Goal: Task Accomplishment & Management: Complete application form

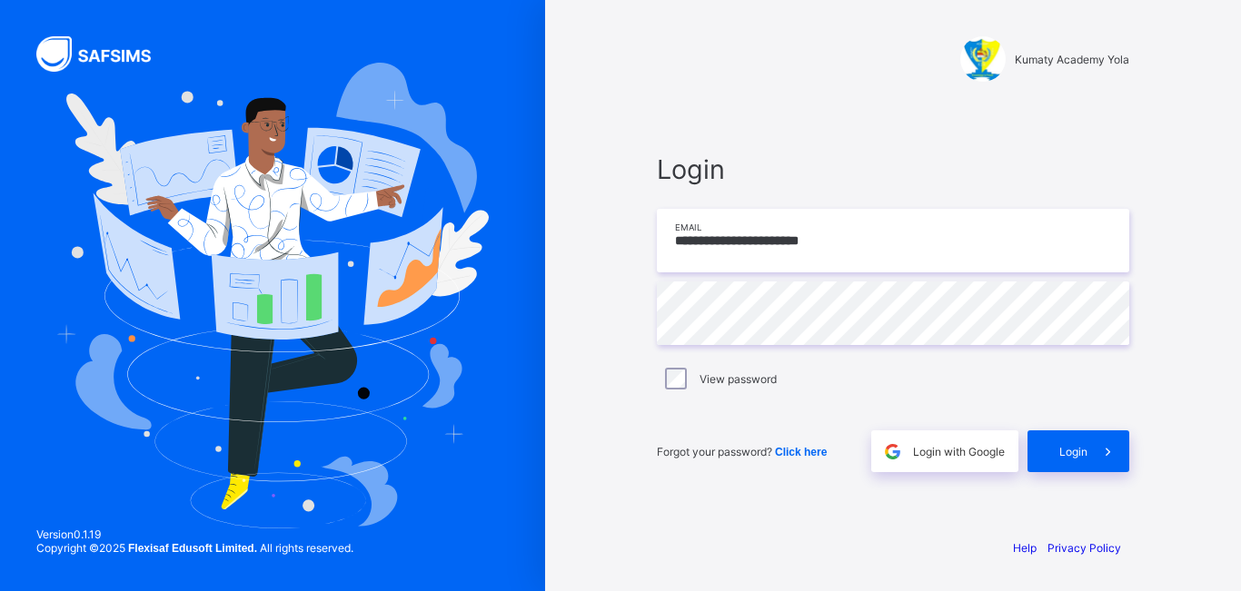
click at [929, 249] on input "**********" at bounding box center [893, 241] width 472 height 64
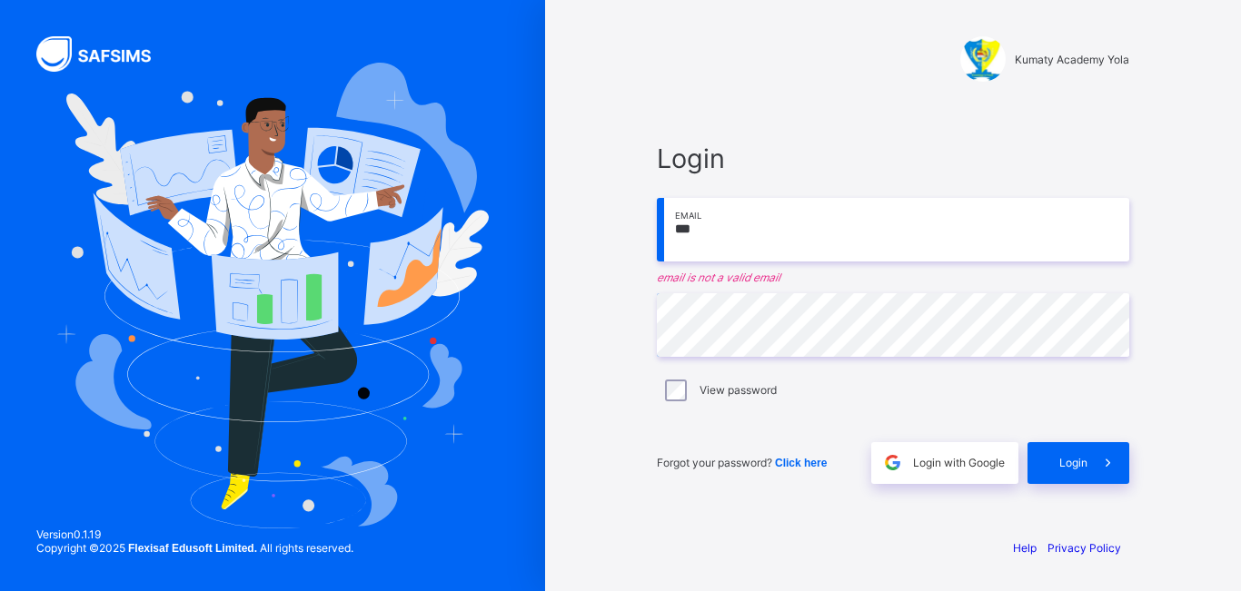
type input "**********"
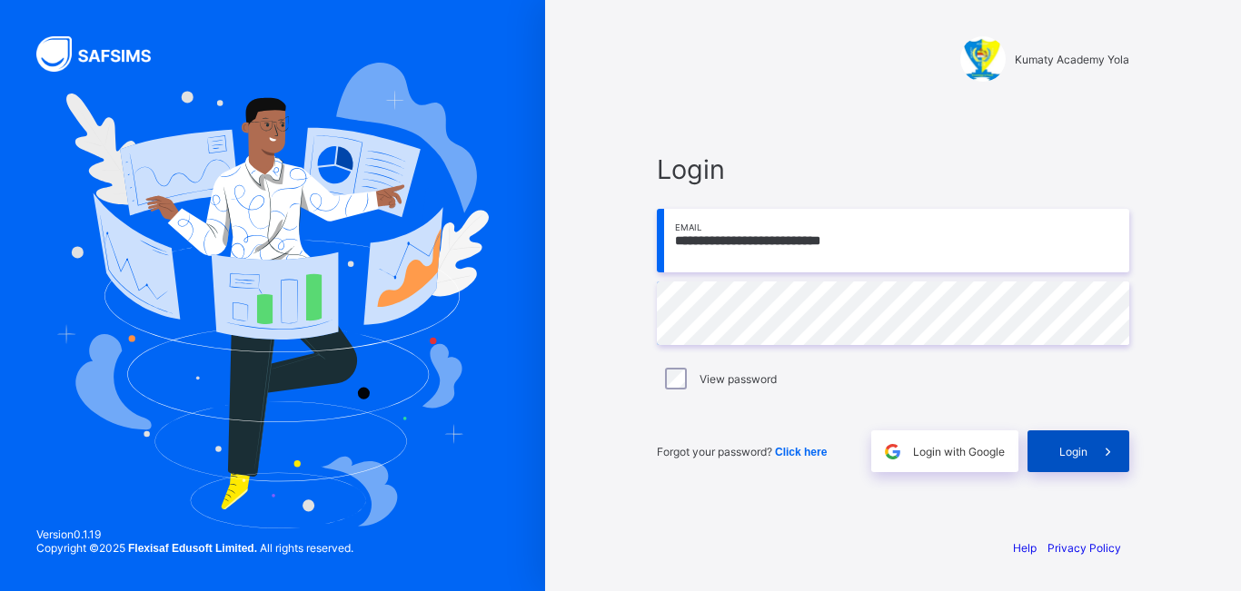
click at [1106, 455] on icon at bounding box center [1107, 451] width 19 height 17
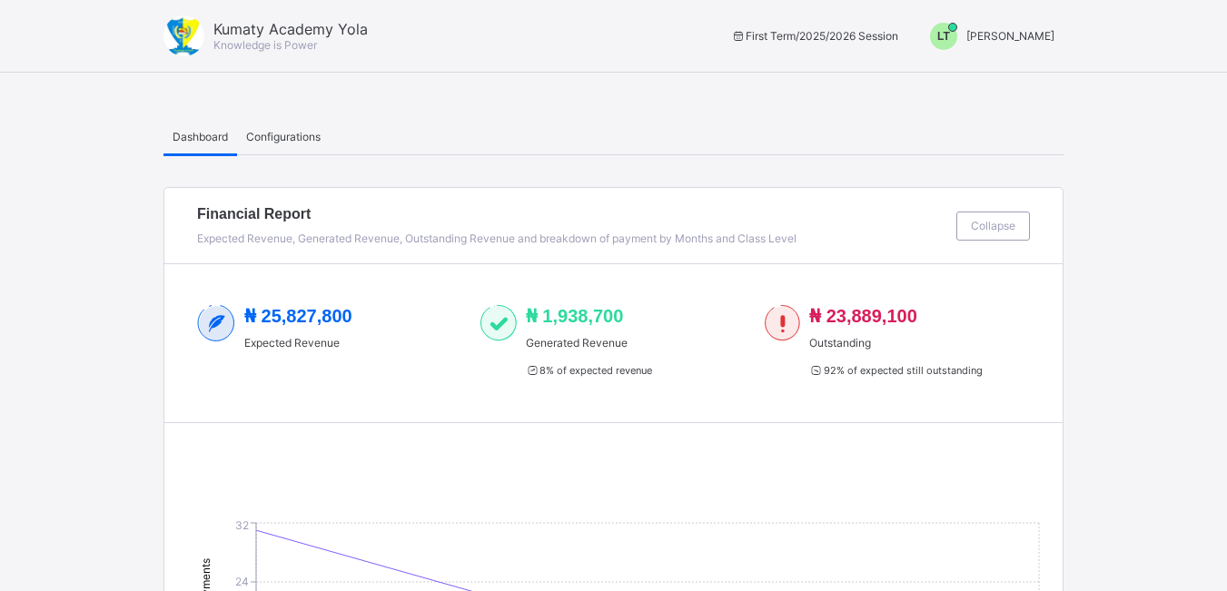
click at [950, 35] on span "LT" at bounding box center [944, 36] width 13 height 13
click at [1003, 83] on span "Switch to Admin View" at bounding box center [987, 77] width 138 height 21
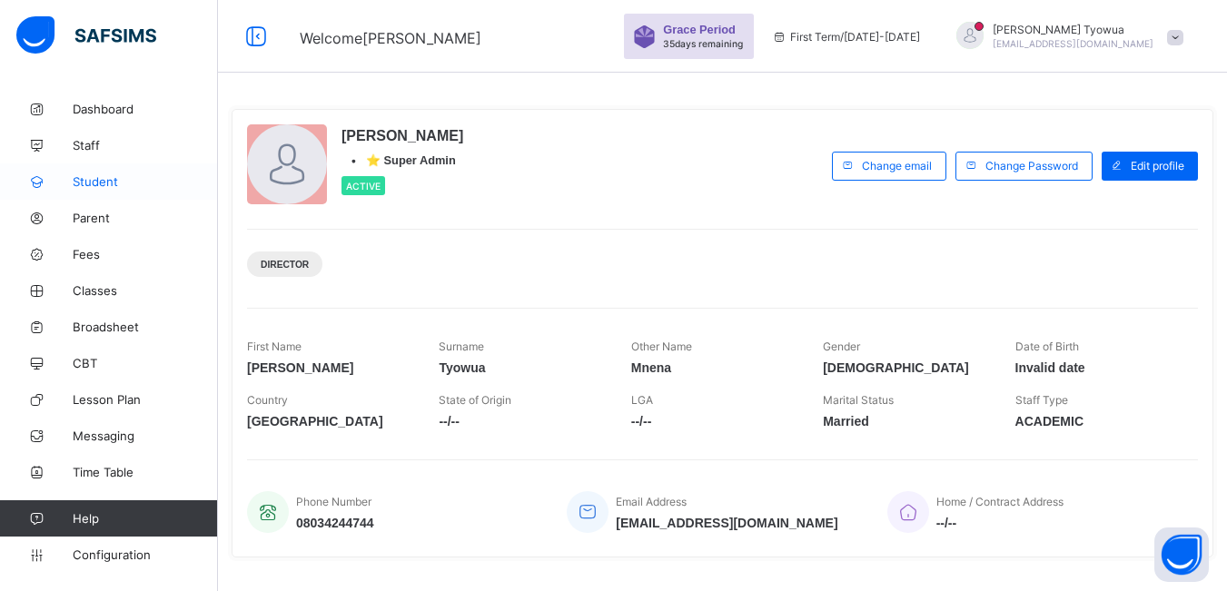
click at [73, 189] on link "Student" at bounding box center [109, 182] width 218 height 36
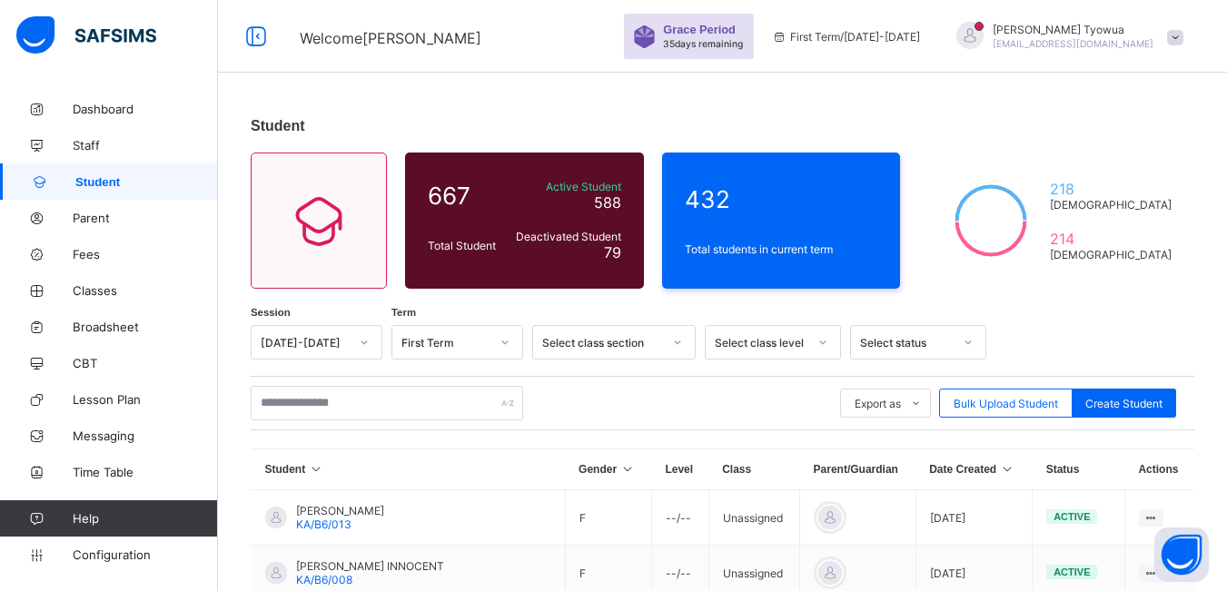
click at [1000, 475] on icon at bounding box center [1007, 469] width 15 height 13
click at [1000, 473] on icon at bounding box center [1007, 469] width 15 height 13
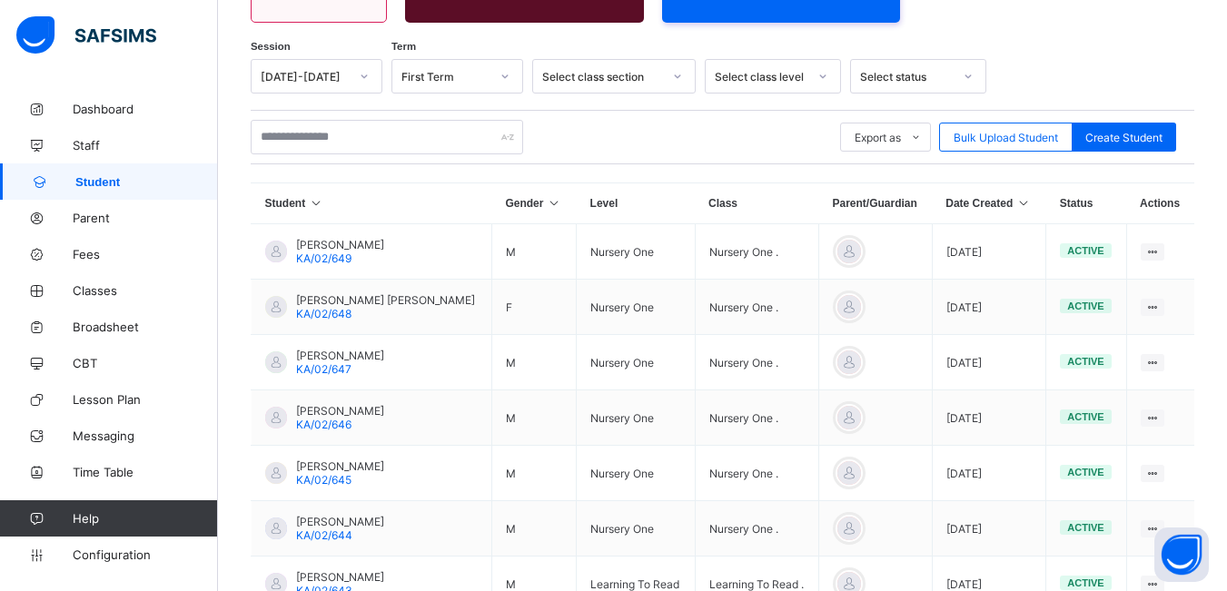
scroll to position [263, 0]
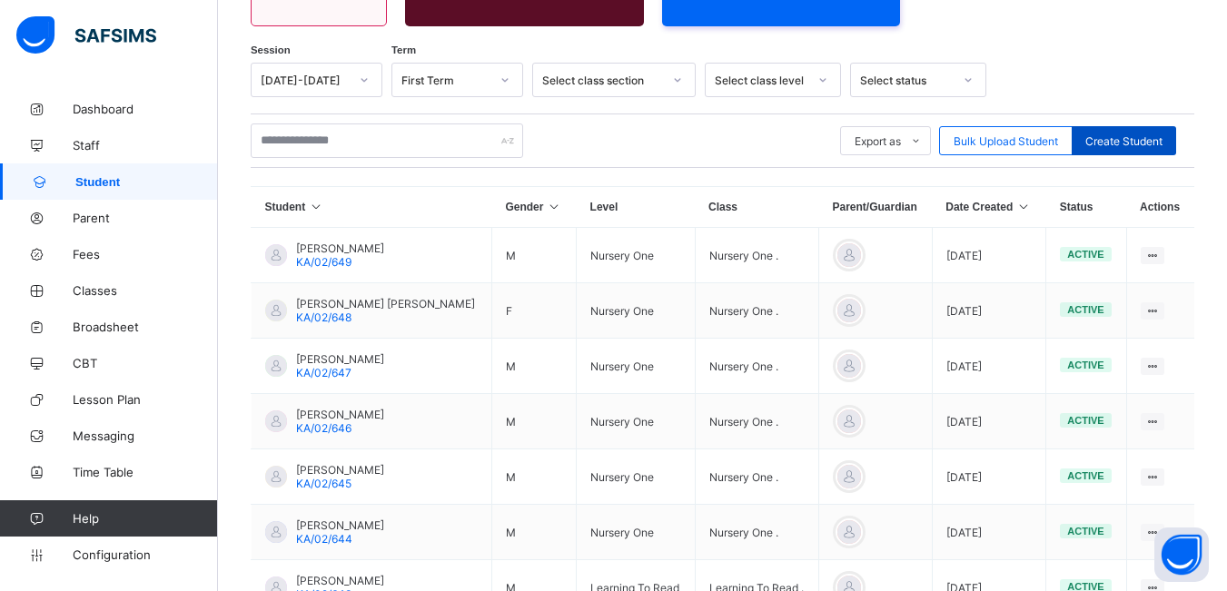
click at [1163, 136] on span "Create Student" at bounding box center [1124, 141] width 77 height 14
select select "**"
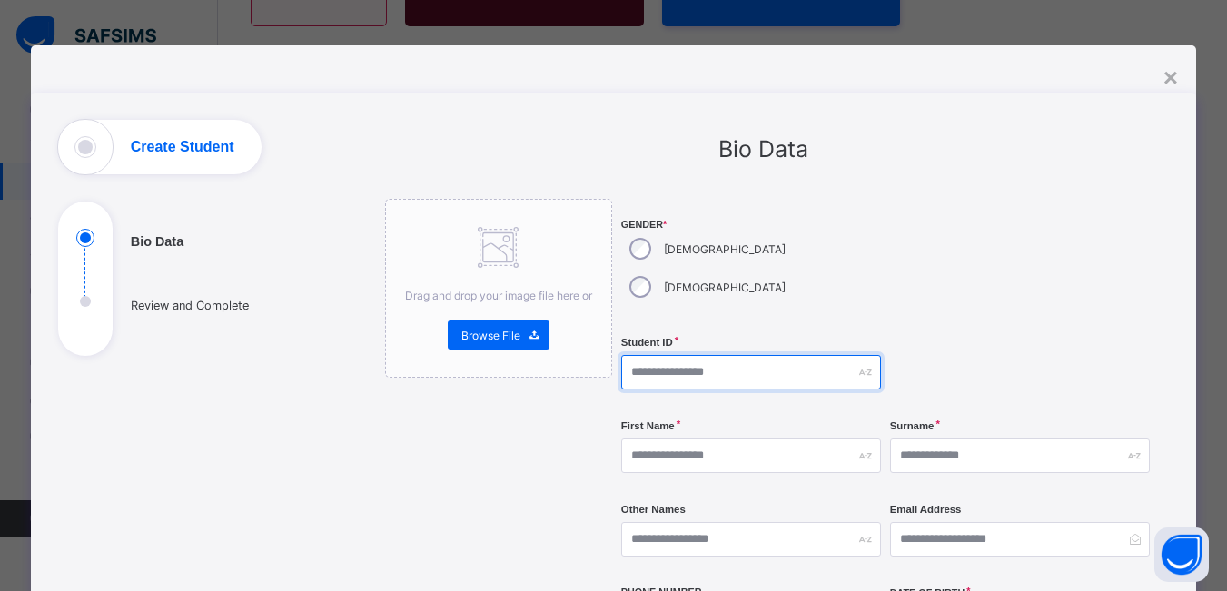
click at [692, 355] on input "text" at bounding box center [751, 372] width 260 height 35
type input "*********"
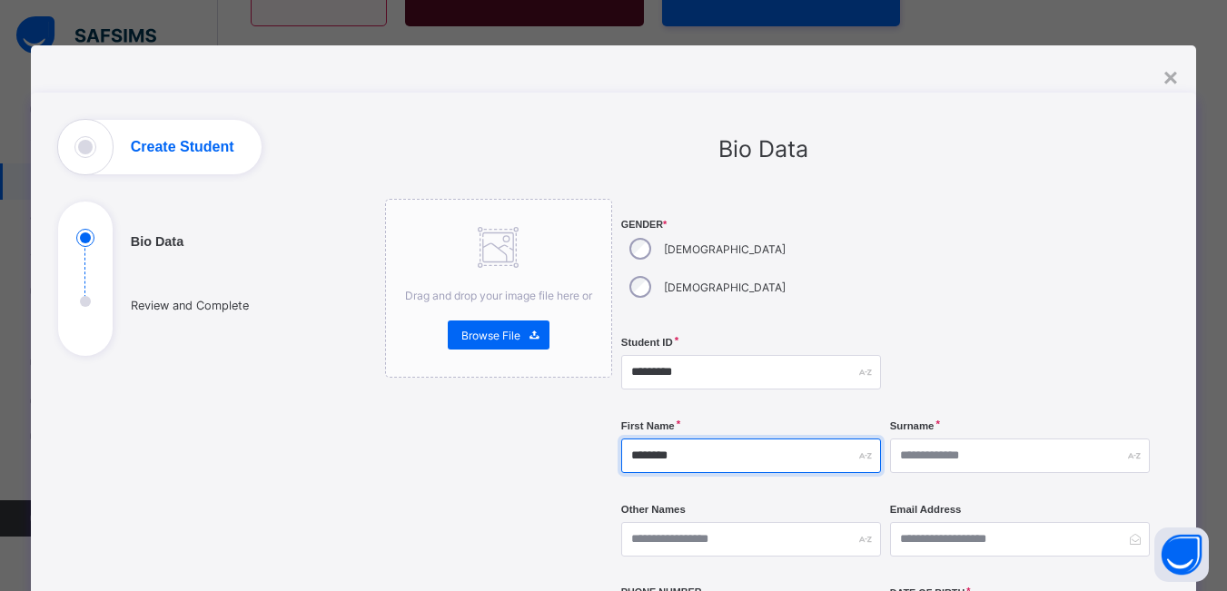
type input "********"
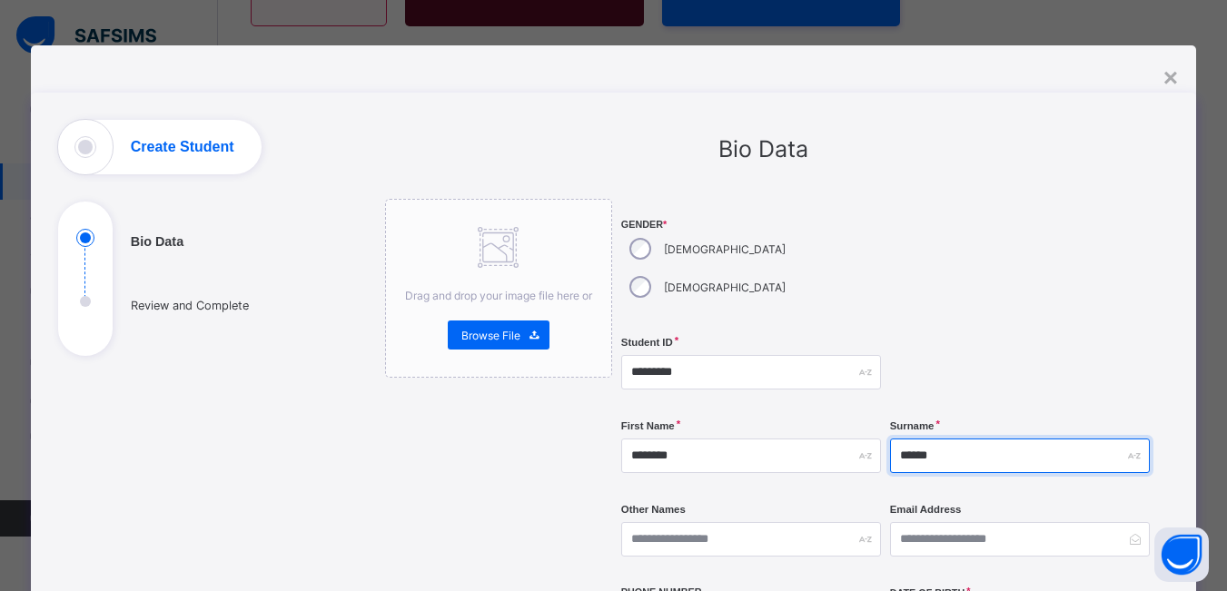
type input "******"
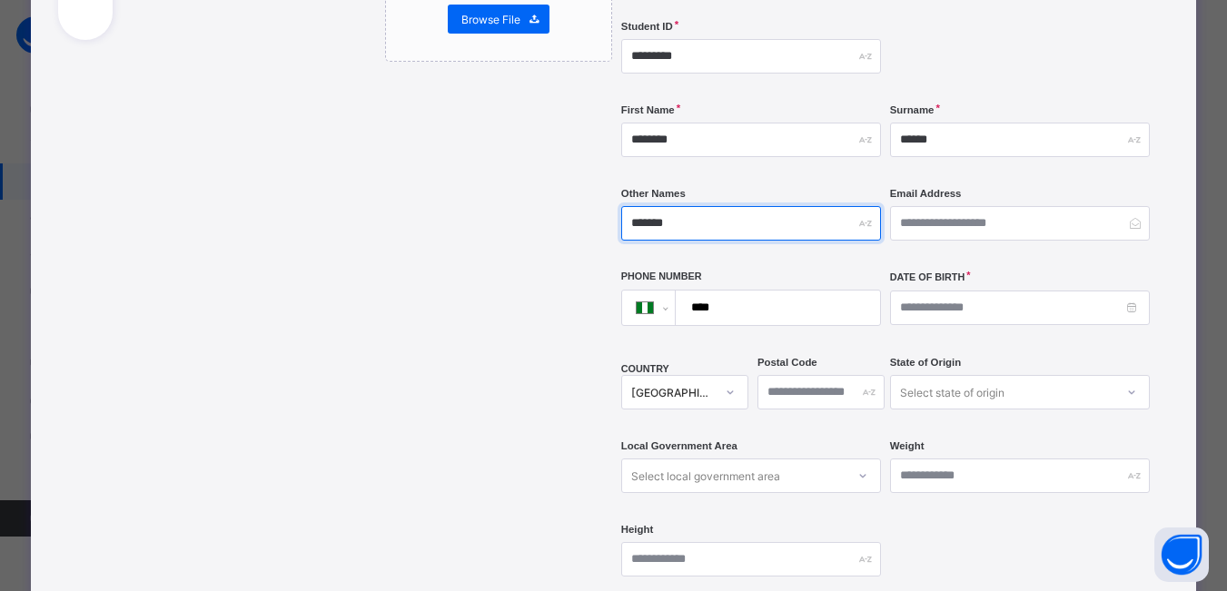
scroll to position [369, 0]
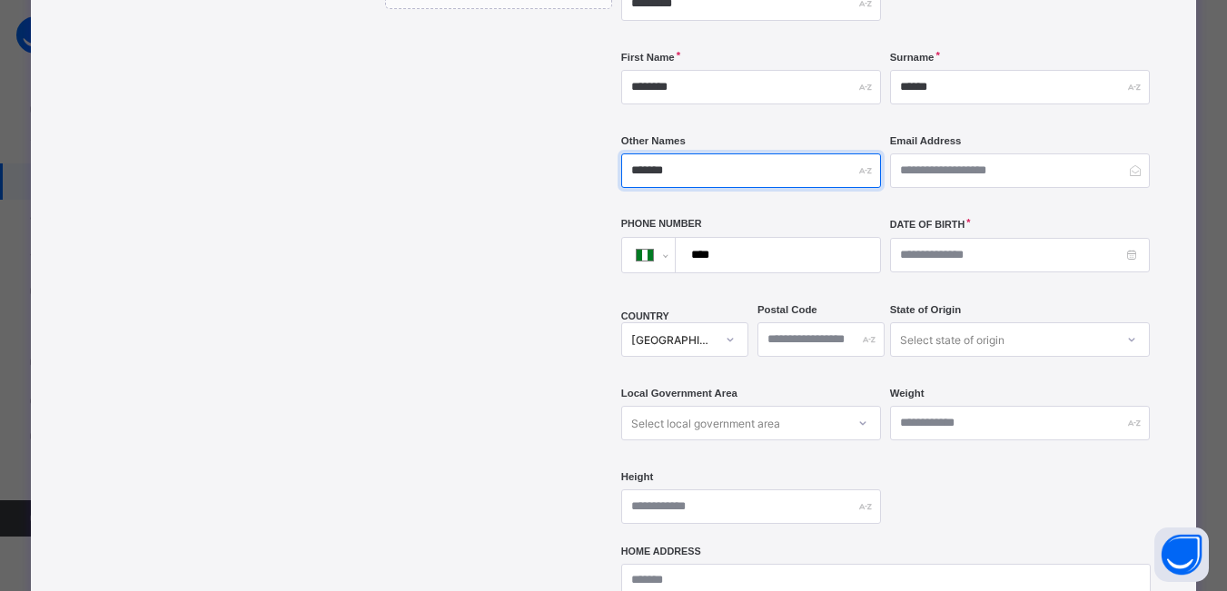
type input "*******"
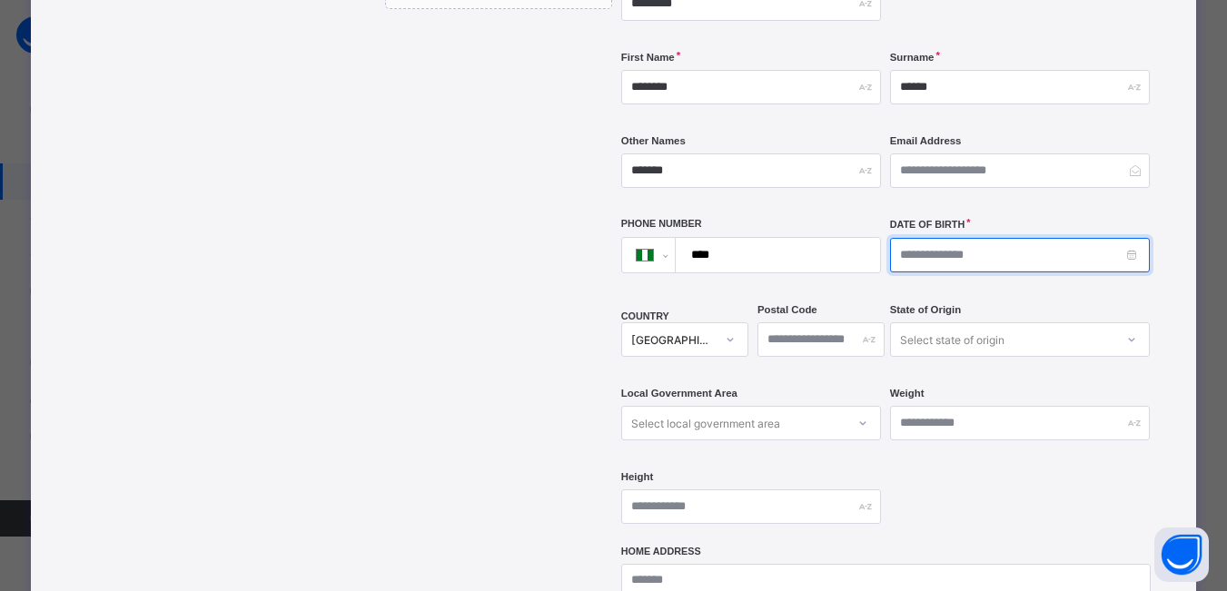
click at [928, 238] on input at bounding box center [1020, 255] width 260 height 35
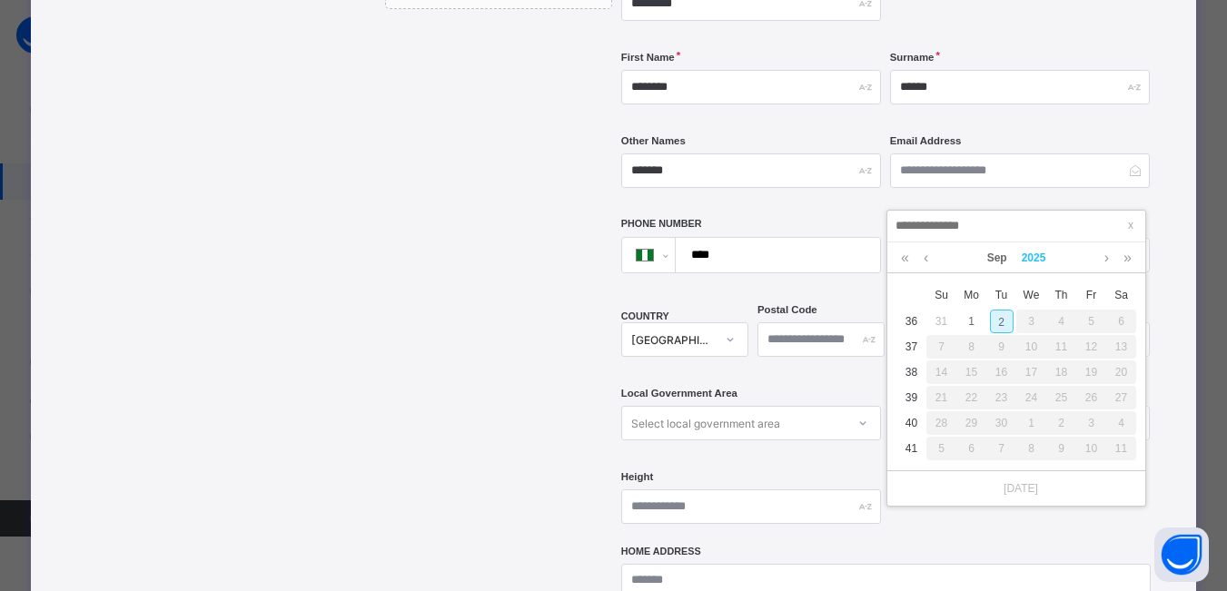
click at [1025, 261] on link "2025" at bounding box center [1034, 258] width 39 height 31
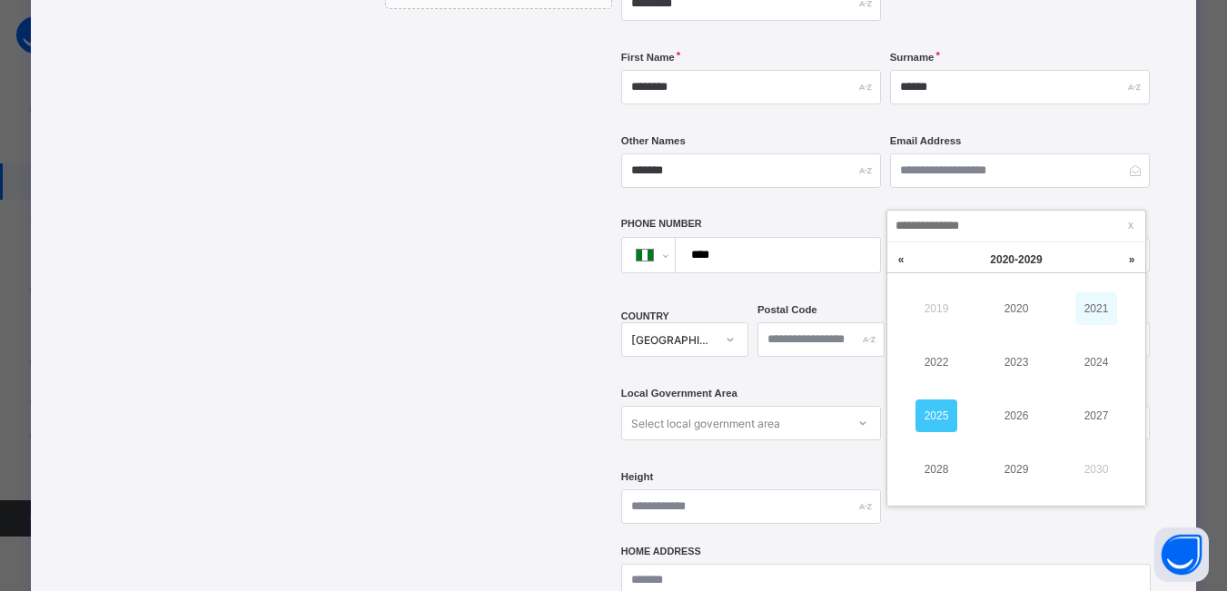
click at [1084, 308] on link "2021" at bounding box center [1097, 309] width 42 height 33
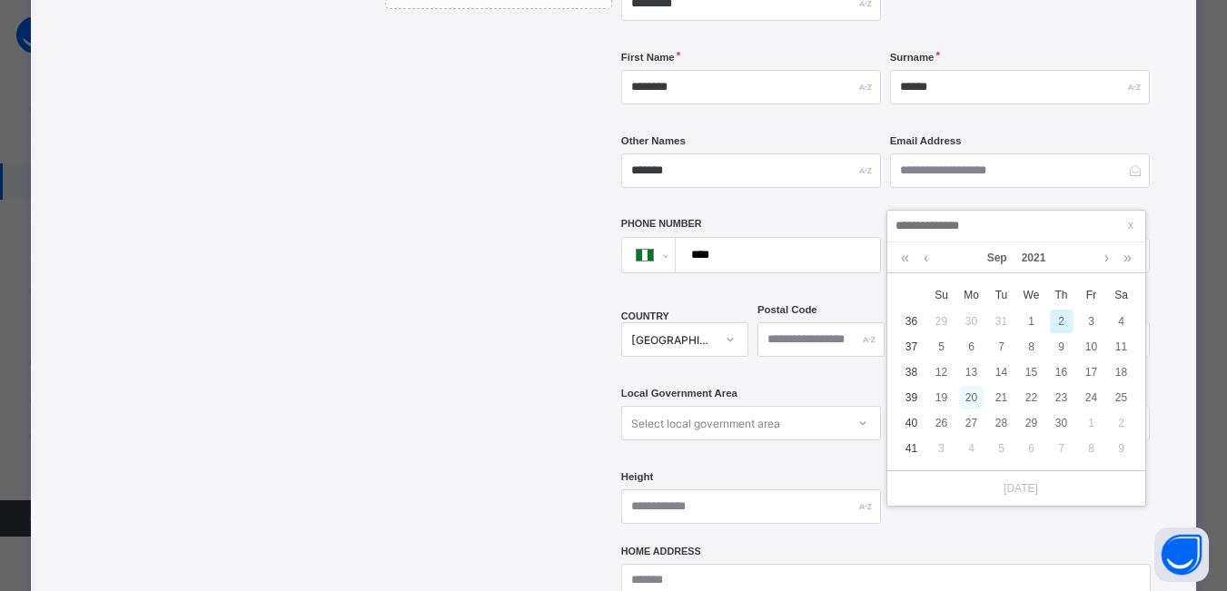
click at [972, 400] on div "20" at bounding box center [972, 398] width 24 height 24
type input "**********"
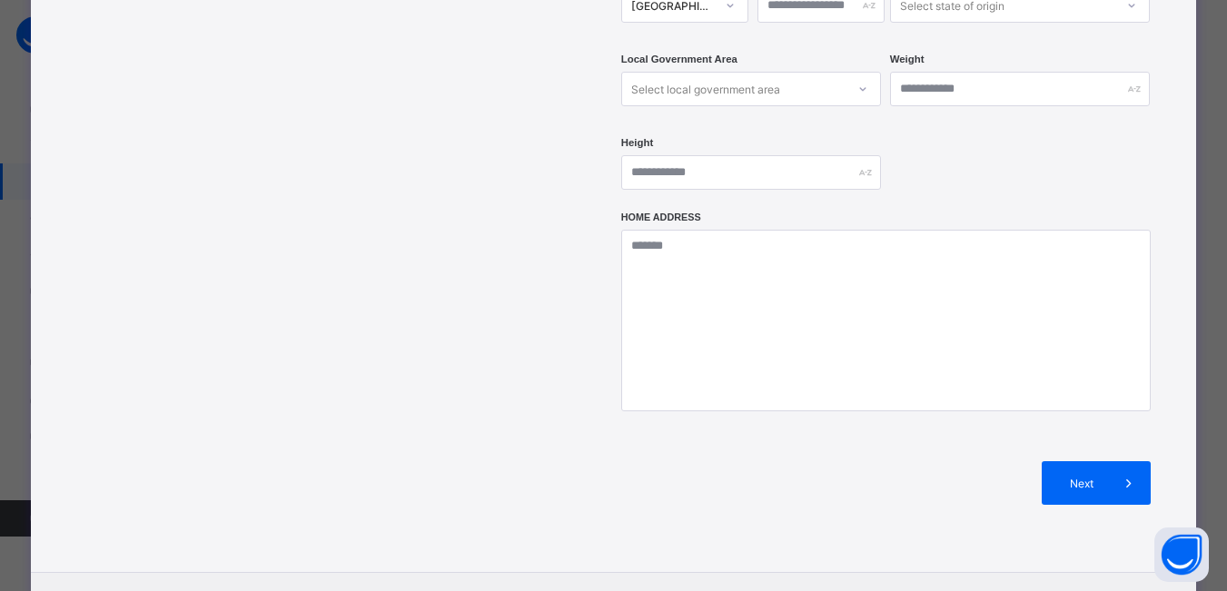
scroll to position [779, 0]
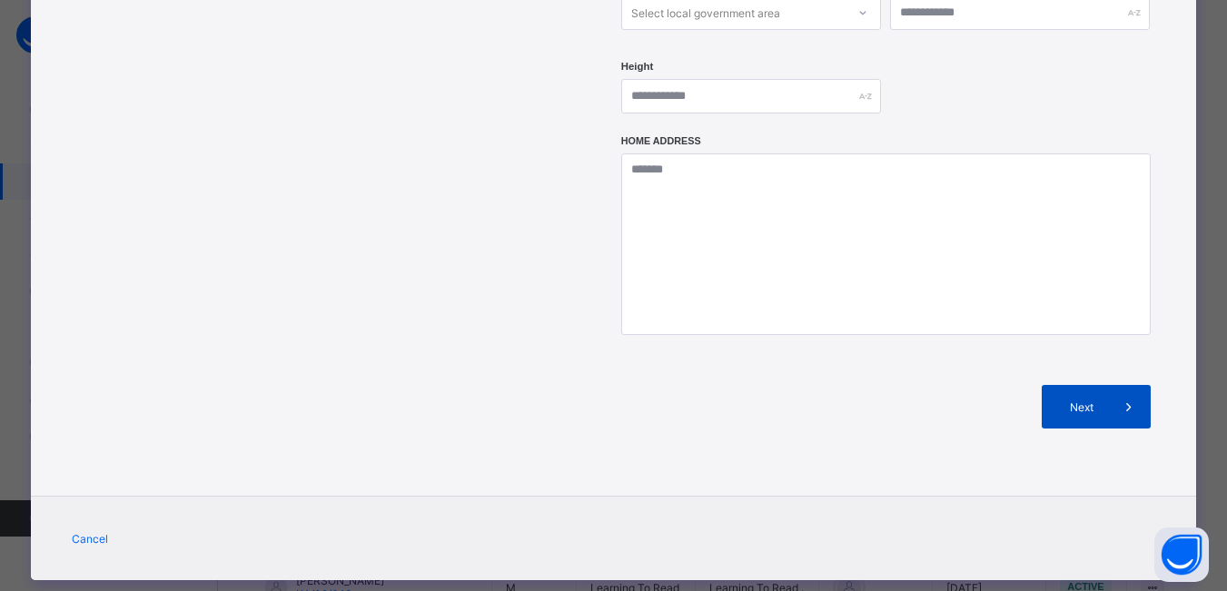
click at [1084, 385] on div "Next" at bounding box center [1096, 407] width 109 height 44
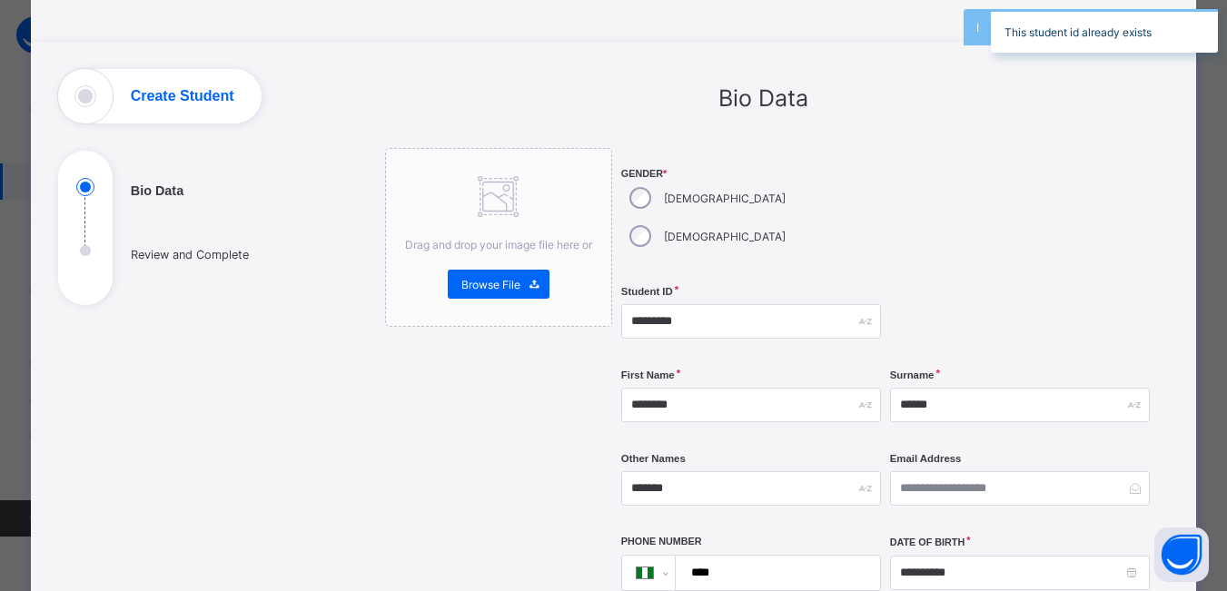
scroll to position [0, 0]
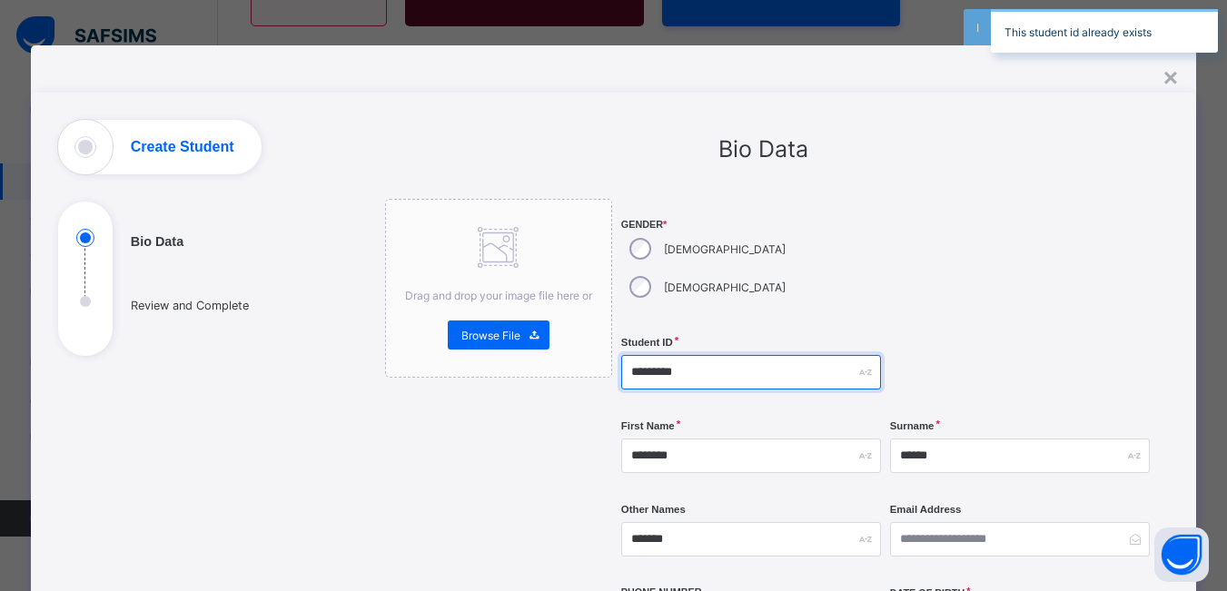
click at [700, 355] on input "*********" at bounding box center [751, 372] width 260 height 35
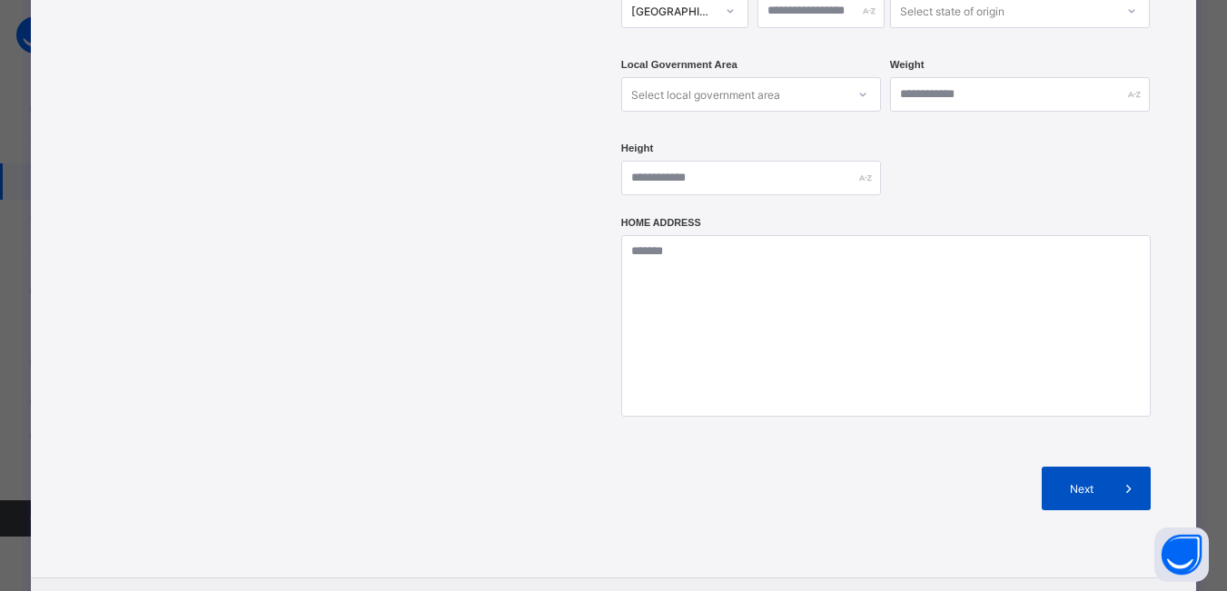
type input "*********"
click at [1094, 482] on span "Next" at bounding box center [1082, 489] width 52 height 14
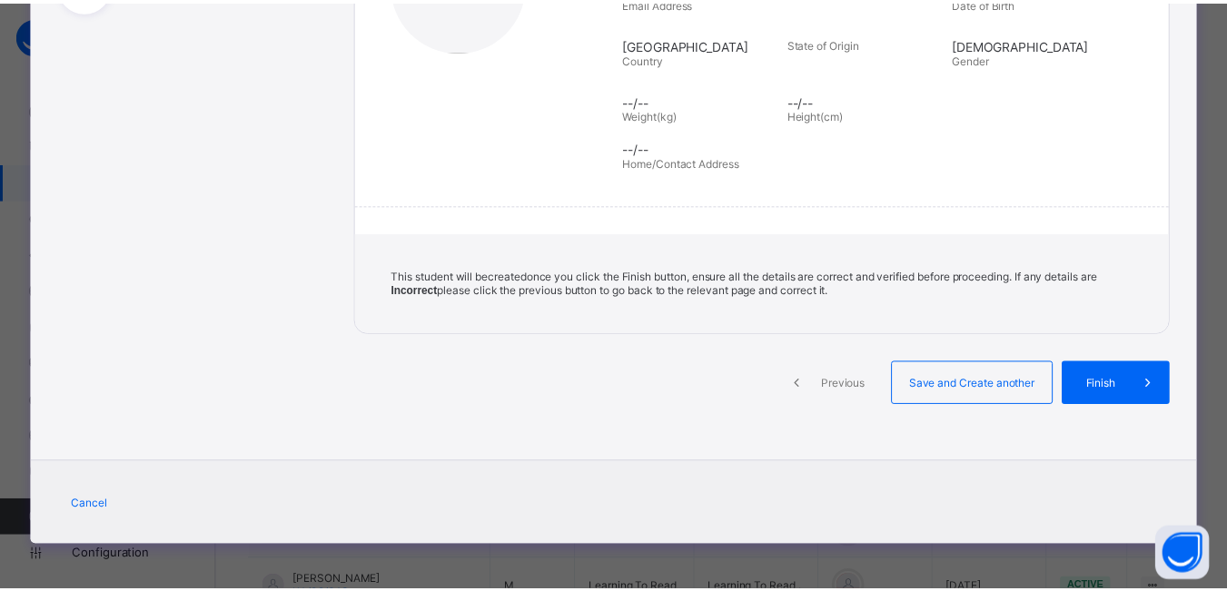
scroll to position [347, 0]
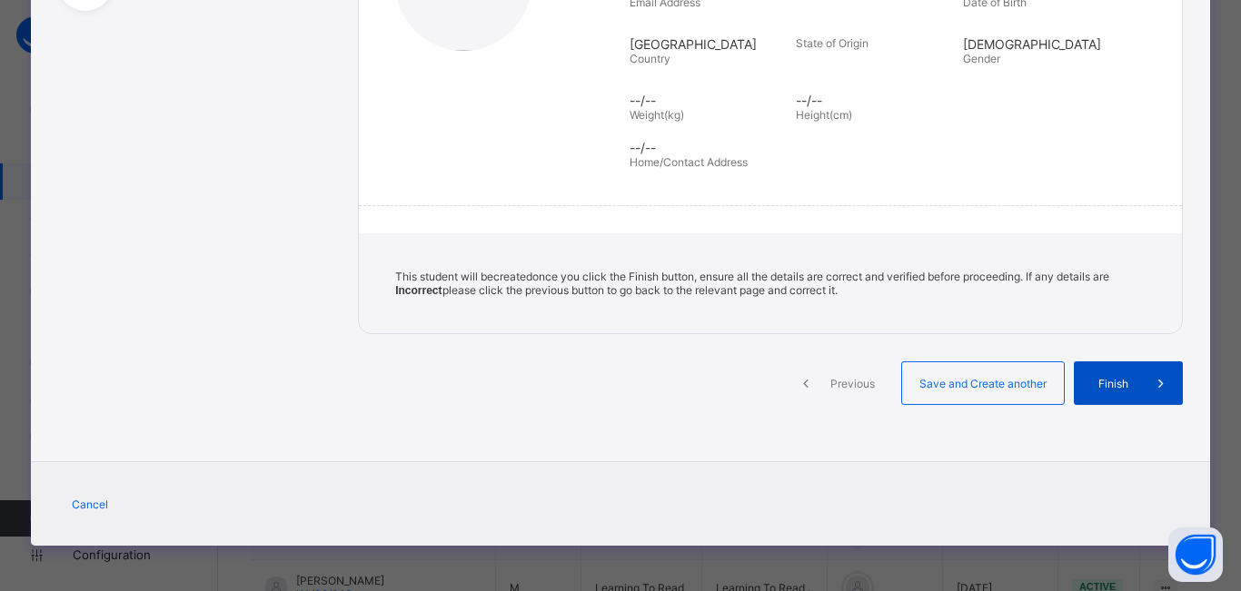
click at [1139, 378] on span at bounding box center [1161, 384] width 44 height 44
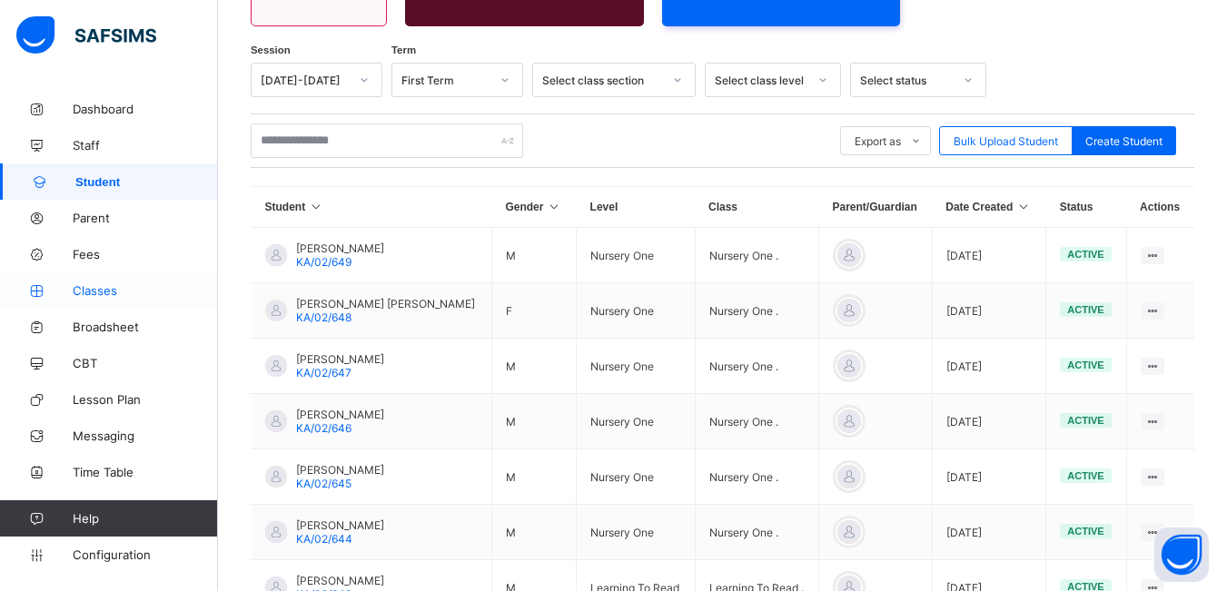
click at [98, 299] on link "Classes" at bounding box center [109, 291] width 218 height 36
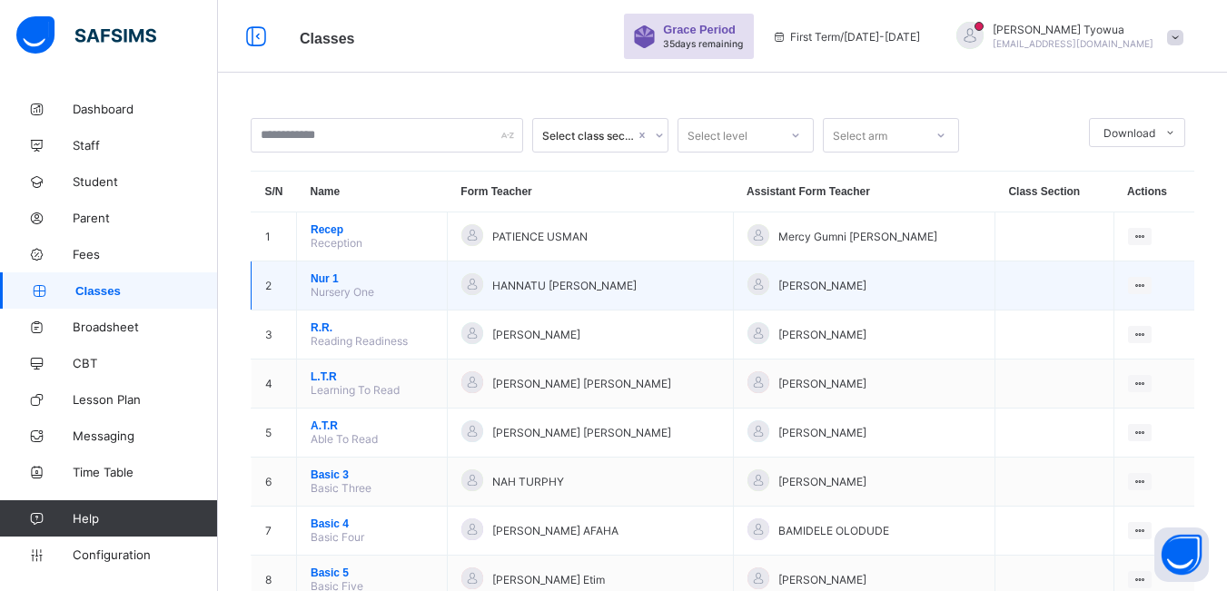
click at [320, 285] on span "Nur 1" at bounding box center [372, 279] width 123 height 13
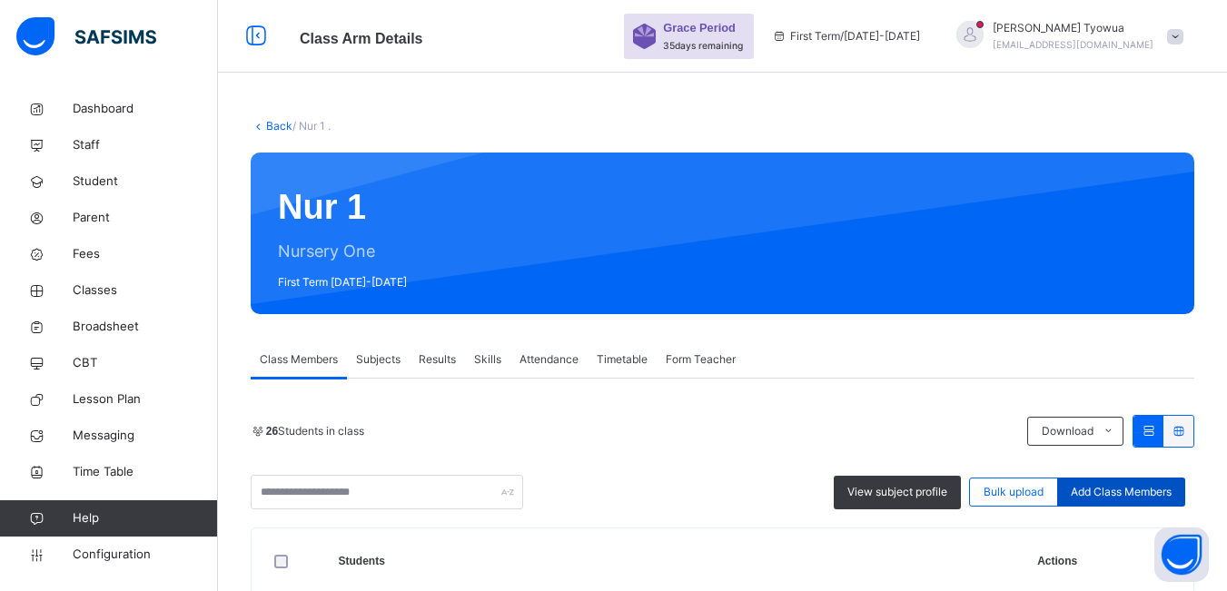
click at [1137, 494] on span "Add Class Members" at bounding box center [1121, 492] width 101 height 16
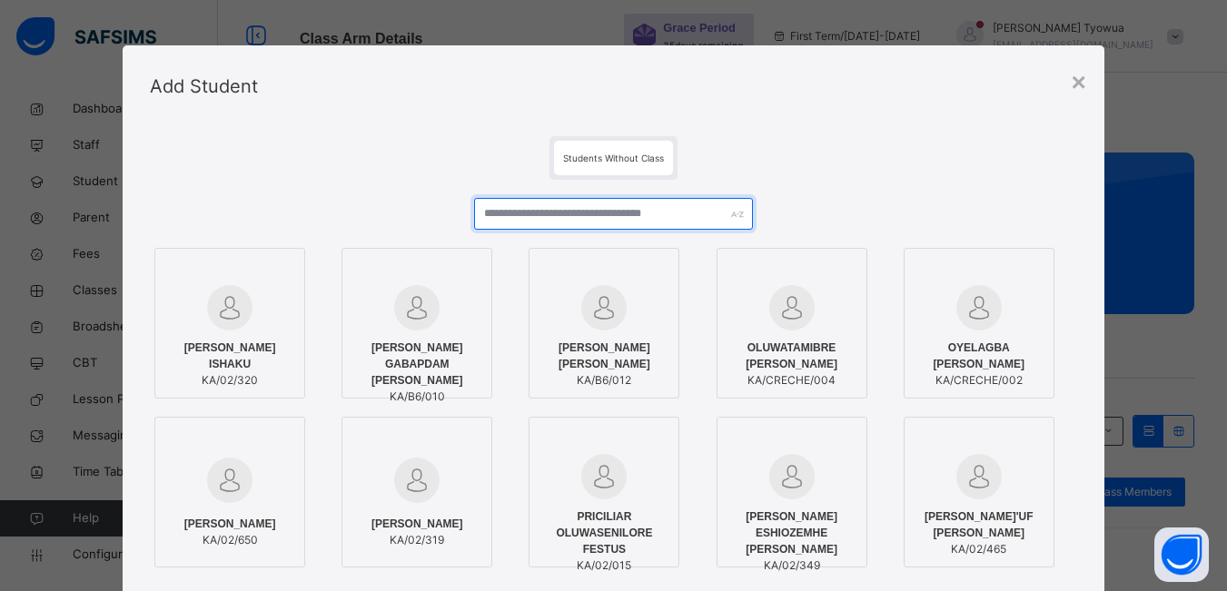
click at [597, 220] on input "text" at bounding box center [613, 214] width 278 height 32
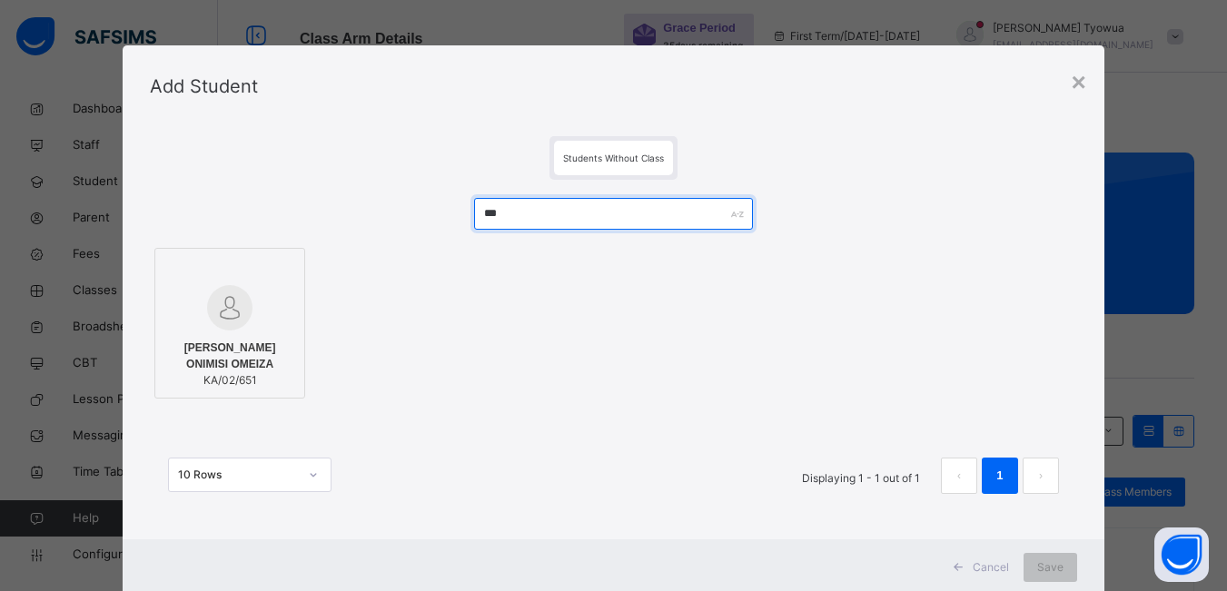
type input "***"
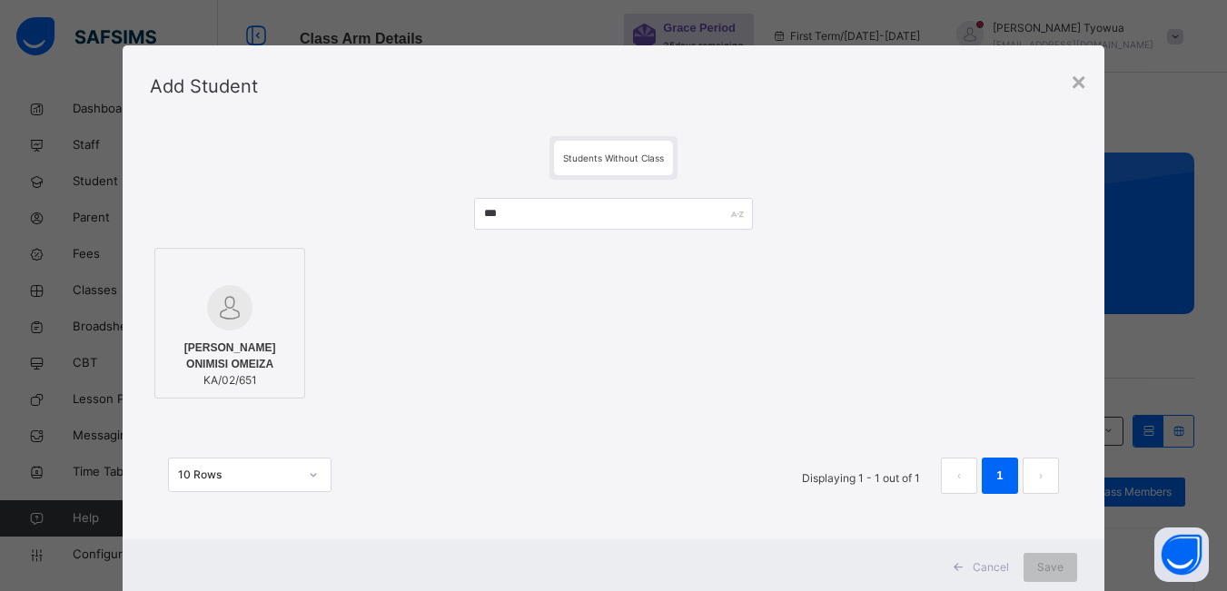
click at [258, 299] on div at bounding box center [229, 307] width 131 height 45
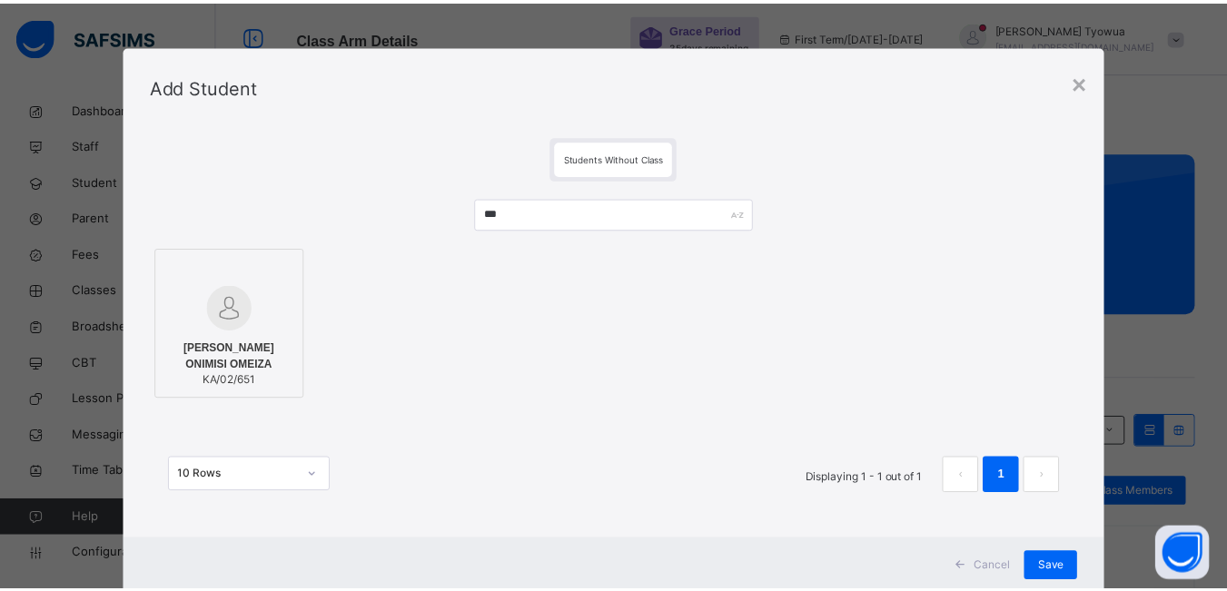
scroll to position [50, 0]
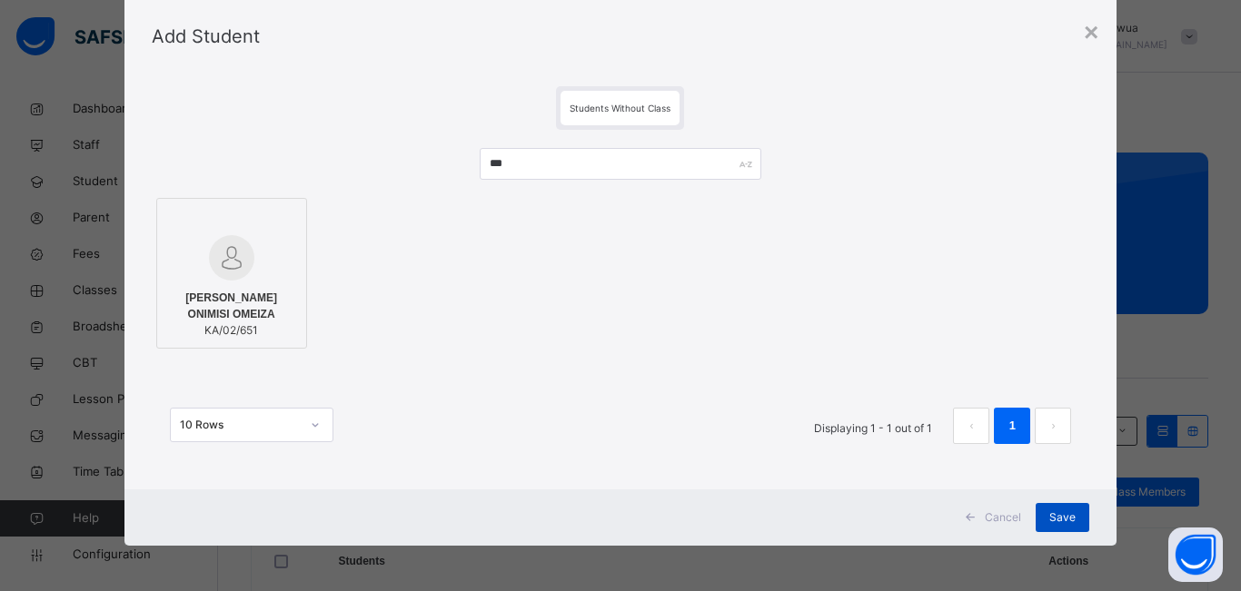
click at [1049, 519] on span "Save" at bounding box center [1062, 518] width 26 height 16
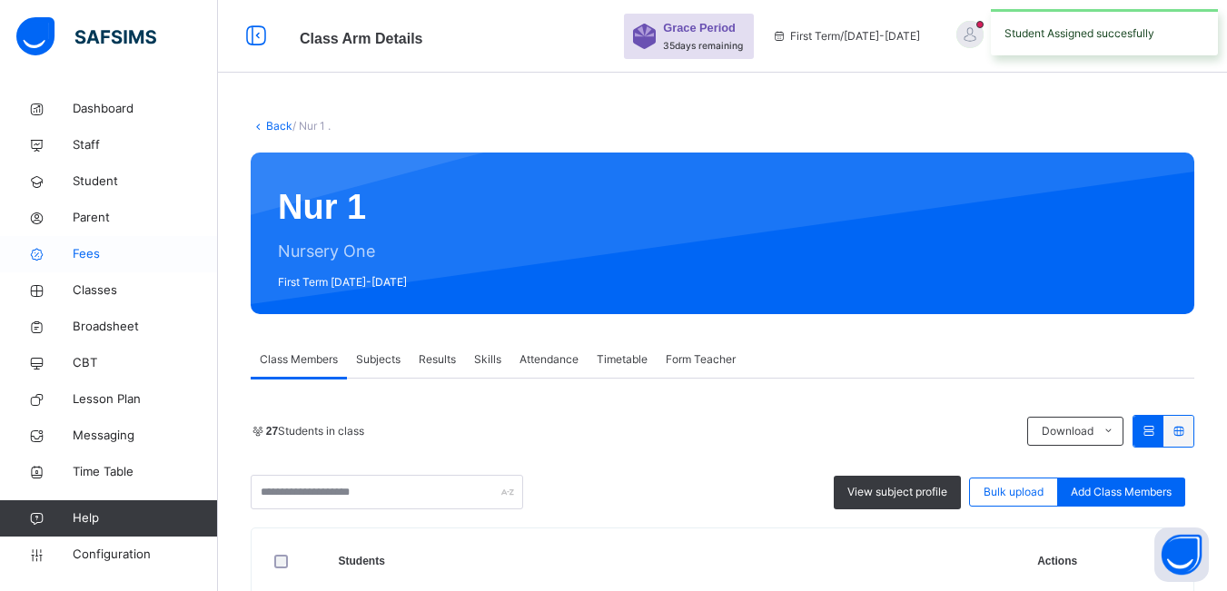
click at [94, 249] on span "Fees" at bounding box center [145, 254] width 145 height 18
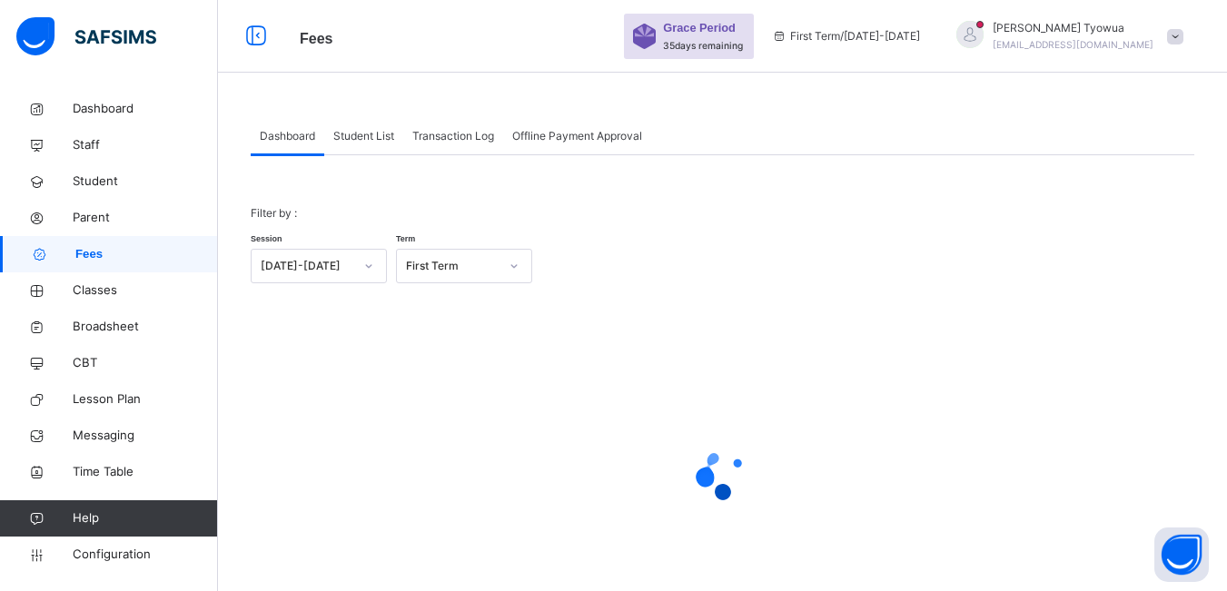
click at [372, 134] on span "Student List" at bounding box center [363, 136] width 61 height 16
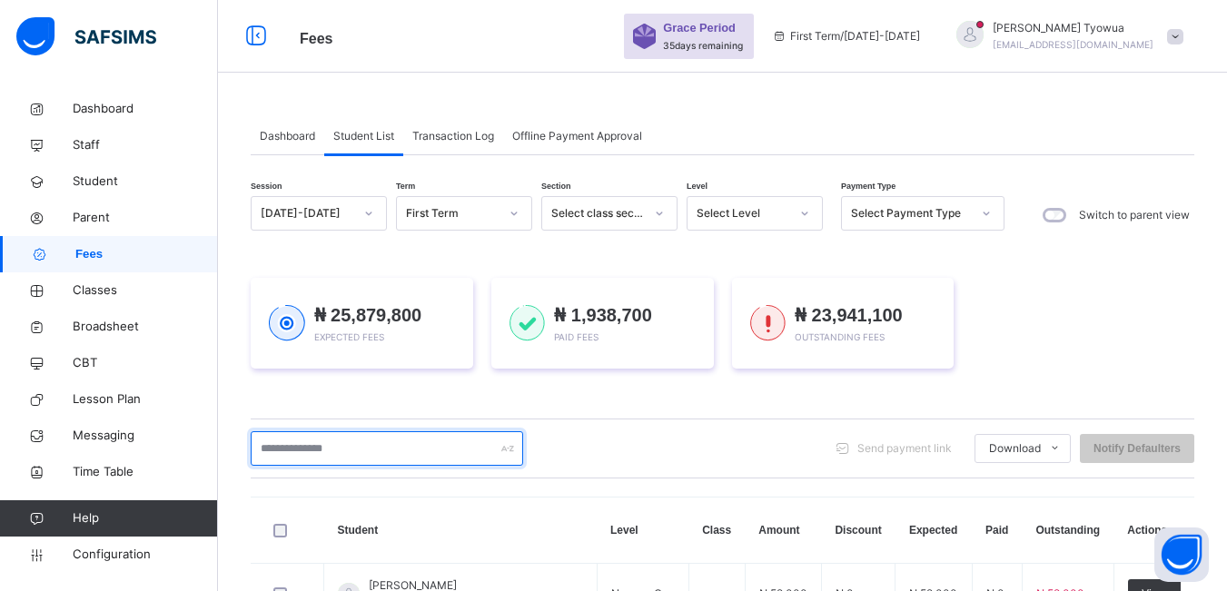
click at [442, 442] on input "text" at bounding box center [387, 449] width 273 height 35
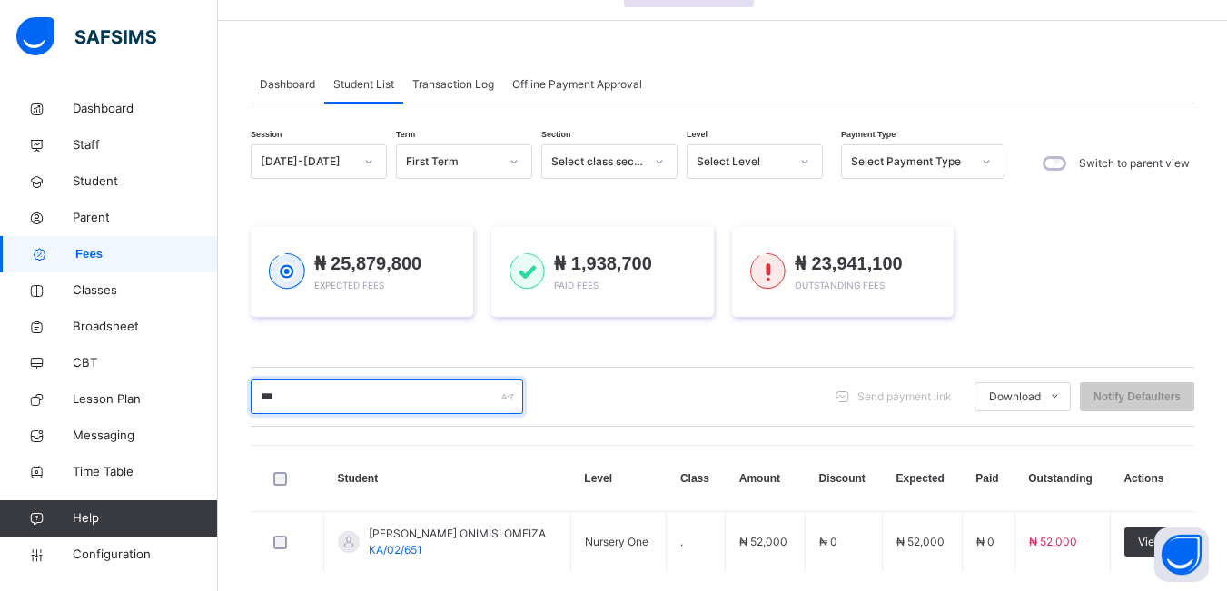
scroll to position [143, 0]
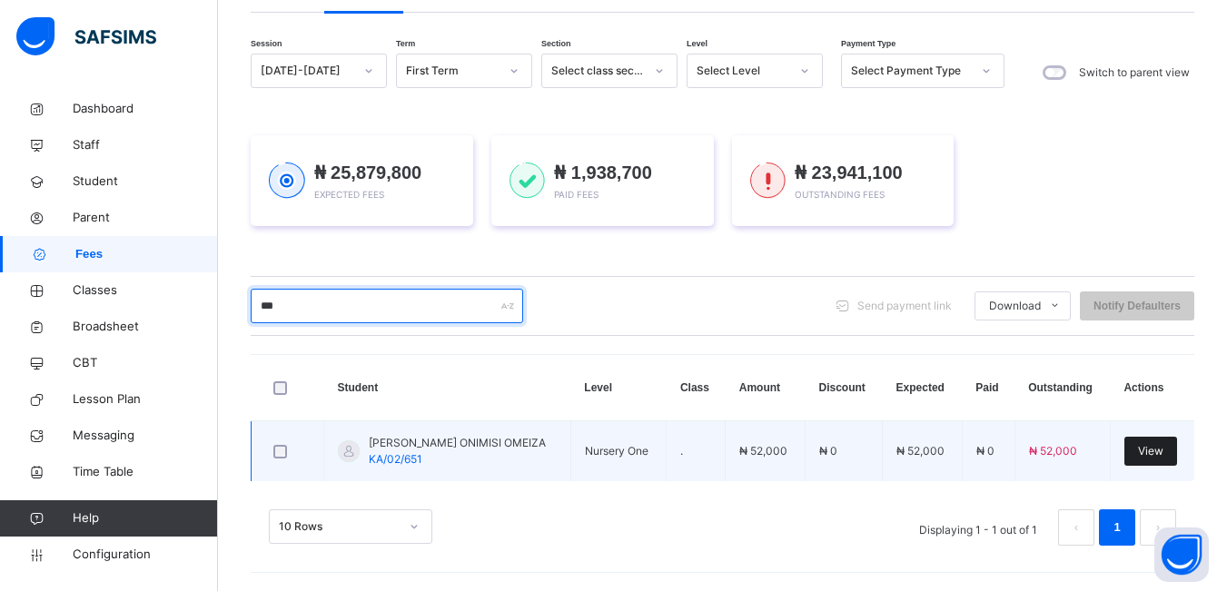
type input "***"
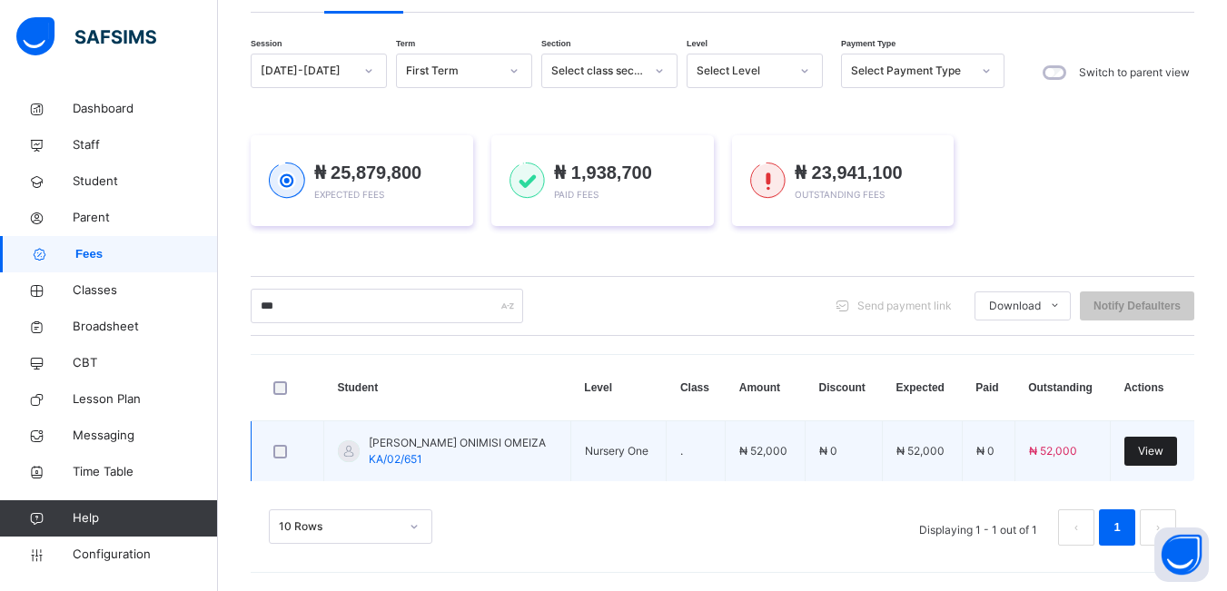
click at [1164, 450] on span "View" at bounding box center [1150, 451] width 25 height 16
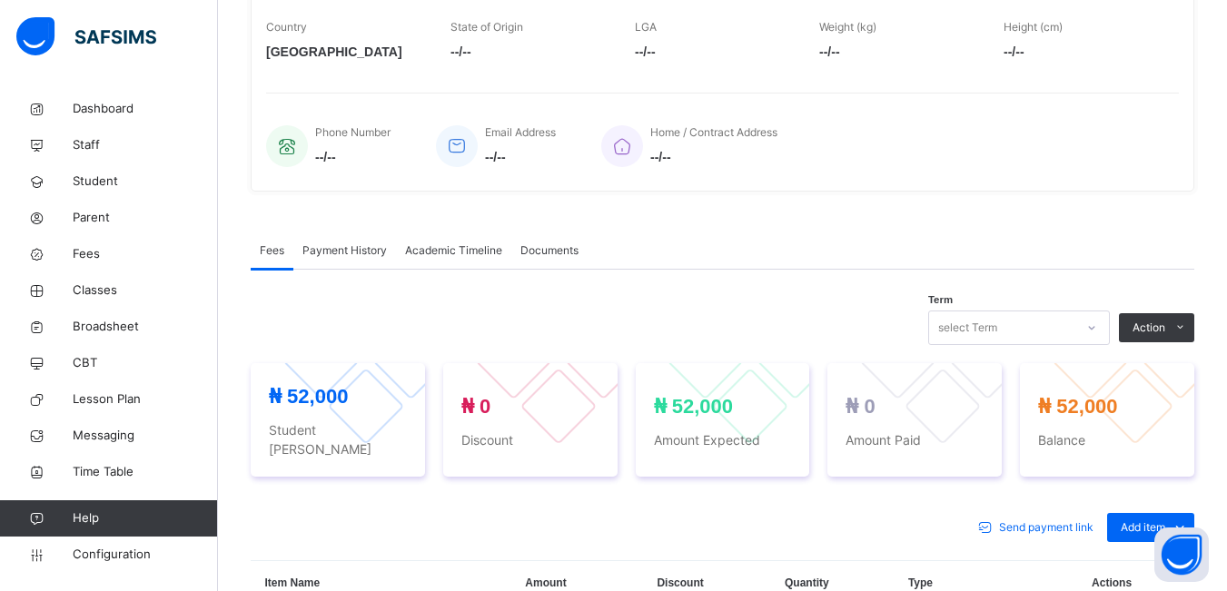
scroll to position [413, 0]
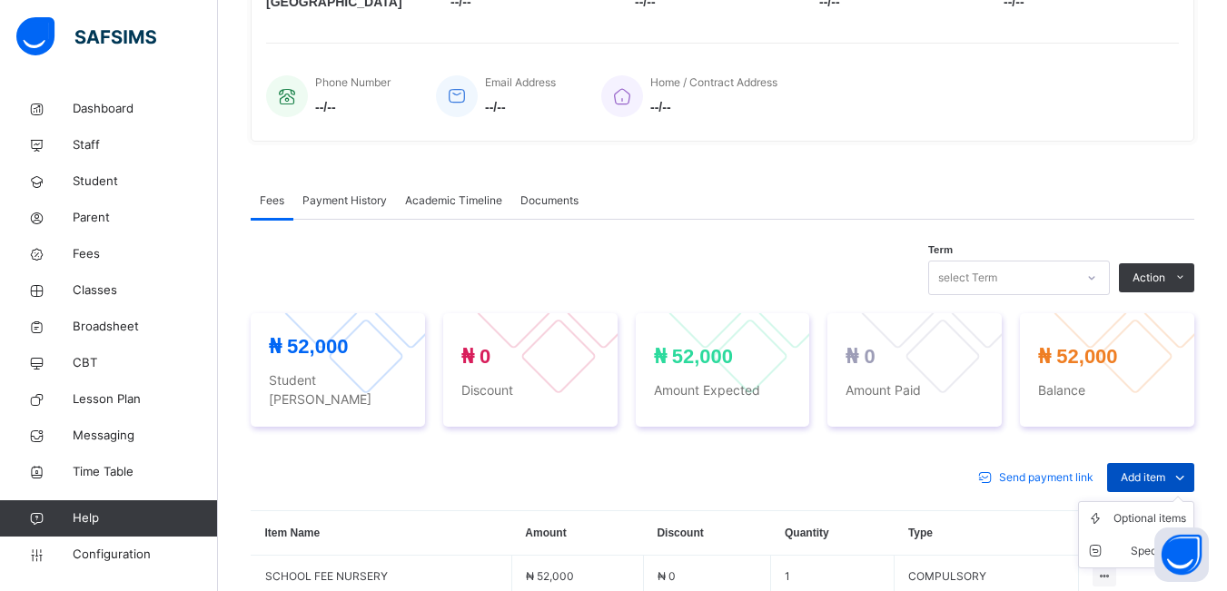
click at [1182, 463] on span at bounding box center [1180, 477] width 29 height 29
click at [1157, 510] on div "Optional items" at bounding box center [1150, 519] width 73 height 18
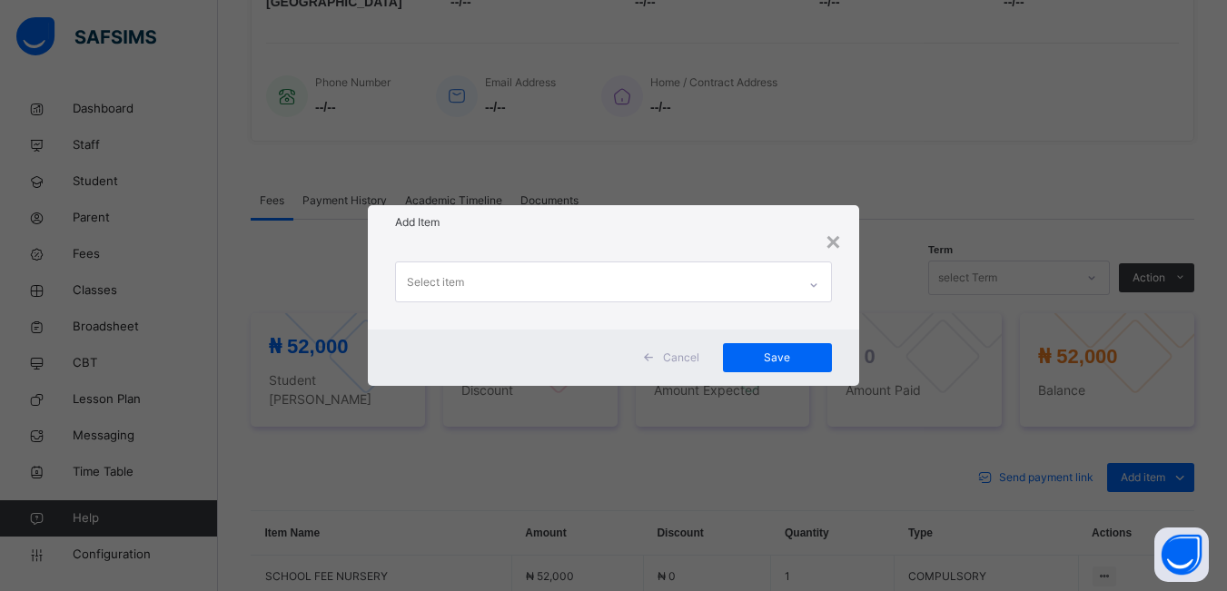
click at [679, 285] on div "Select item" at bounding box center [596, 282] width 400 height 38
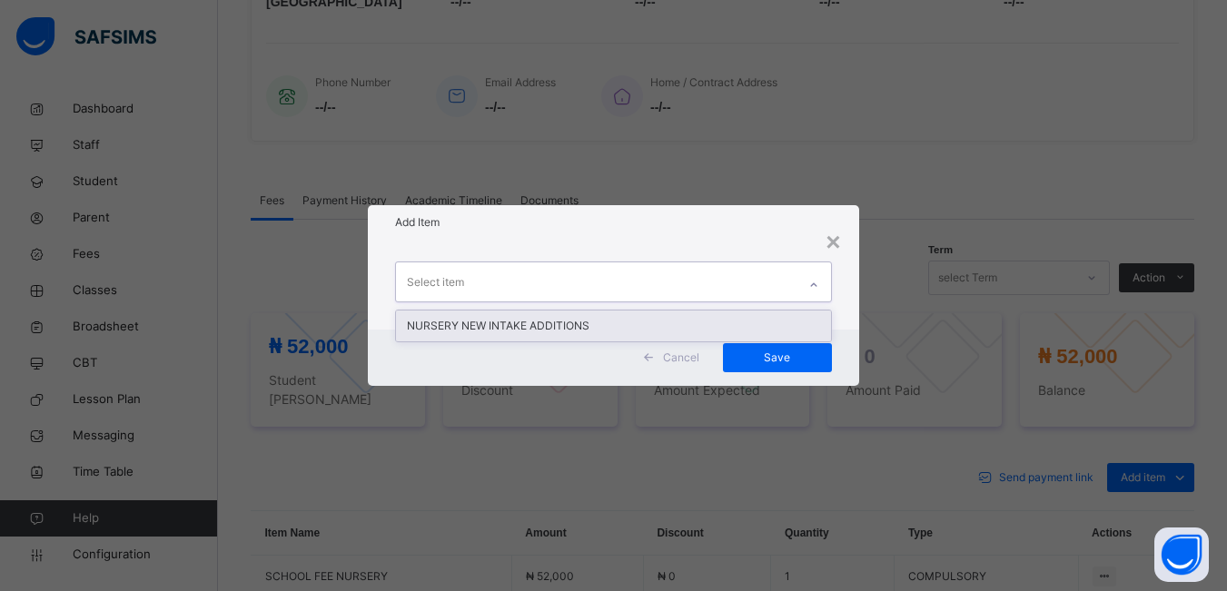
click at [657, 313] on div "NURSERY NEW INTAKE ADDITIONS" at bounding box center [613, 326] width 434 height 31
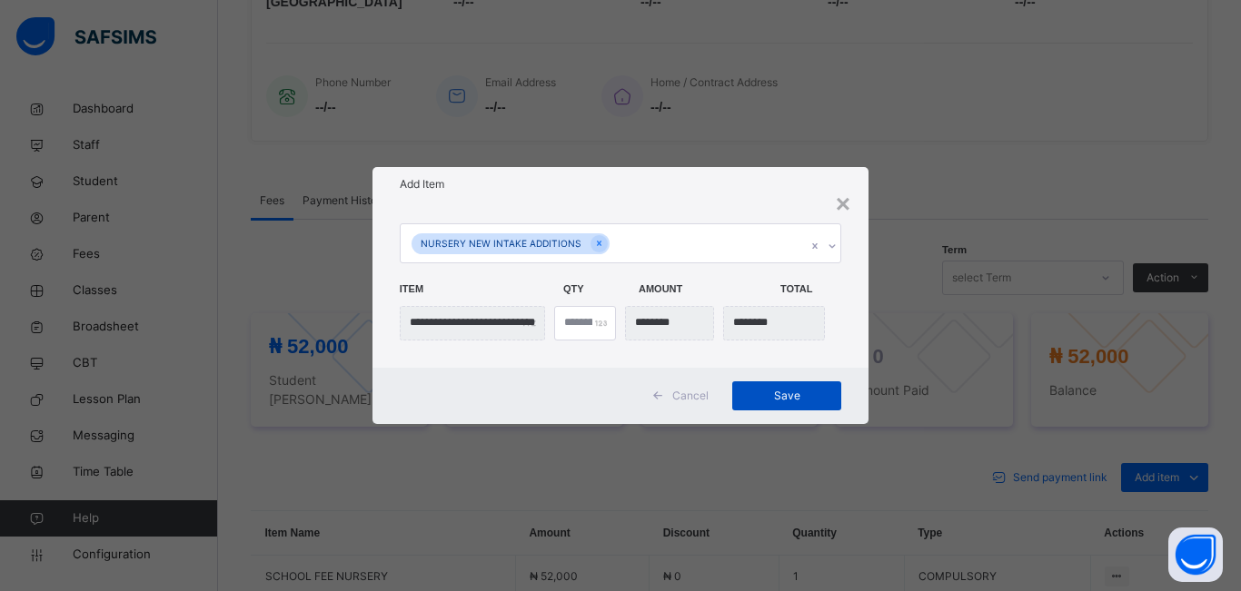
click at [788, 397] on span "Save" at bounding box center [787, 396] width 82 height 16
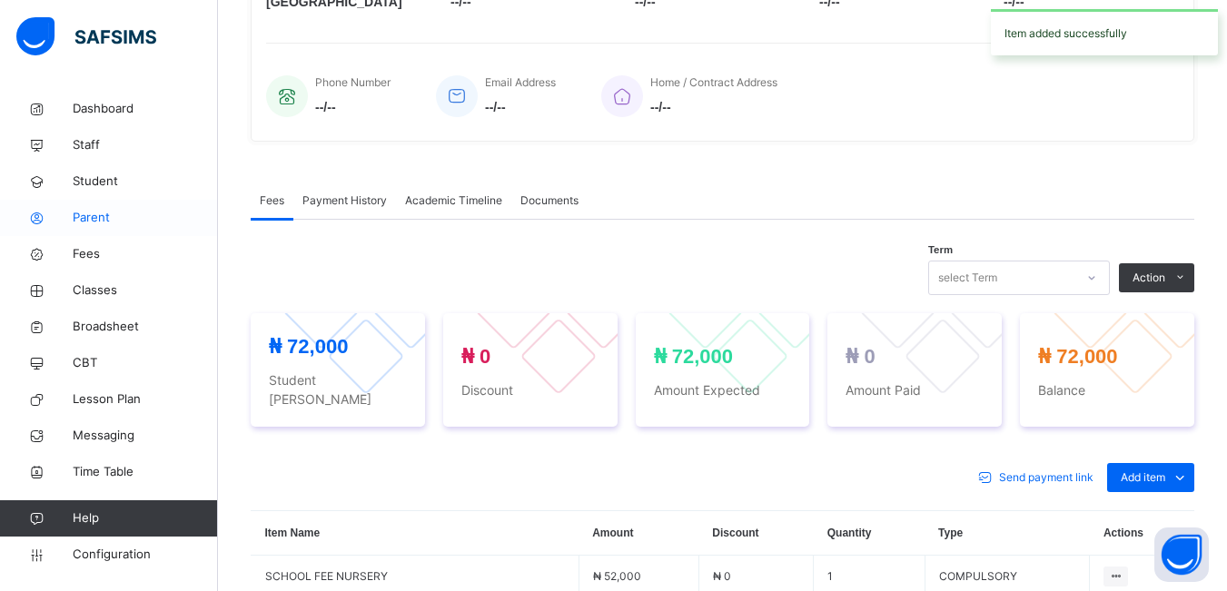
click at [93, 225] on span "Parent" at bounding box center [145, 218] width 145 height 18
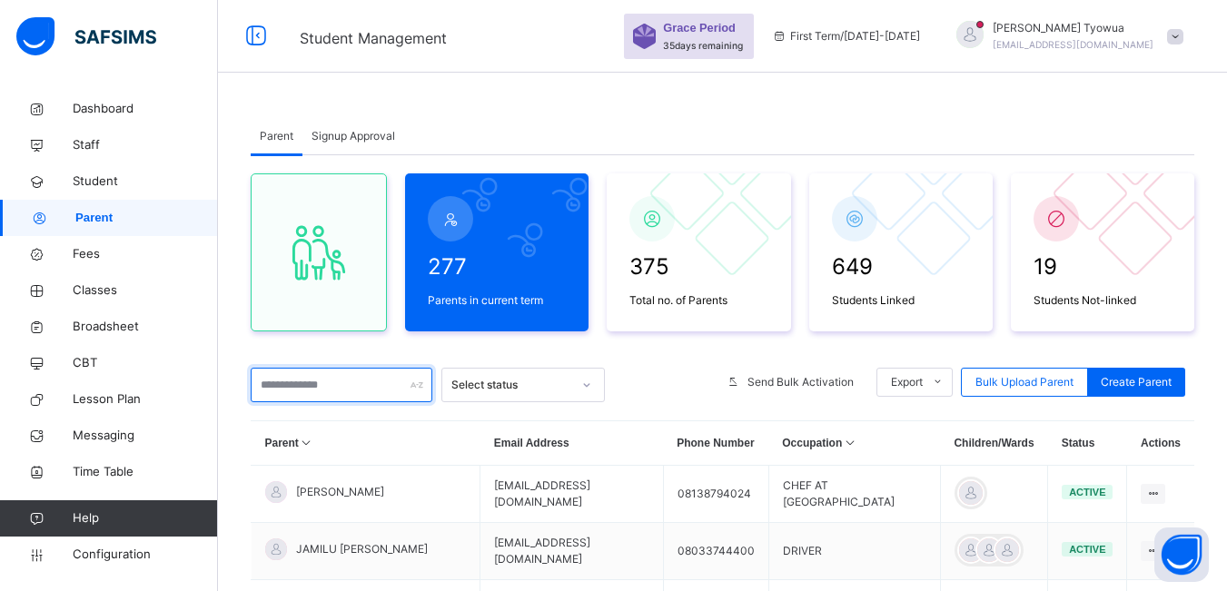
click at [304, 388] on input "text" at bounding box center [342, 385] width 182 height 35
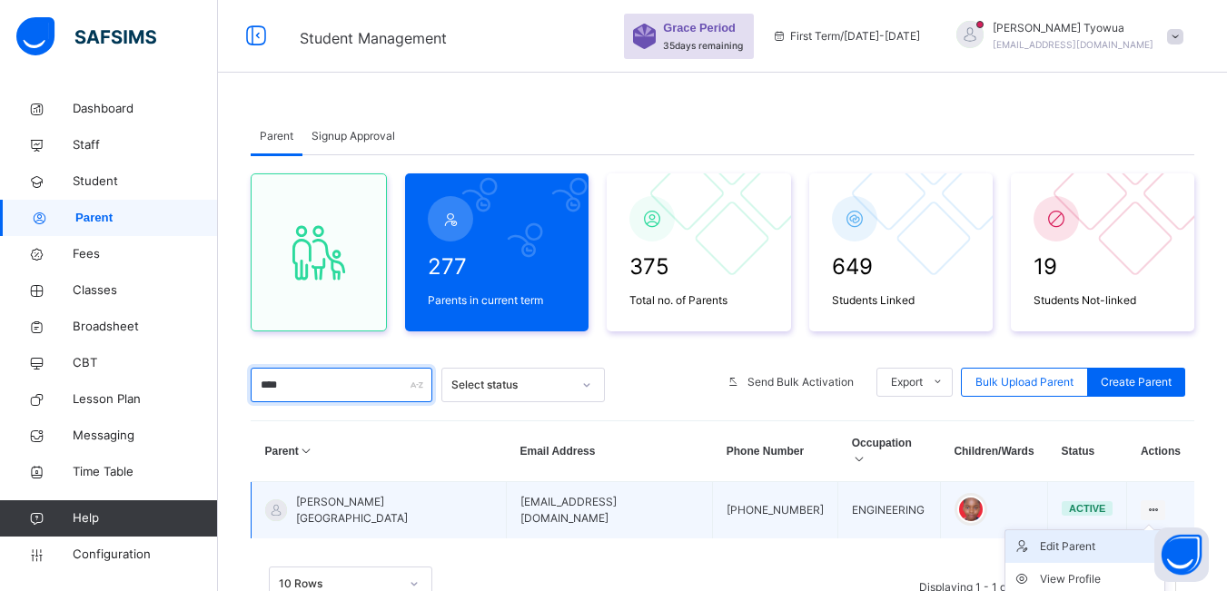
type input "****"
click at [1050, 538] on div "Edit Parent" at bounding box center [1098, 547] width 117 height 18
select select "**"
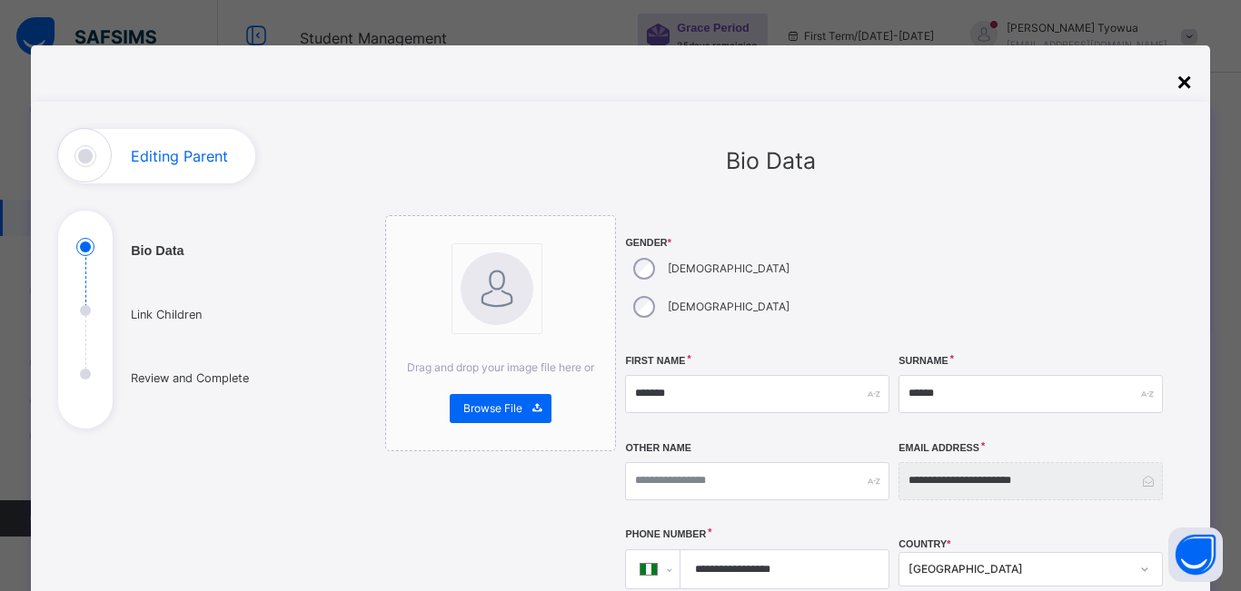
click at [1177, 84] on div "×" at bounding box center [1184, 83] width 15 height 38
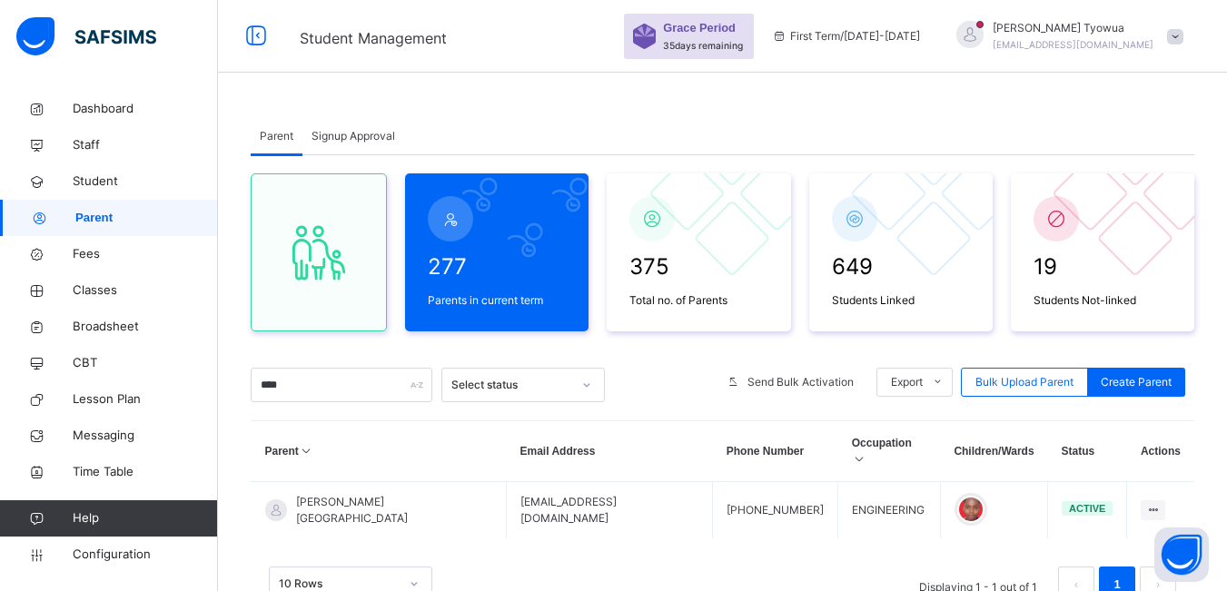
scroll to position [59, 0]
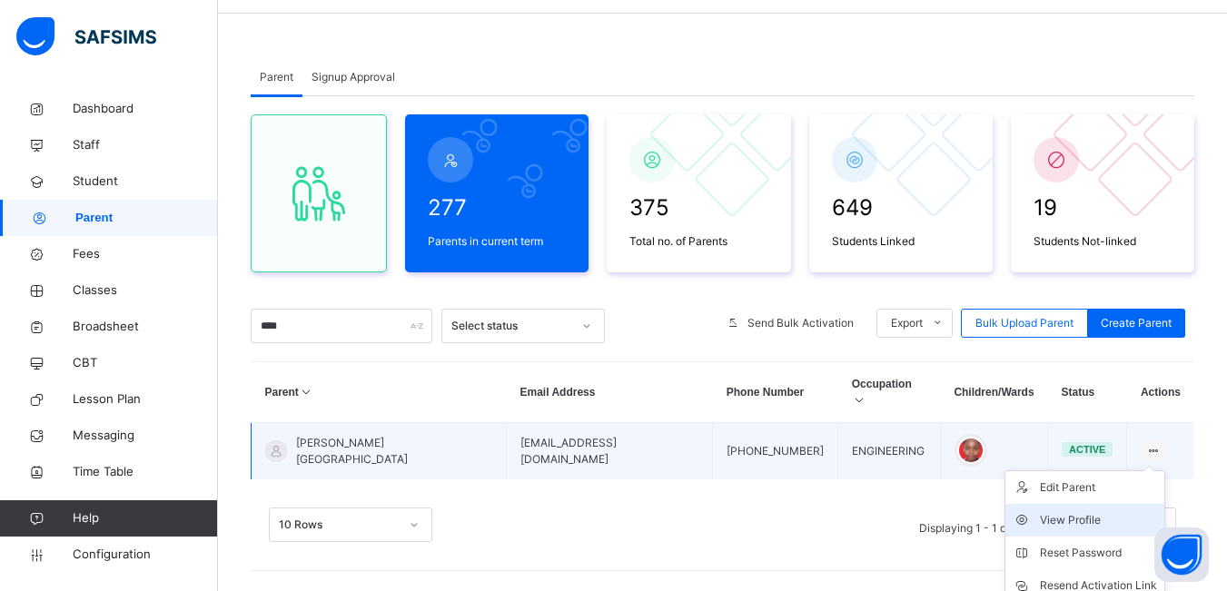
click at [1070, 511] on div "View Profile" at bounding box center [1098, 520] width 117 height 18
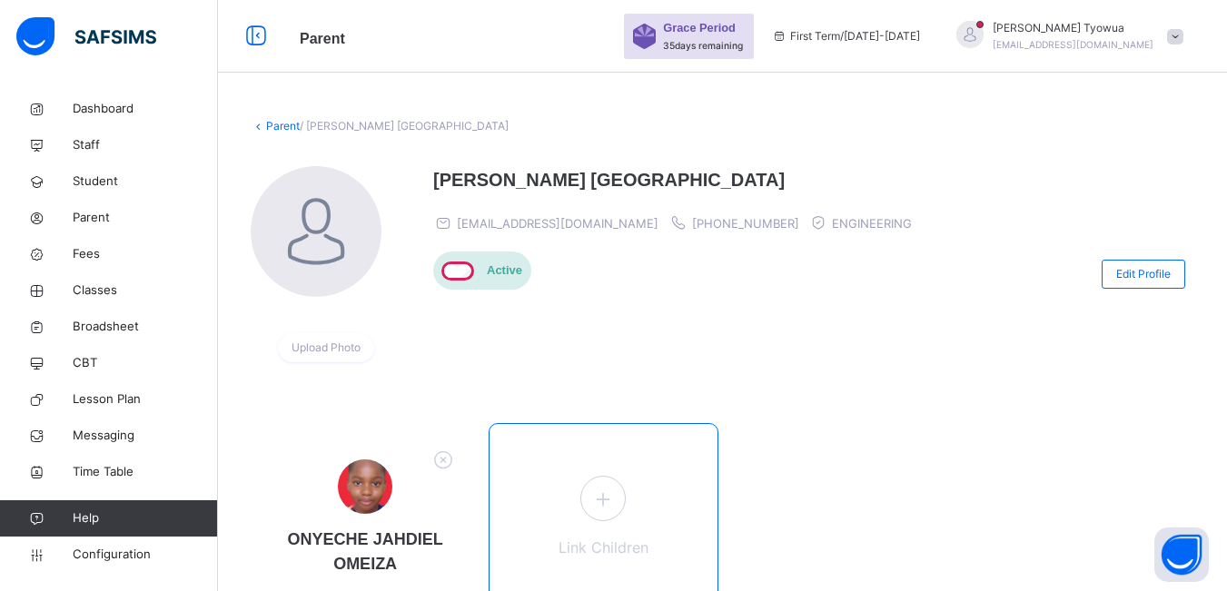
click at [593, 507] on icon at bounding box center [603, 499] width 33 height 35
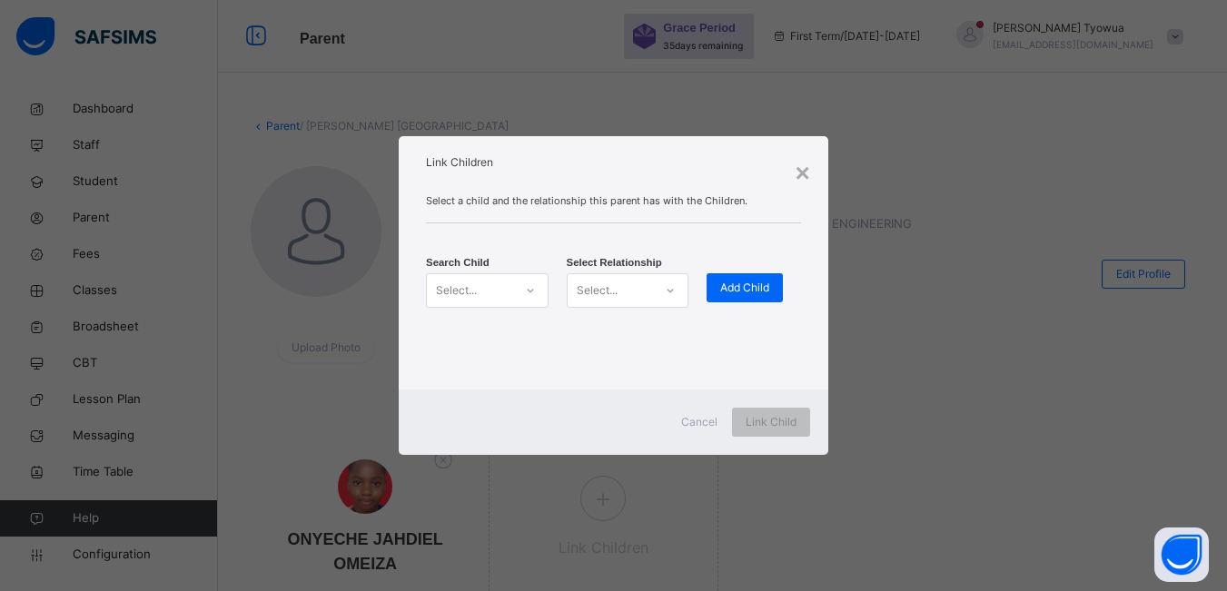
click at [534, 288] on icon at bounding box center [530, 291] width 11 height 18
type input "*"
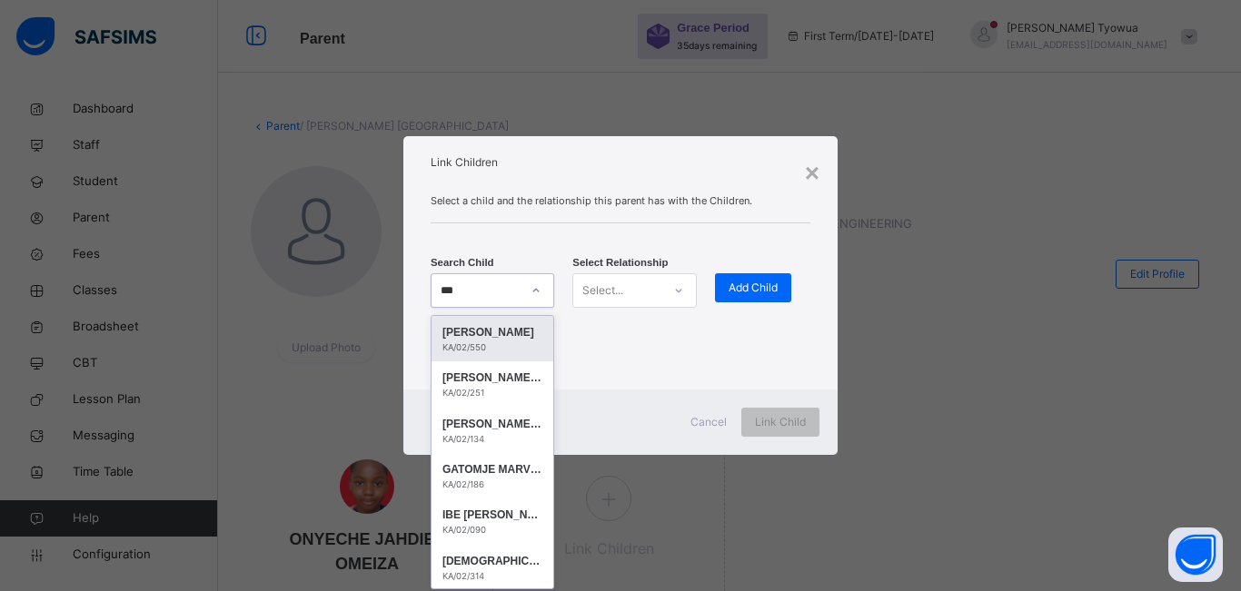
type input "****"
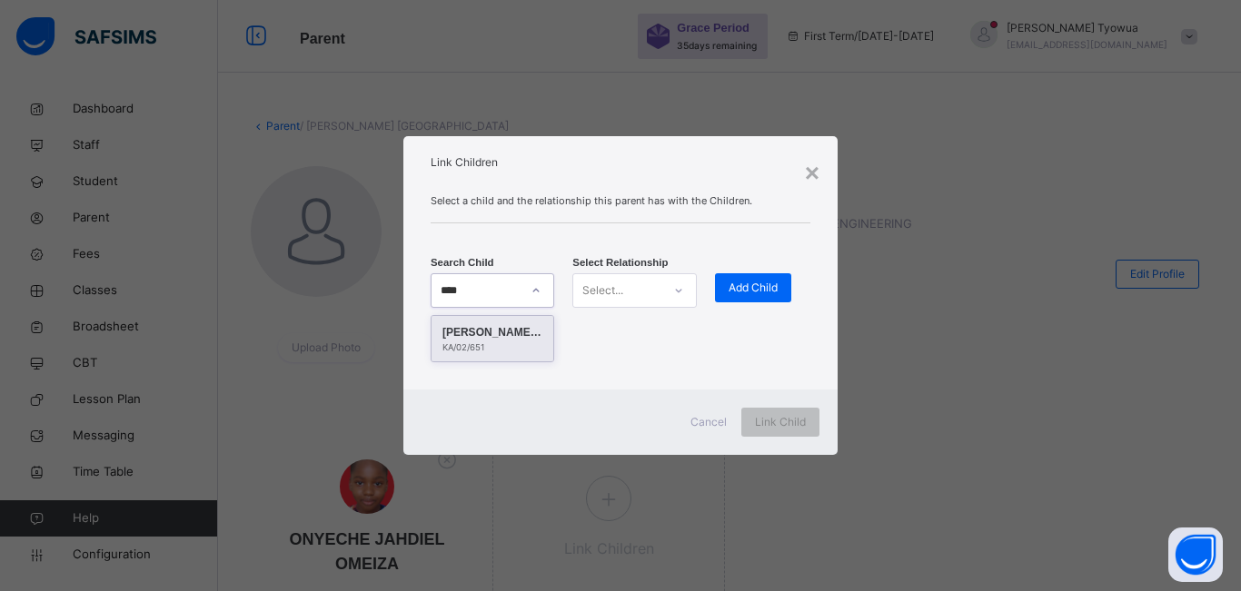
click at [494, 333] on div "[PERSON_NAME] ONIMISI OMEIZA" at bounding box center [492, 332] width 100 height 18
click at [669, 276] on div at bounding box center [678, 290] width 31 height 29
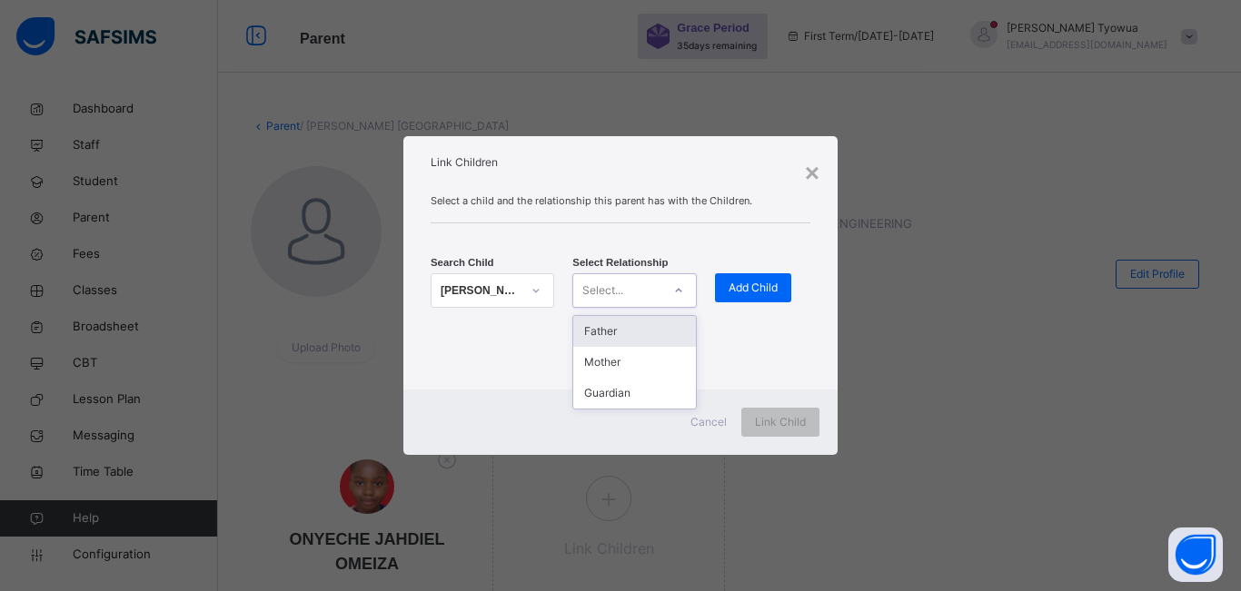
click at [658, 323] on div "Father" at bounding box center [634, 331] width 122 height 31
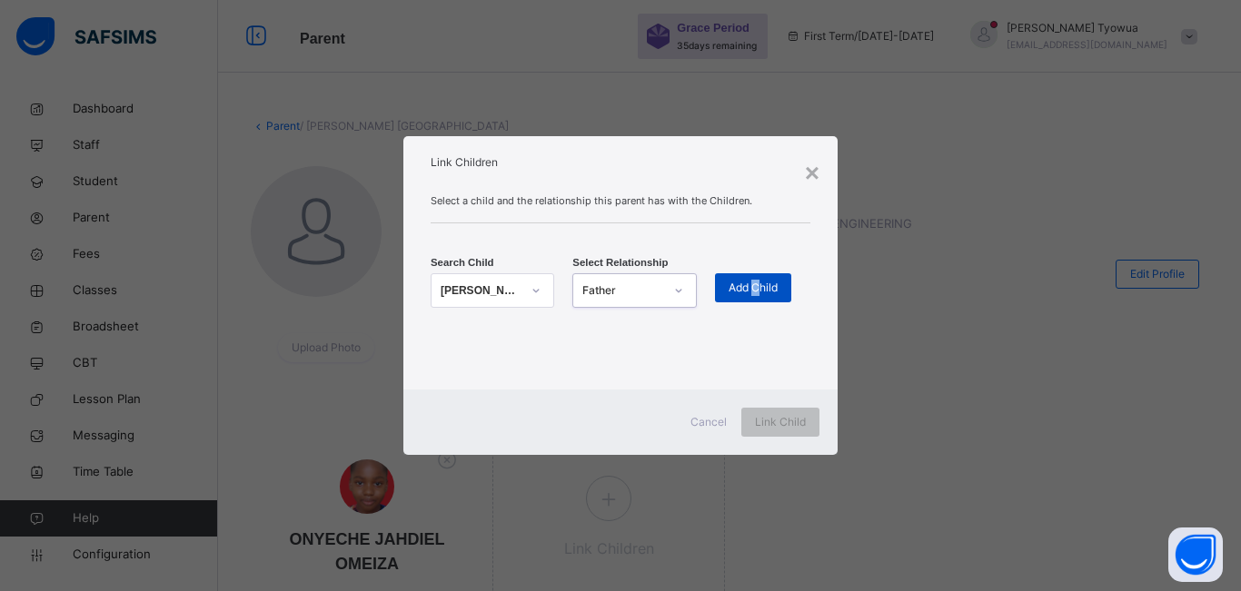
click at [756, 282] on span "Add Child" at bounding box center [753, 288] width 49 height 16
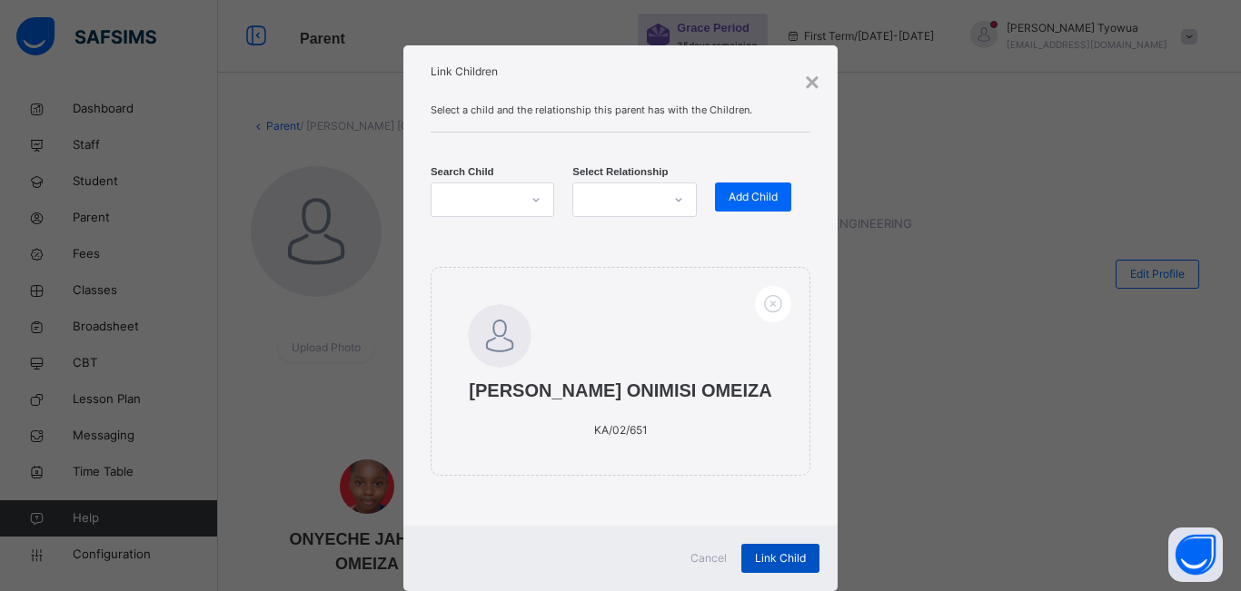
click at [788, 561] on span "Link Child" at bounding box center [780, 559] width 51 height 16
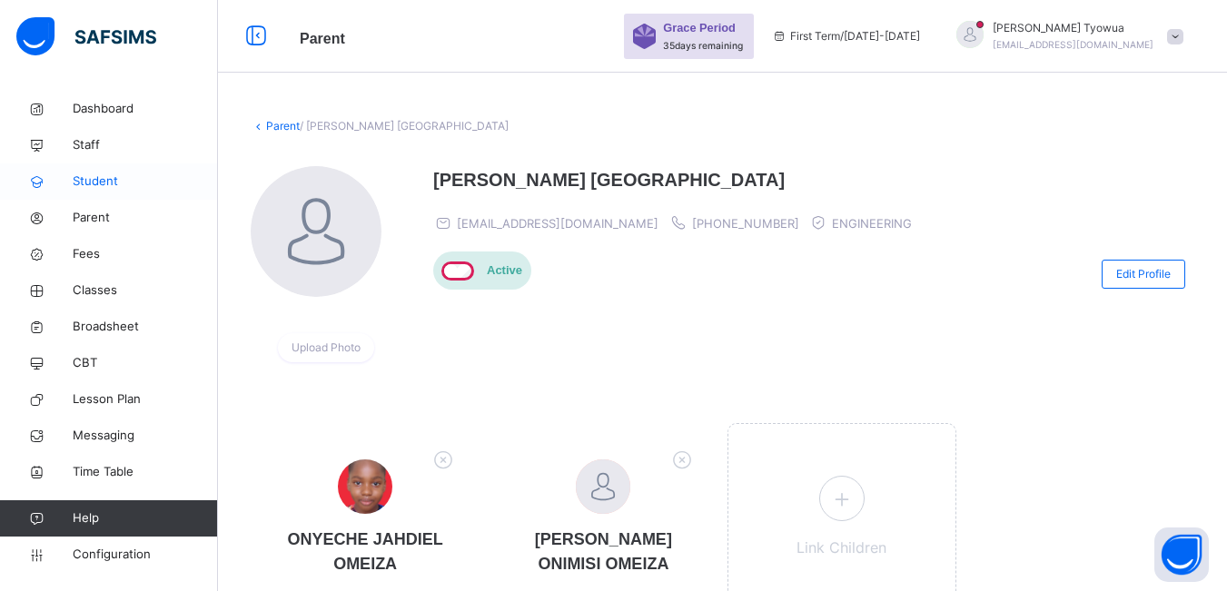
click at [97, 176] on span "Student" at bounding box center [145, 182] width 145 height 18
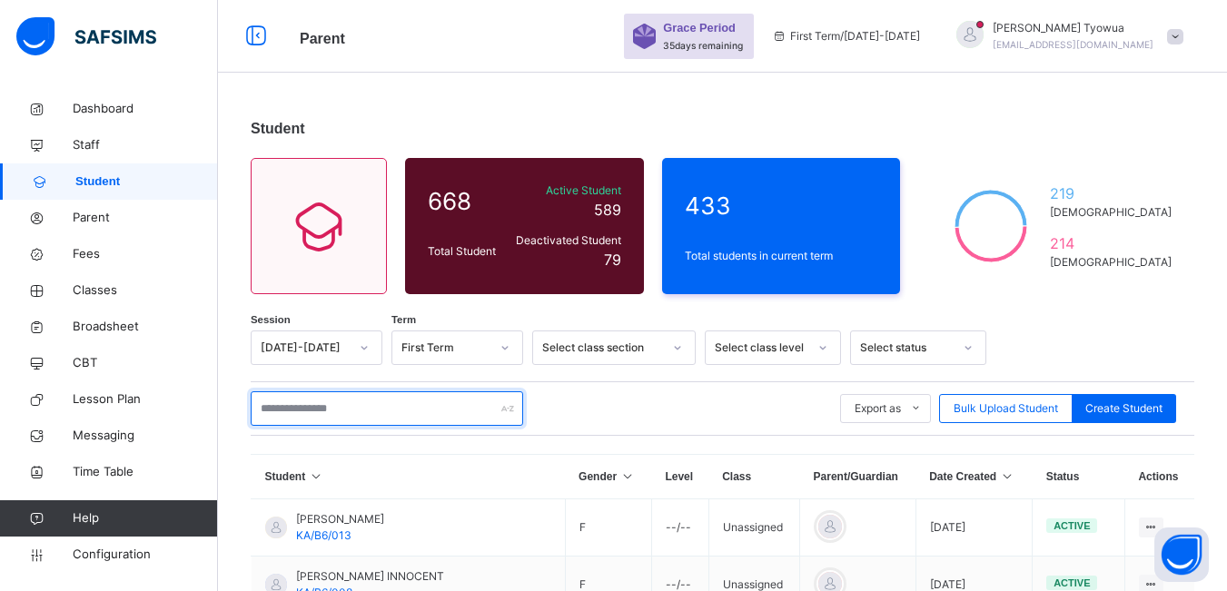
click at [337, 412] on input "text" at bounding box center [387, 409] width 273 height 35
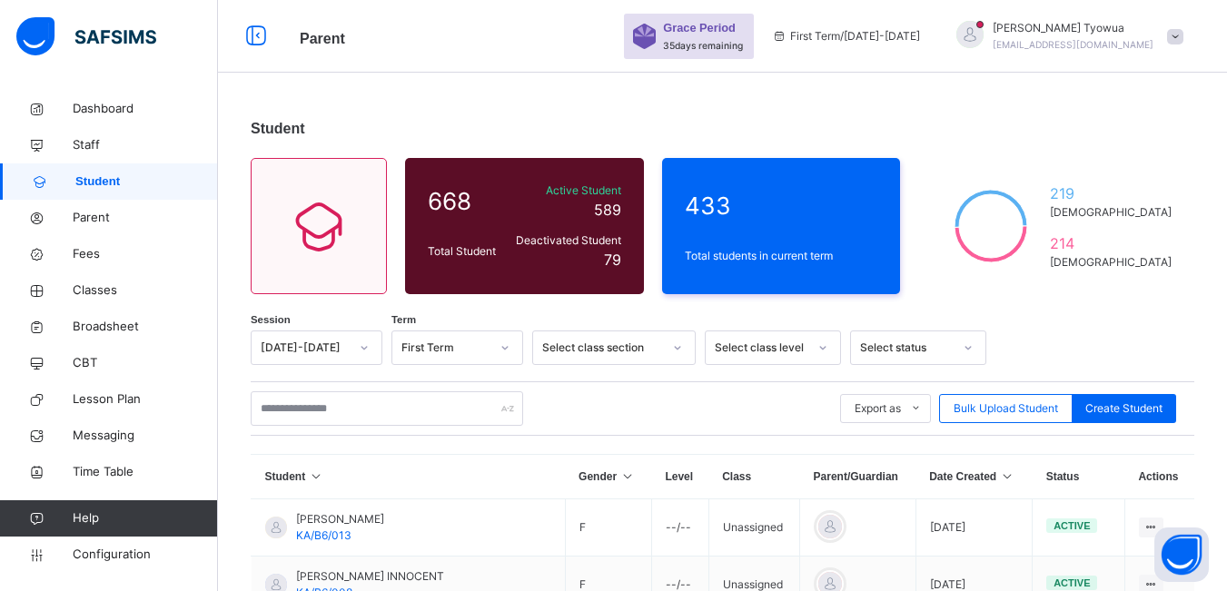
click at [1000, 477] on icon at bounding box center [1007, 477] width 15 height 13
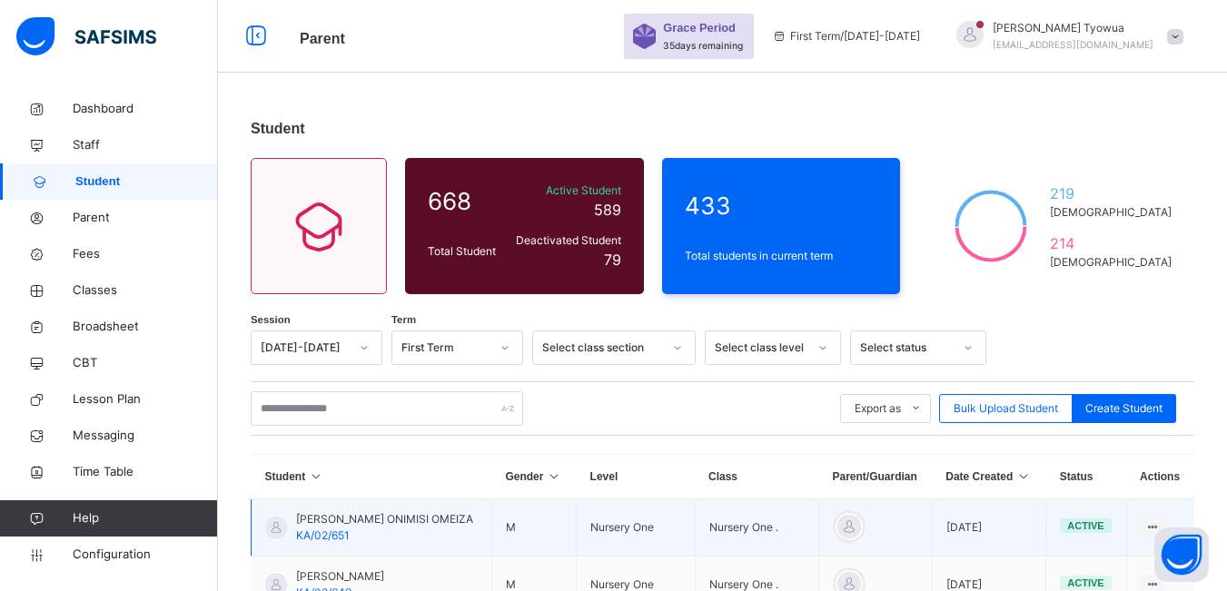
click at [378, 541] on div "[PERSON_NAME] ONIMISI OMEIZA KA/02/651" at bounding box center [384, 527] width 177 height 33
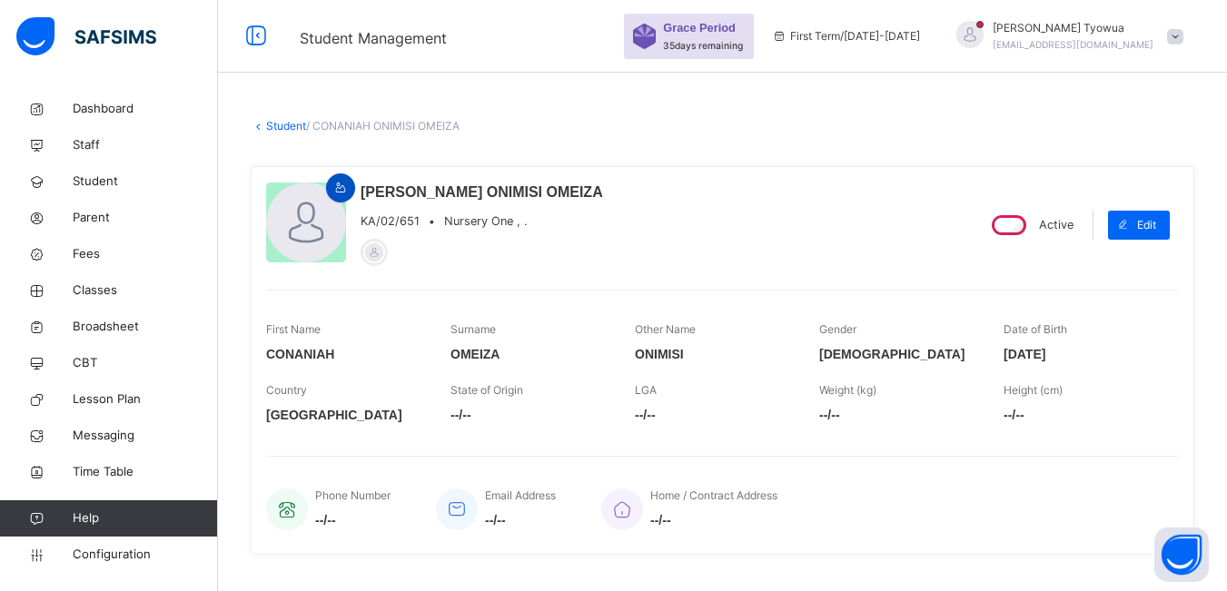
click at [343, 186] on icon at bounding box center [340, 188] width 15 height 16
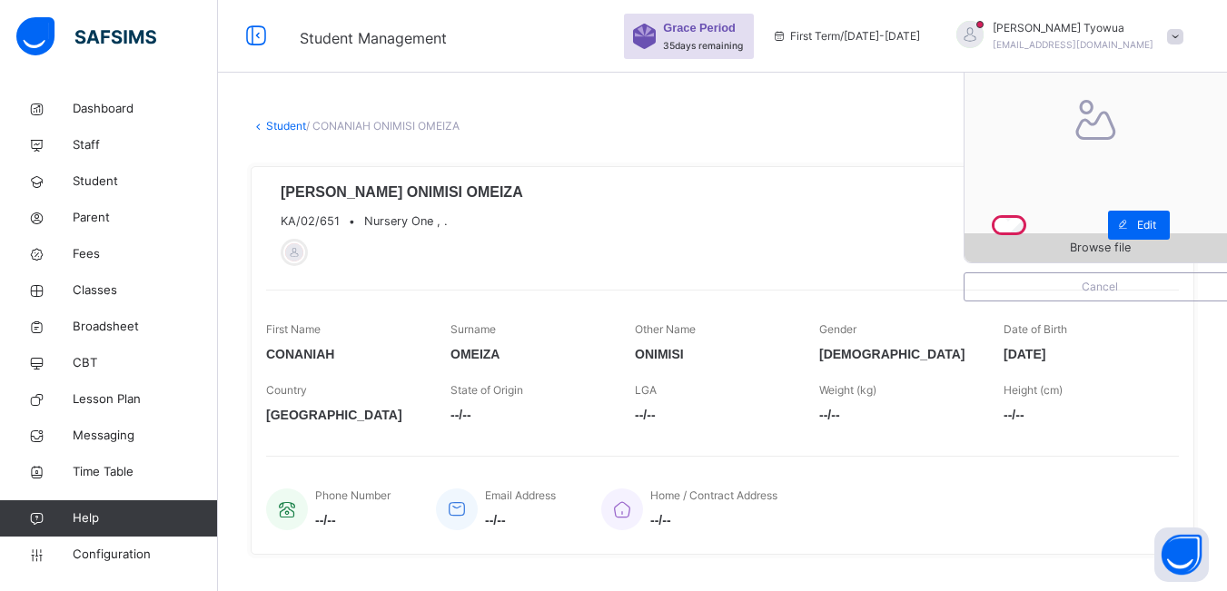
click at [1088, 257] on div "Browse file" at bounding box center [1100, 247] width 271 height 29
click at [1067, 242] on span "Browse file" at bounding box center [1100, 247] width 271 height 17
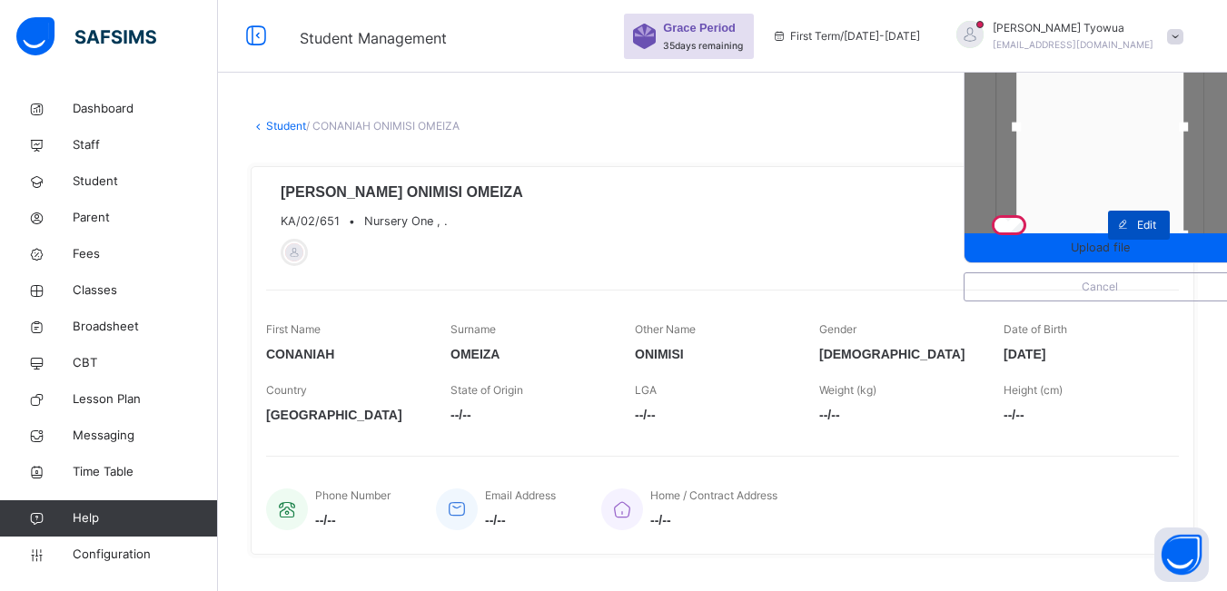
click at [1137, 239] on span at bounding box center [1122, 225] width 29 height 29
select select "**"
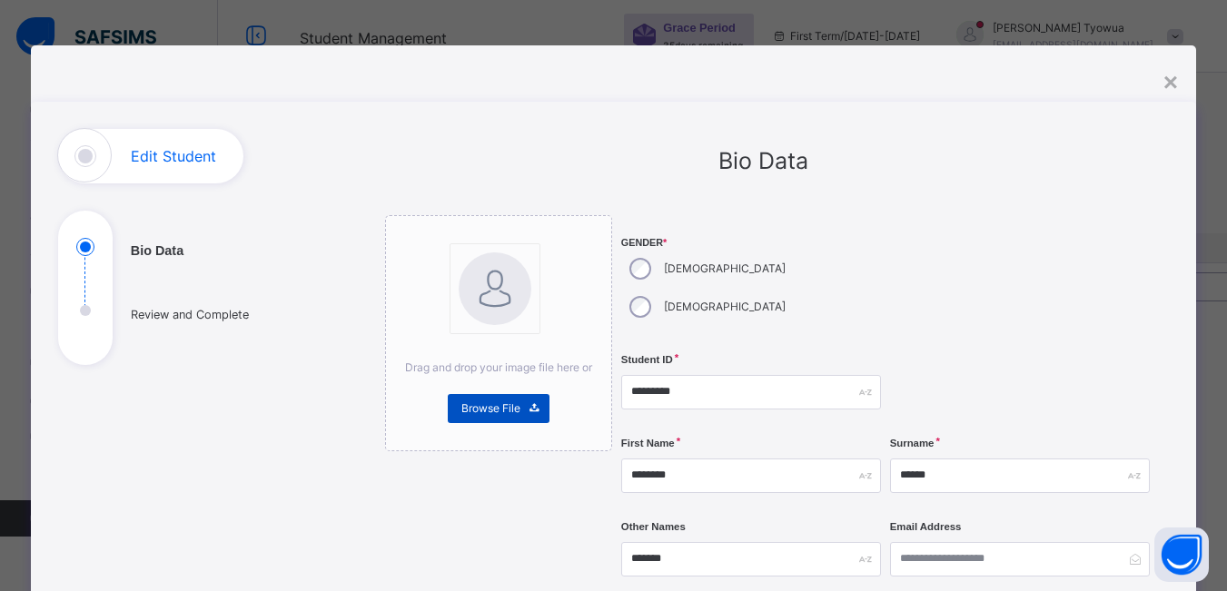
click at [490, 406] on span "Browse File" at bounding box center [491, 409] width 59 height 16
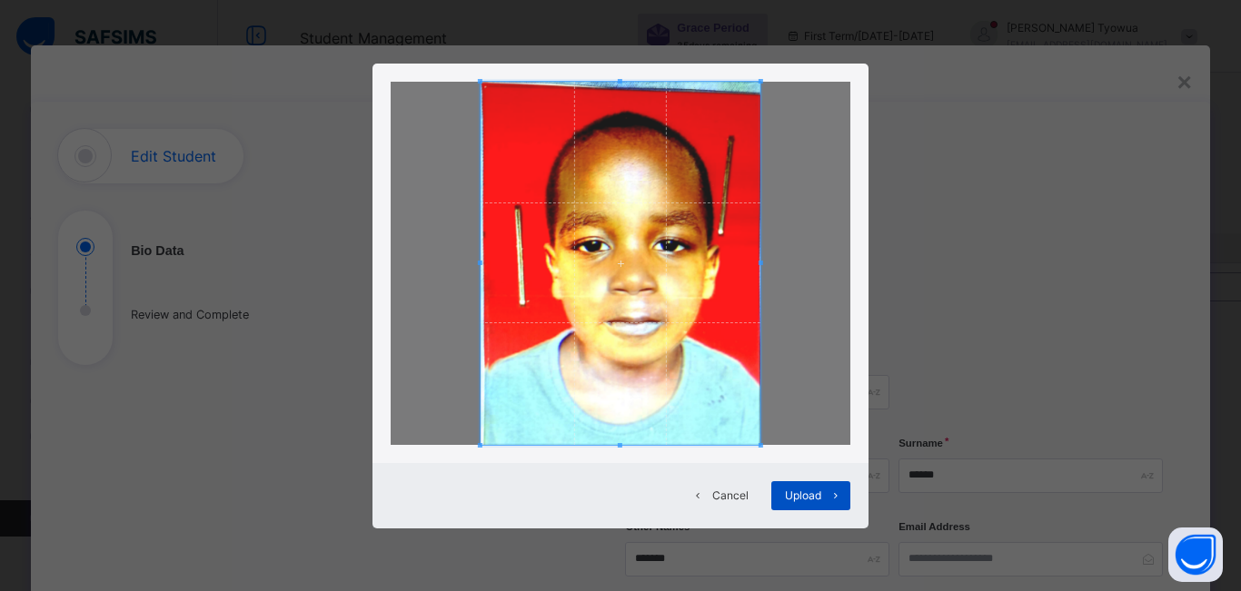
click at [809, 492] on span "Upload" at bounding box center [803, 496] width 36 height 16
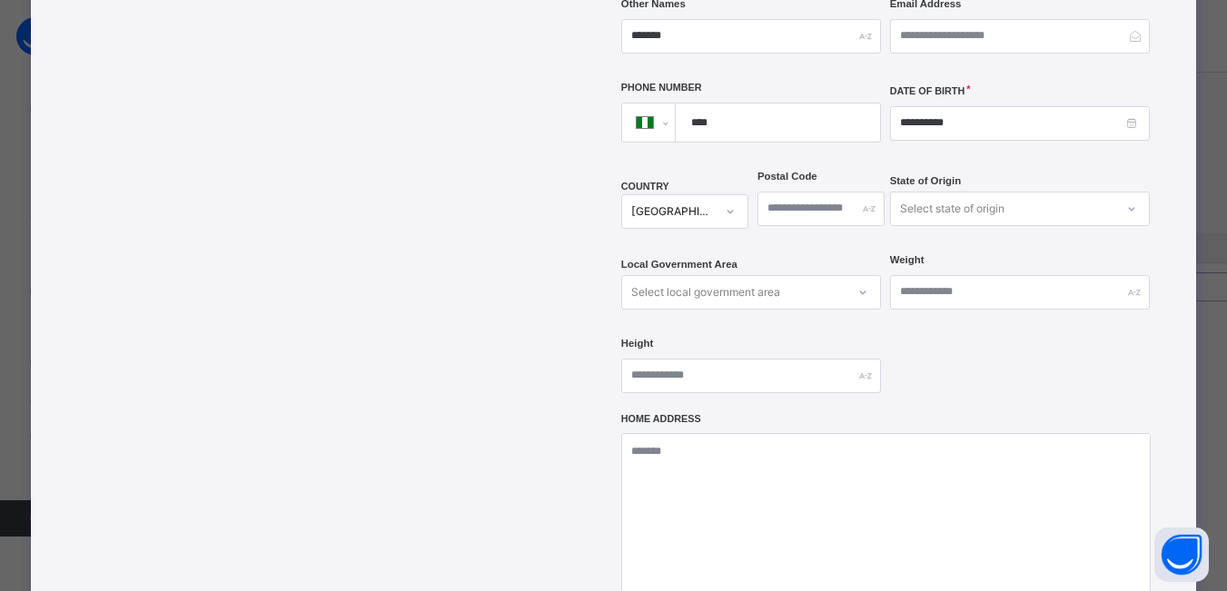
scroll to position [590, 0]
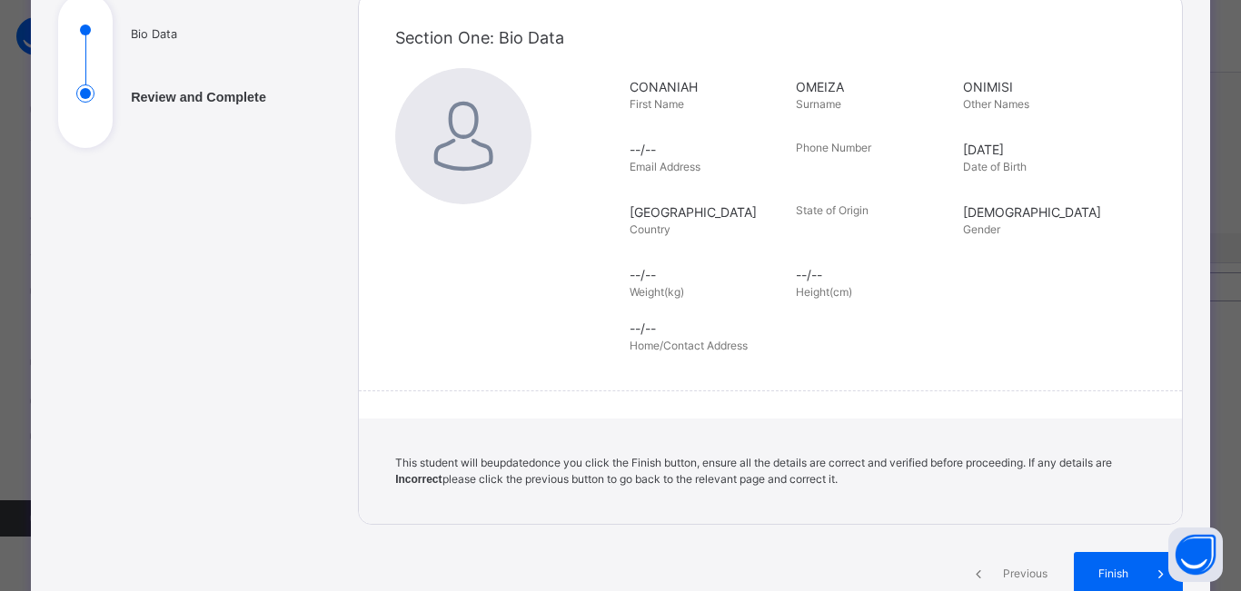
scroll to position [265, 0]
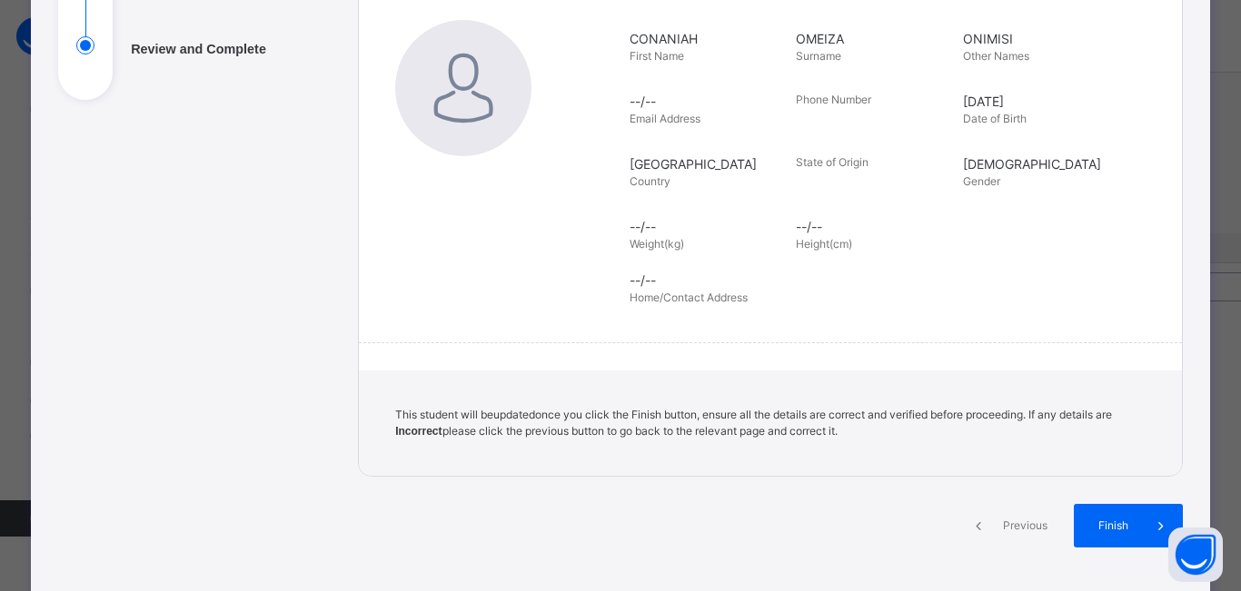
click at [1024, 531] on span "Previous" at bounding box center [1025, 526] width 50 height 16
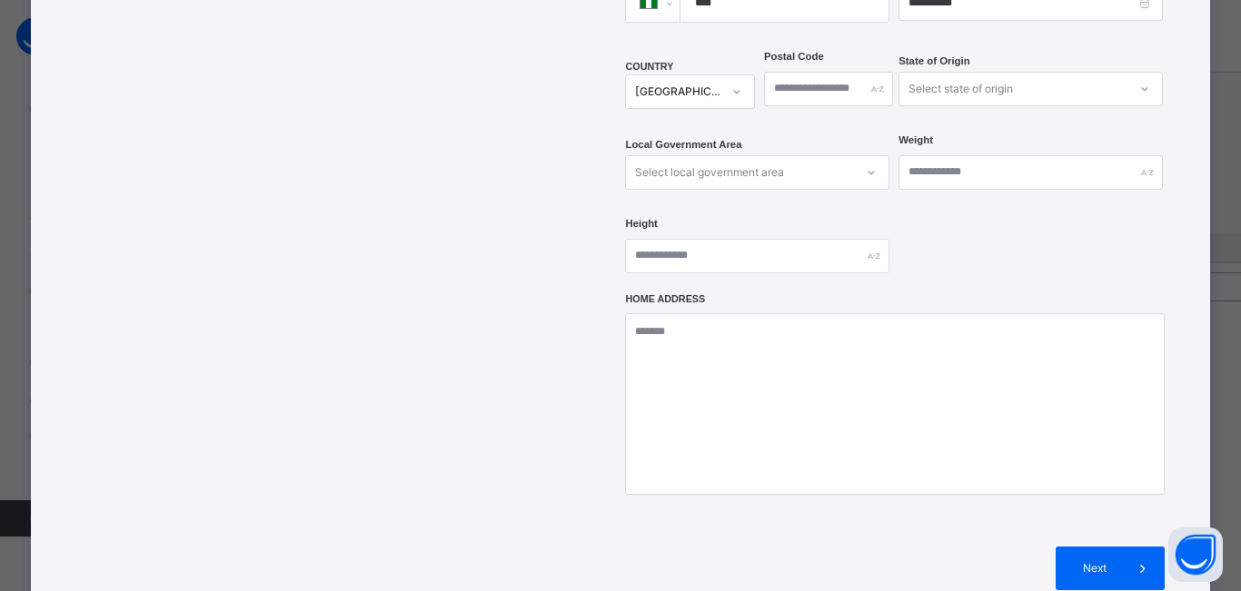
scroll to position [645, 0]
click at [1082, 547] on div "Next" at bounding box center [1110, 567] width 109 height 44
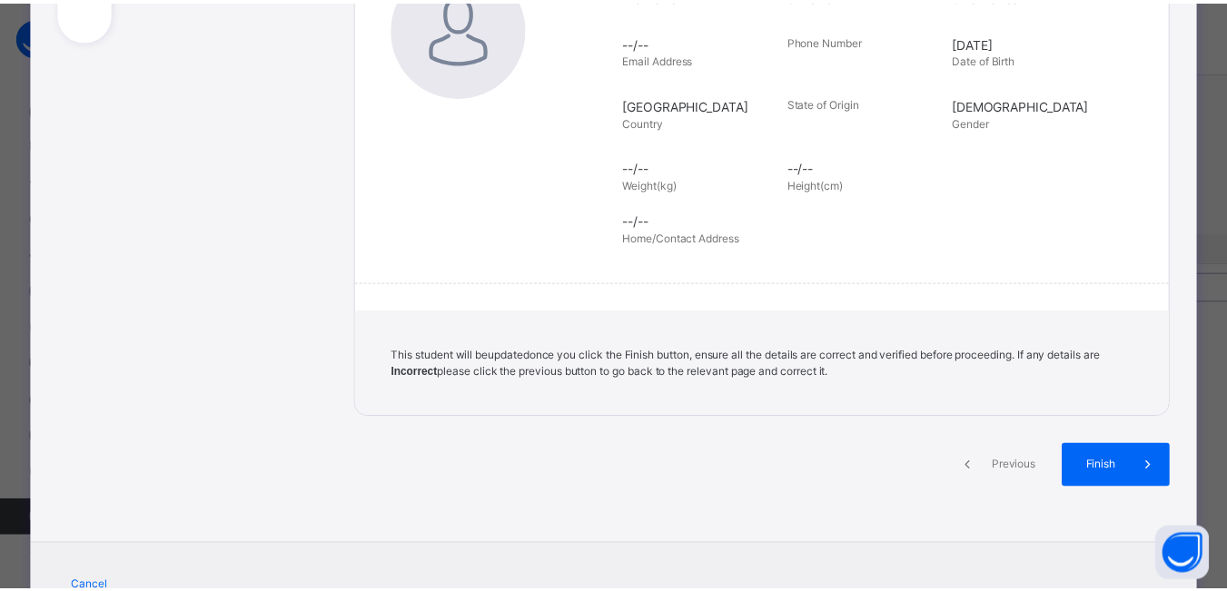
scroll to position [408, 0]
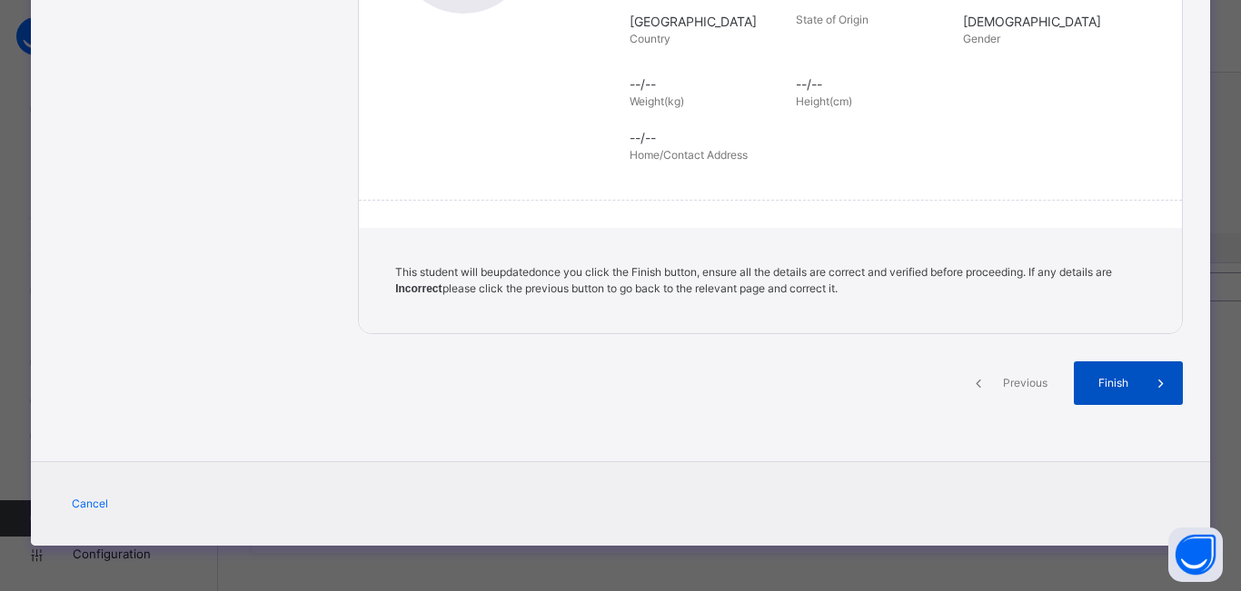
click at [1107, 373] on div "Finish" at bounding box center [1128, 384] width 109 height 44
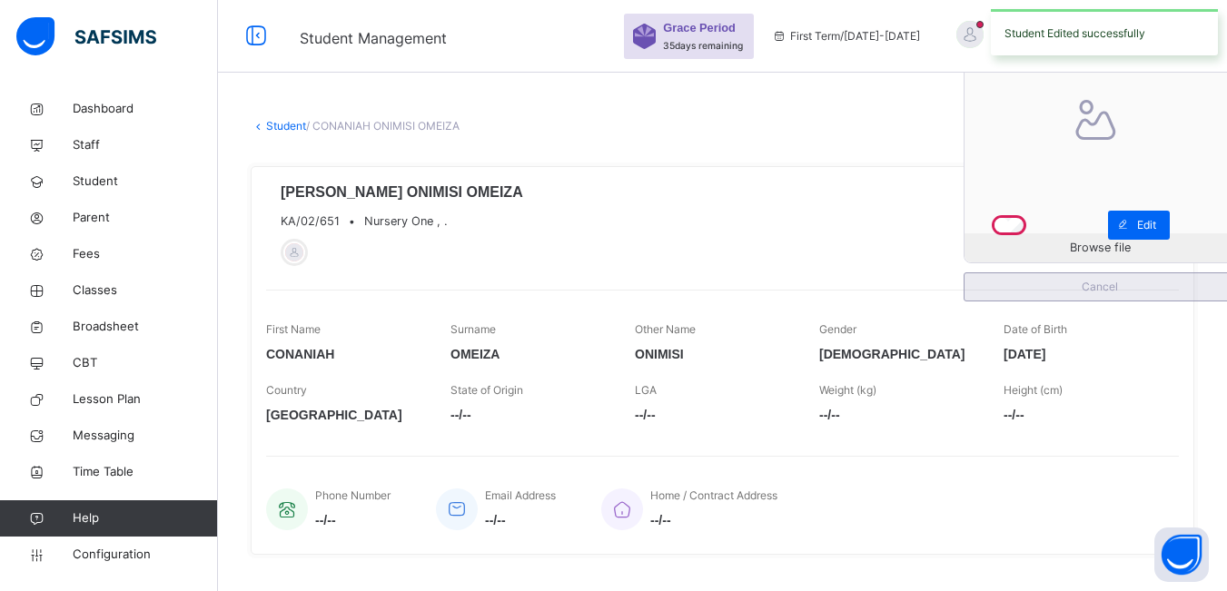
click at [1122, 283] on span "Cancel" at bounding box center [1099, 287] width 243 height 16
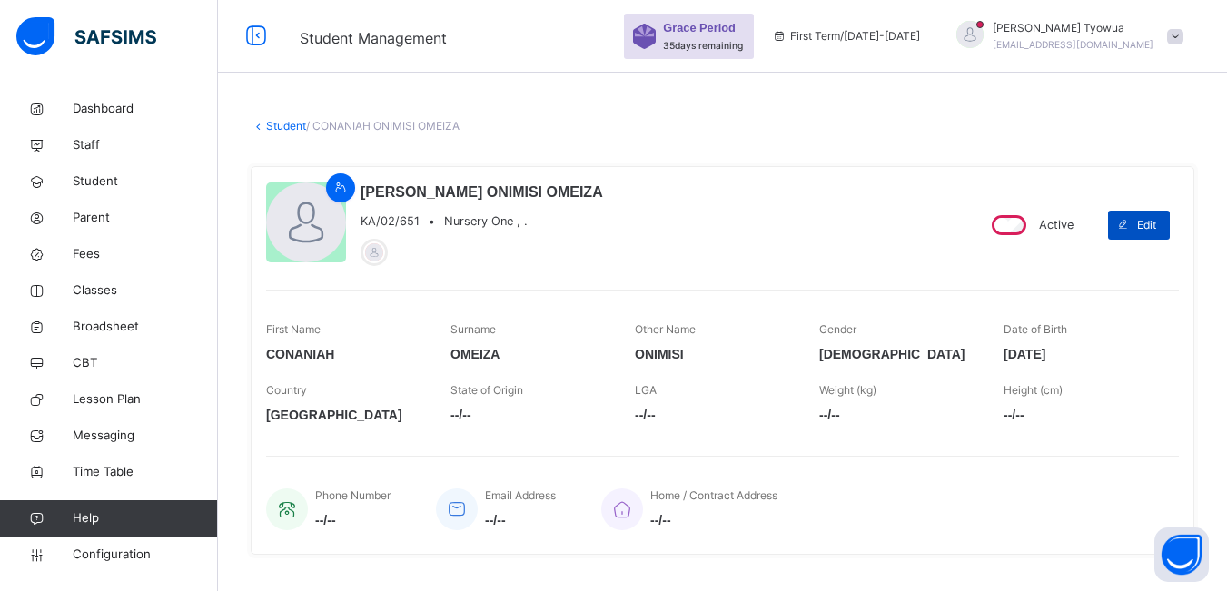
click at [1137, 228] on span at bounding box center [1122, 225] width 29 height 29
select select "**"
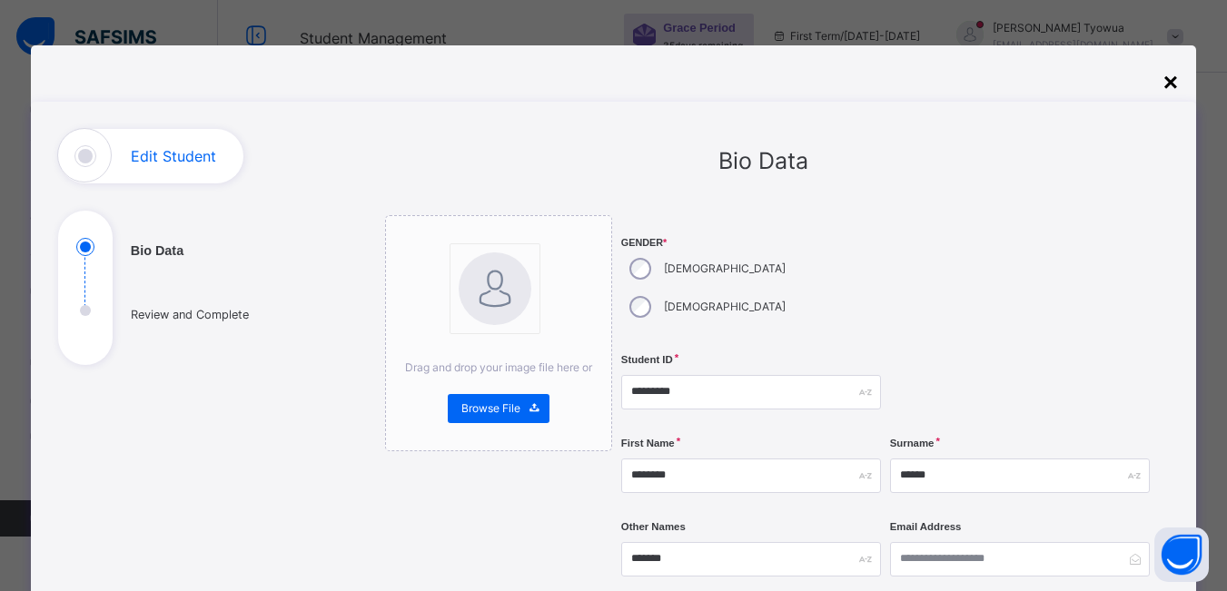
click at [1175, 84] on div "×" at bounding box center [1171, 83] width 15 height 38
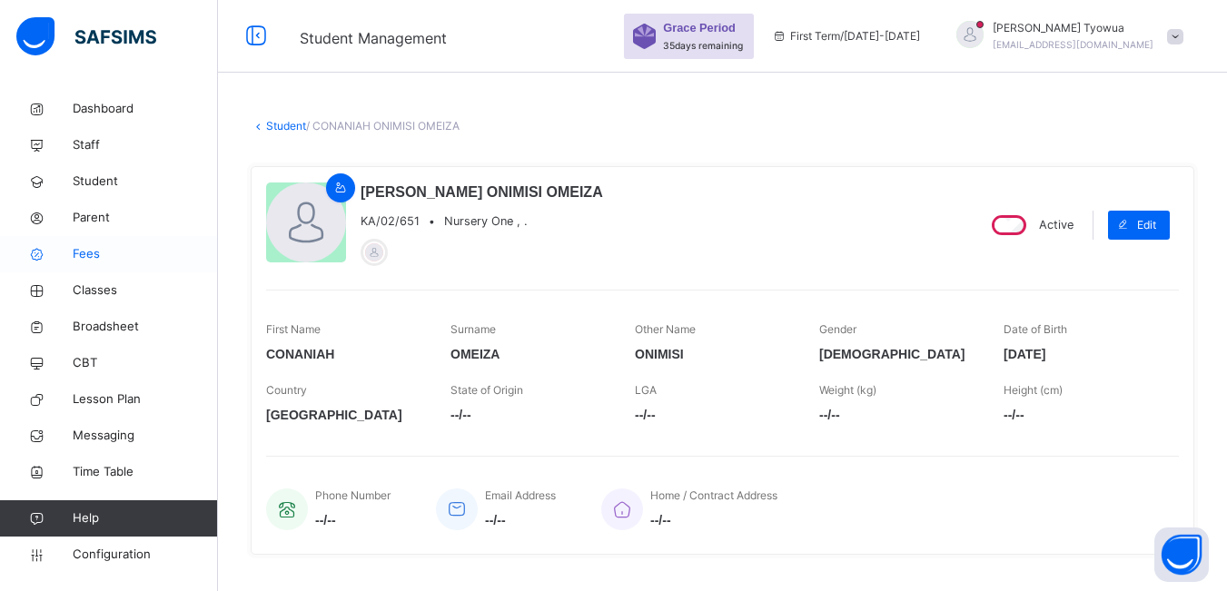
click at [49, 244] on link "Fees" at bounding box center [109, 254] width 218 height 36
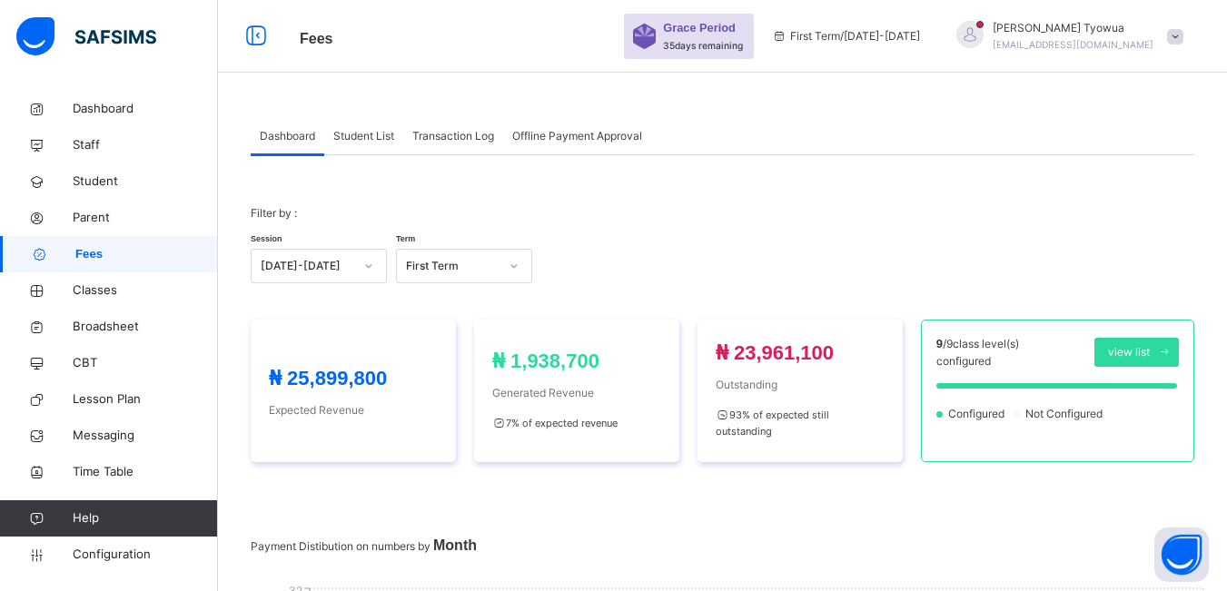
click at [359, 144] on div "Student List" at bounding box center [363, 136] width 79 height 36
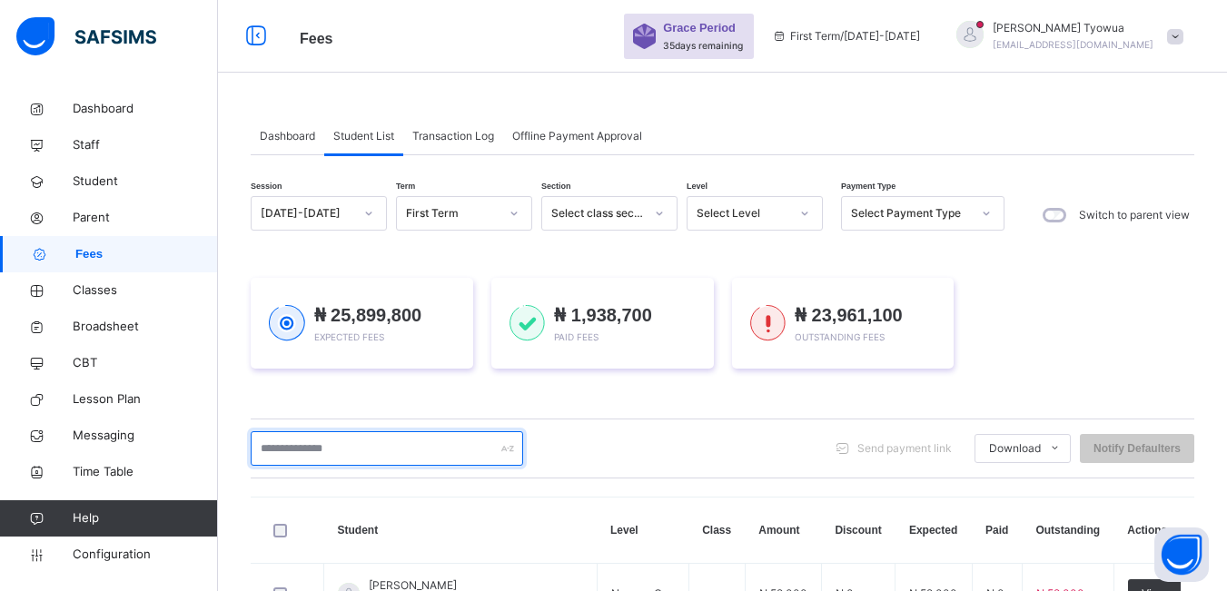
click at [332, 442] on input "text" at bounding box center [387, 449] width 273 height 35
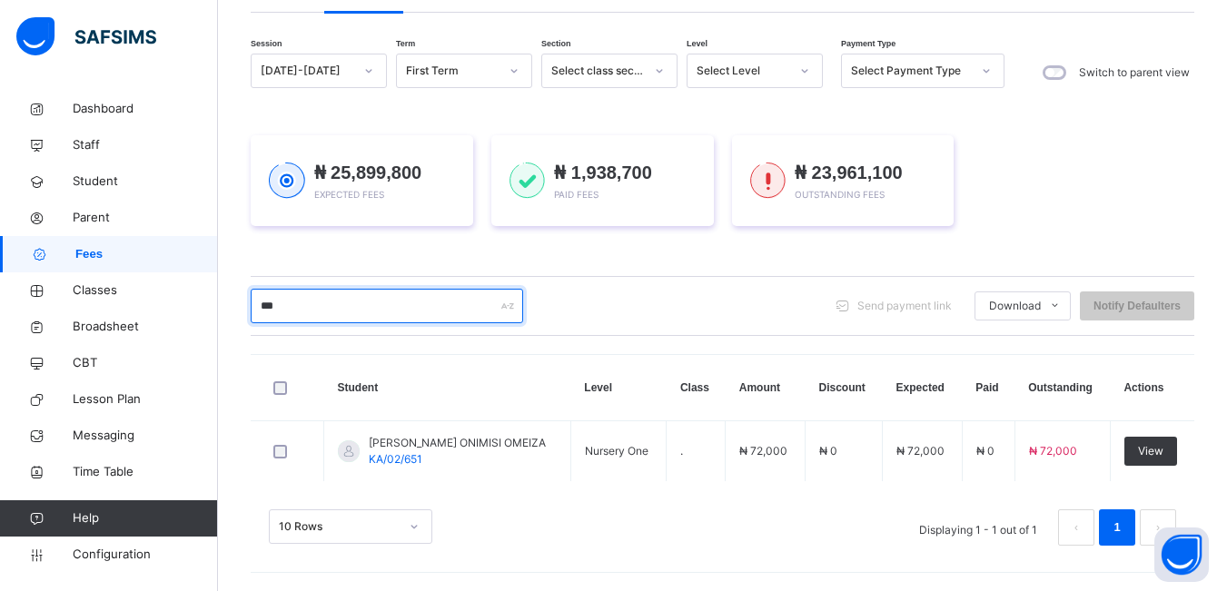
scroll to position [143, 0]
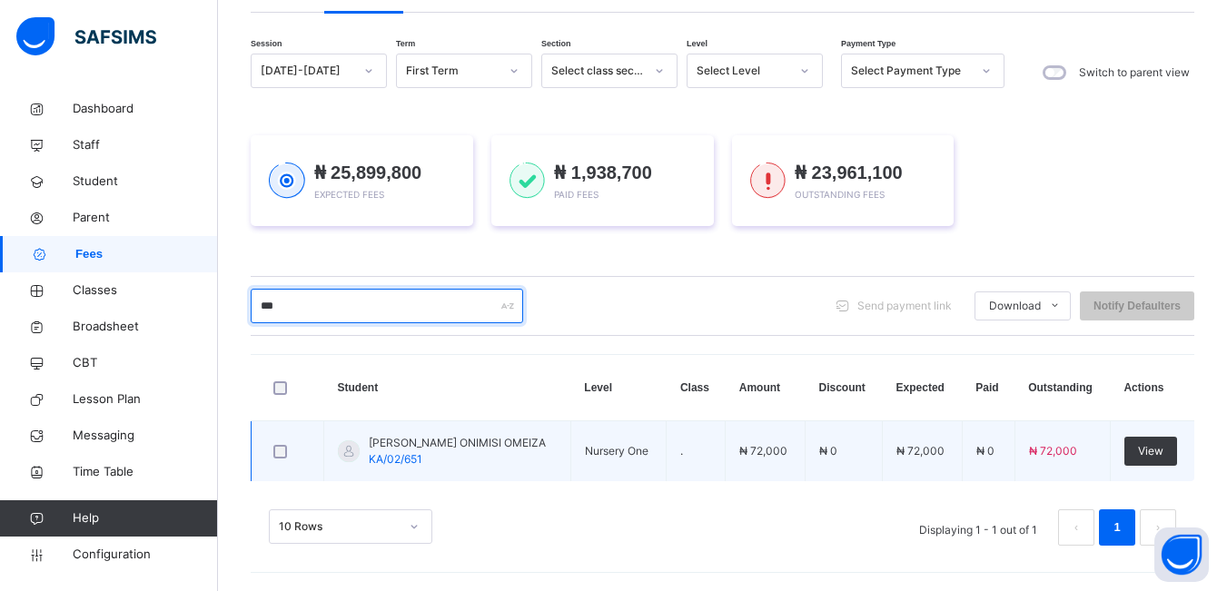
type input "***"
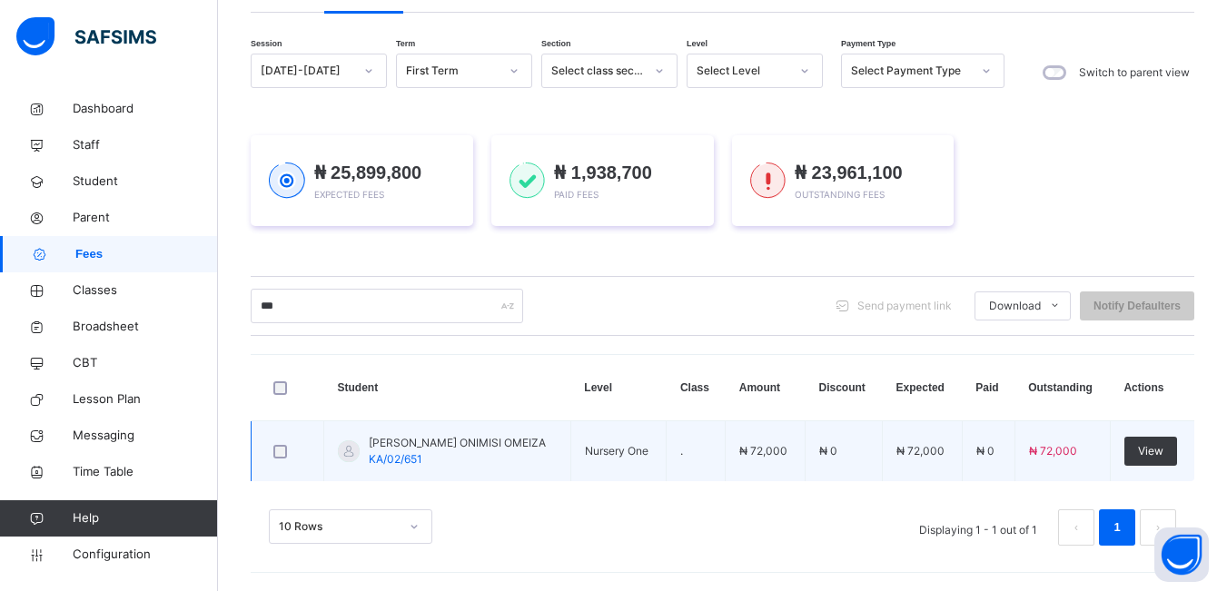
click at [430, 444] on span "[PERSON_NAME] ONIMISI OMEIZA" at bounding box center [457, 443] width 177 height 16
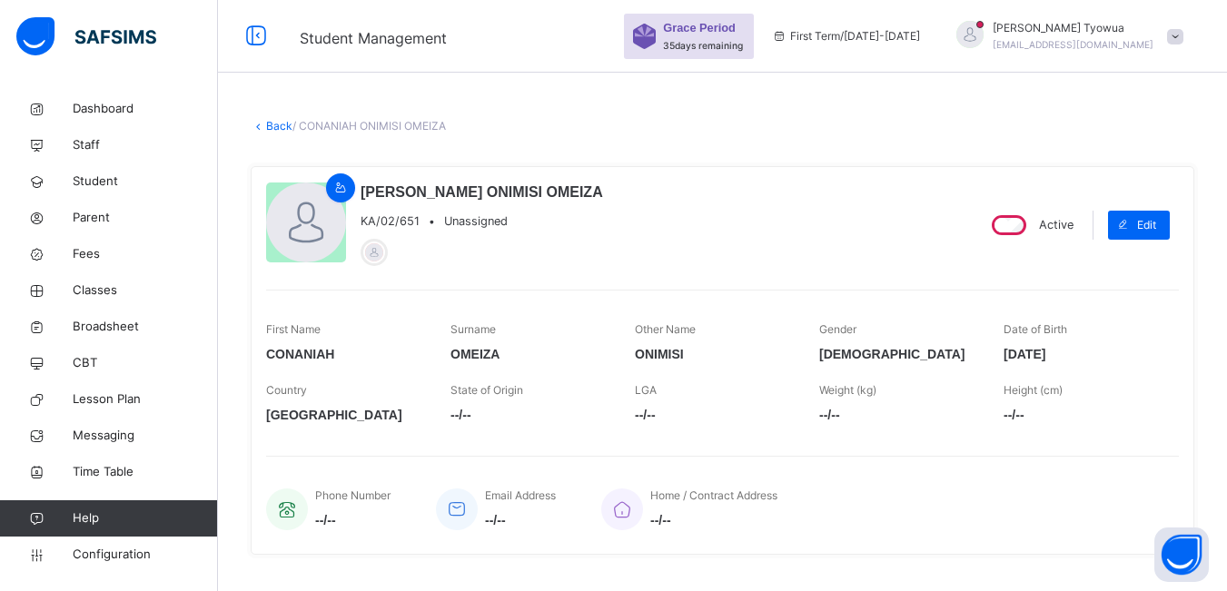
click at [307, 217] on div at bounding box center [306, 223] width 80 height 80
click at [339, 187] on icon at bounding box center [340, 188] width 15 height 16
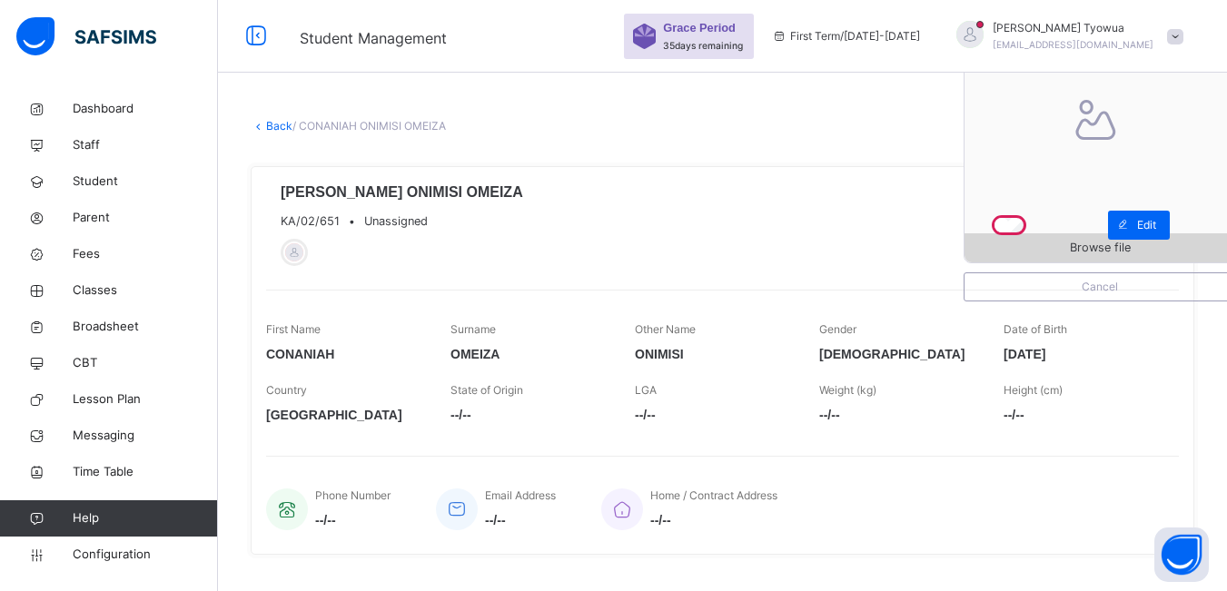
click at [1096, 256] on span "Browse file" at bounding box center [1100, 247] width 61 height 17
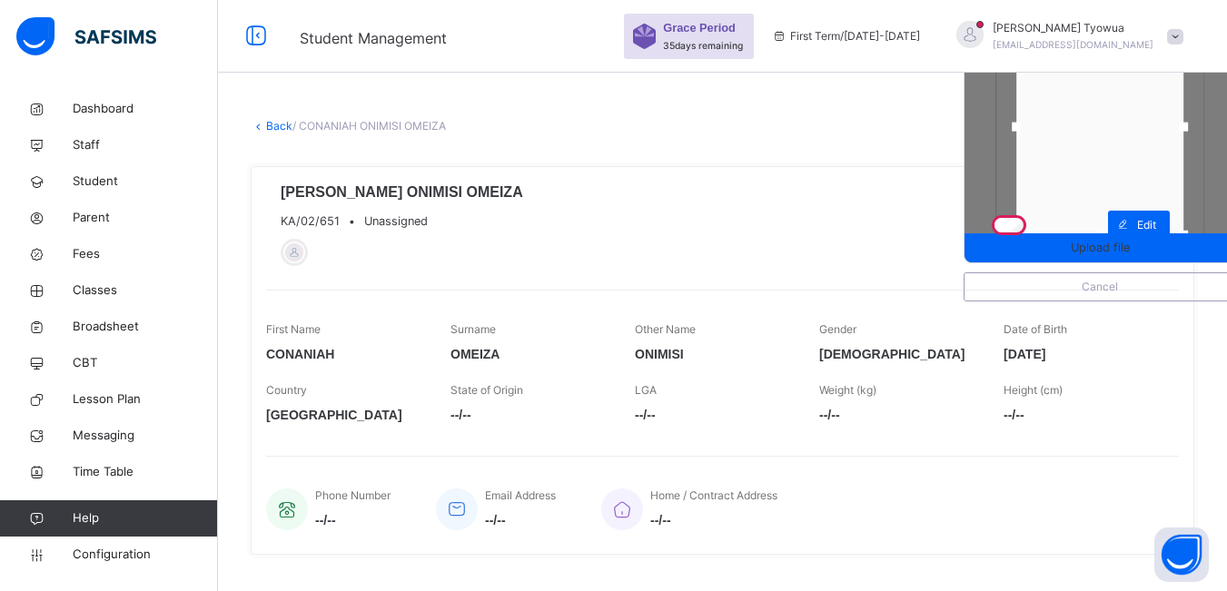
click at [734, 278] on div "Upload file Cancel [PERSON_NAME] OMEIZA KA/02/651 • Unassigned Active Edit Firs…" at bounding box center [723, 360] width 944 height 389
click at [1025, 294] on span "Cancel" at bounding box center [1099, 287] width 243 height 16
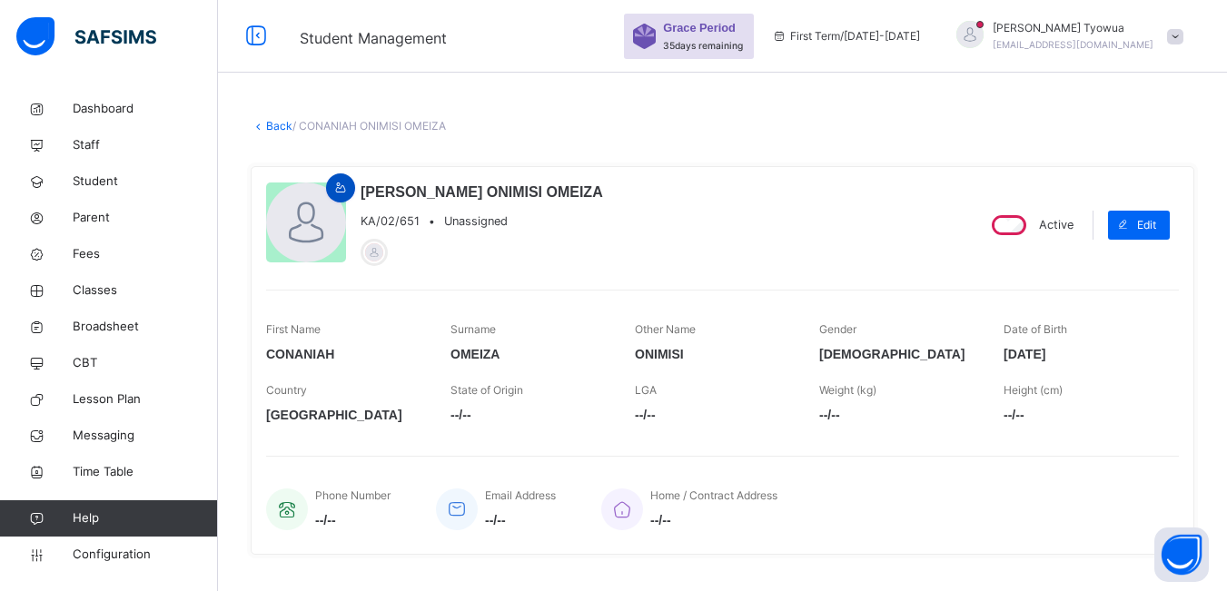
click at [335, 187] on icon at bounding box center [340, 188] width 15 height 16
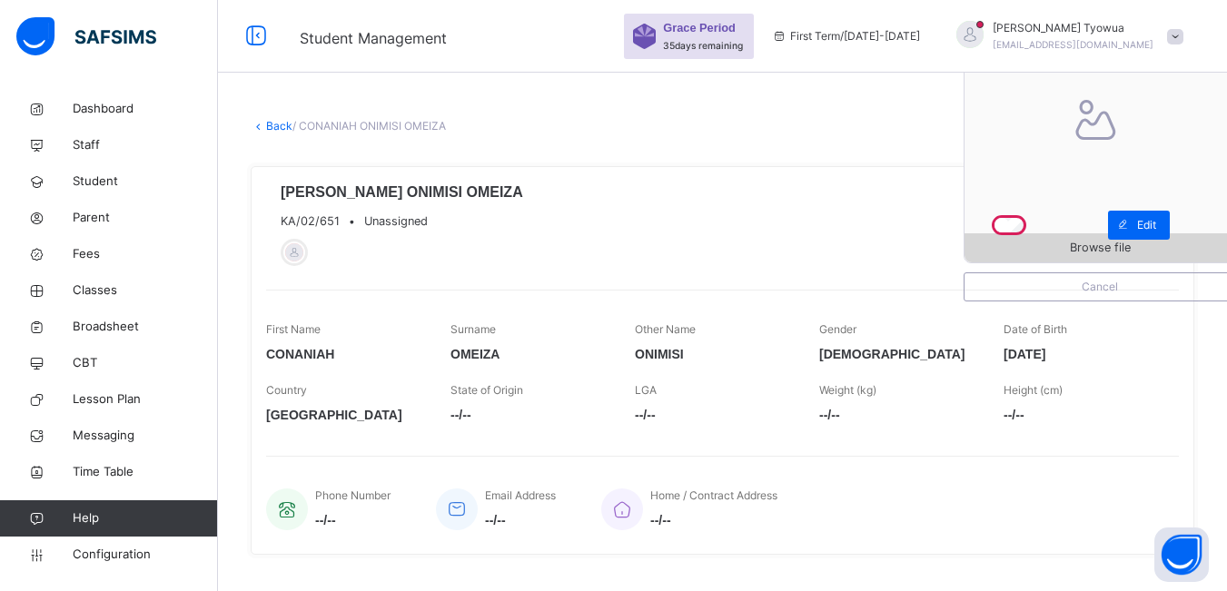
click at [1044, 255] on span "Browse file" at bounding box center [1100, 247] width 271 height 17
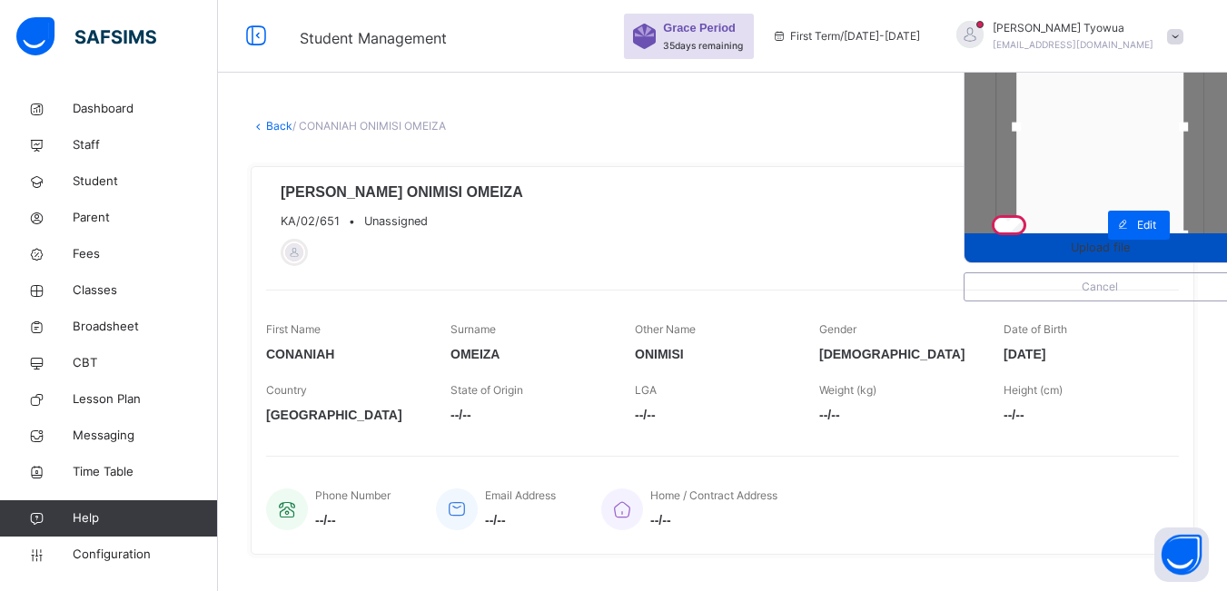
click at [1062, 244] on span "Upload file" at bounding box center [1100, 247] width 271 height 17
click at [1059, 240] on span "Upload file" at bounding box center [1100, 247] width 271 height 17
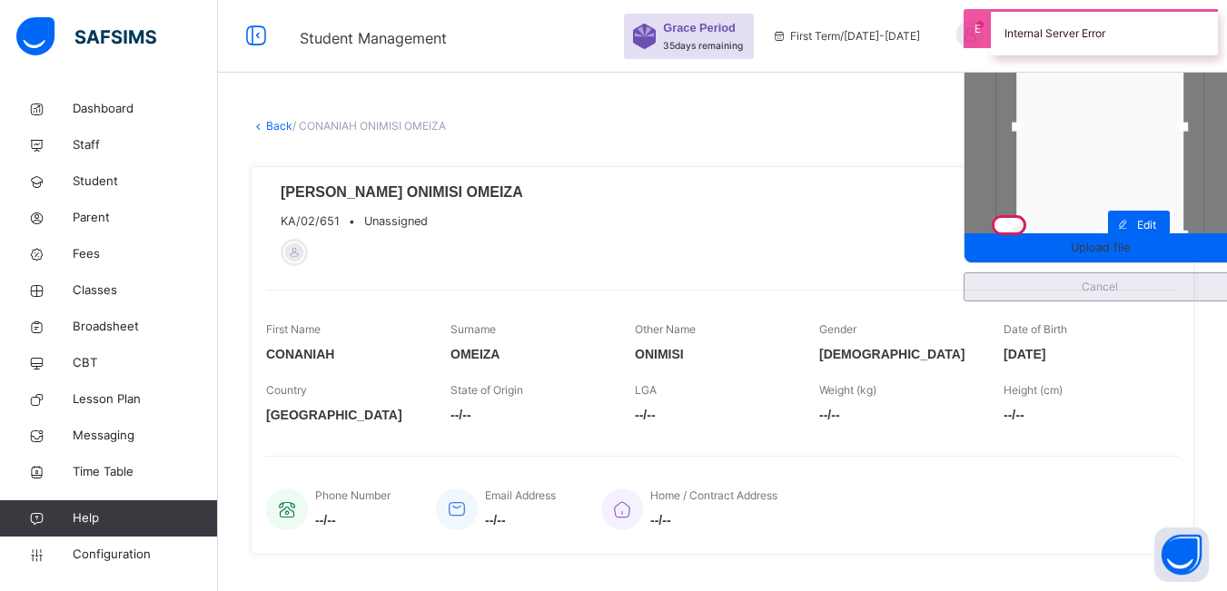
click at [1052, 288] on span "Cancel" at bounding box center [1099, 287] width 243 height 16
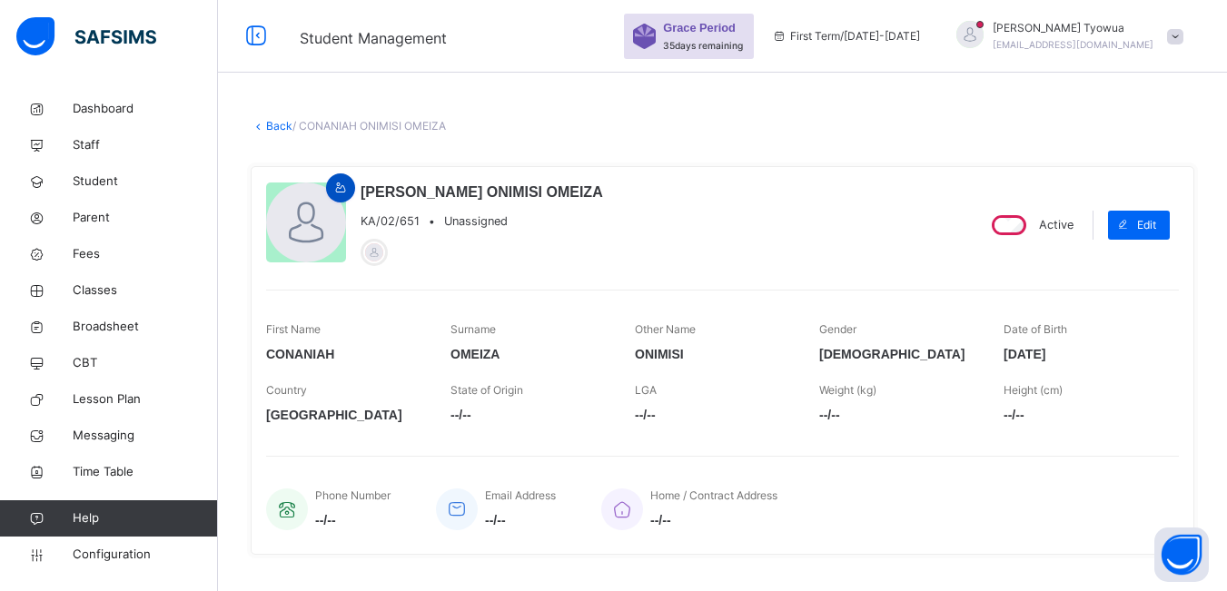
click at [343, 184] on icon at bounding box center [340, 188] width 15 height 16
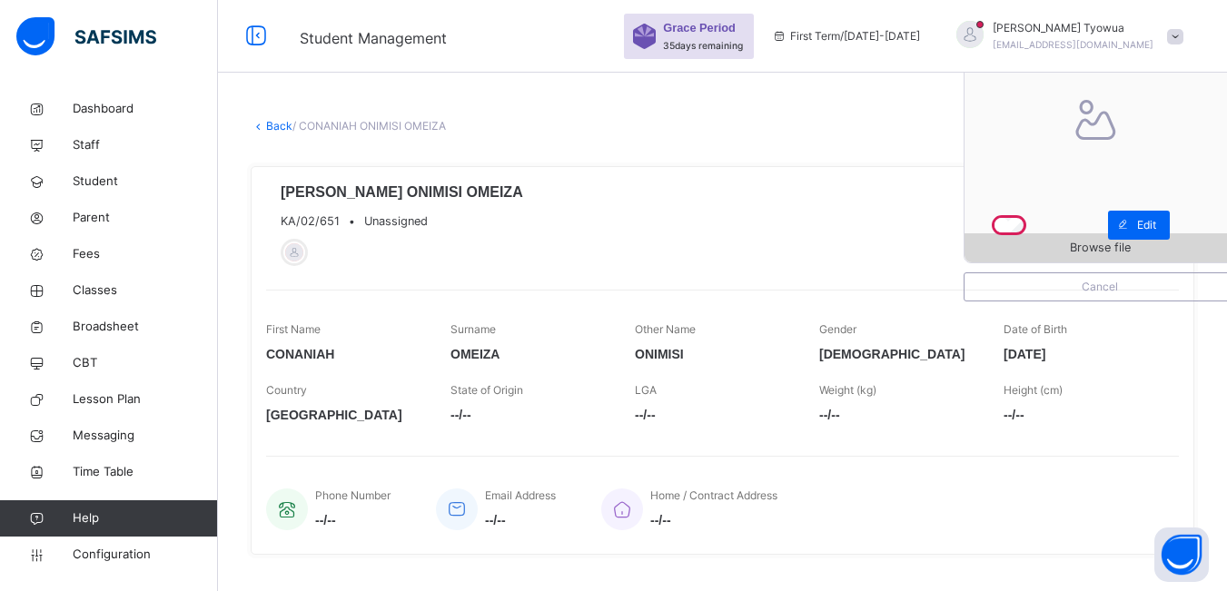
click at [1083, 250] on span "Browse file" at bounding box center [1100, 247] width 61 height 17
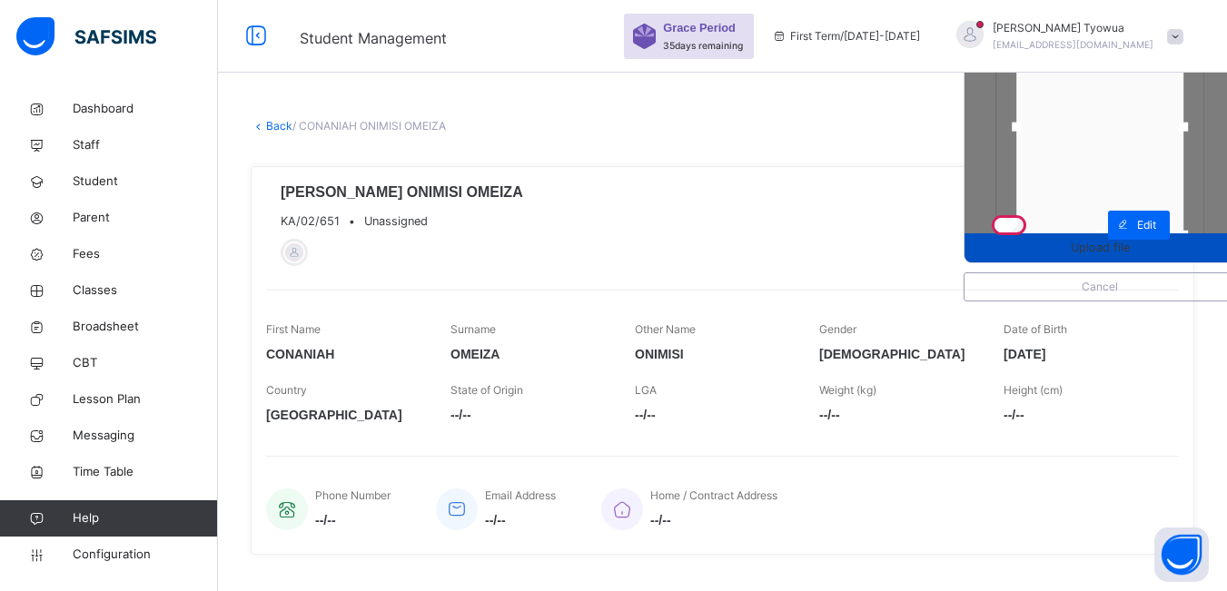
click at [1042, 256] on span "Upload file" at bounding box center [1100, 247] width 271 height 17
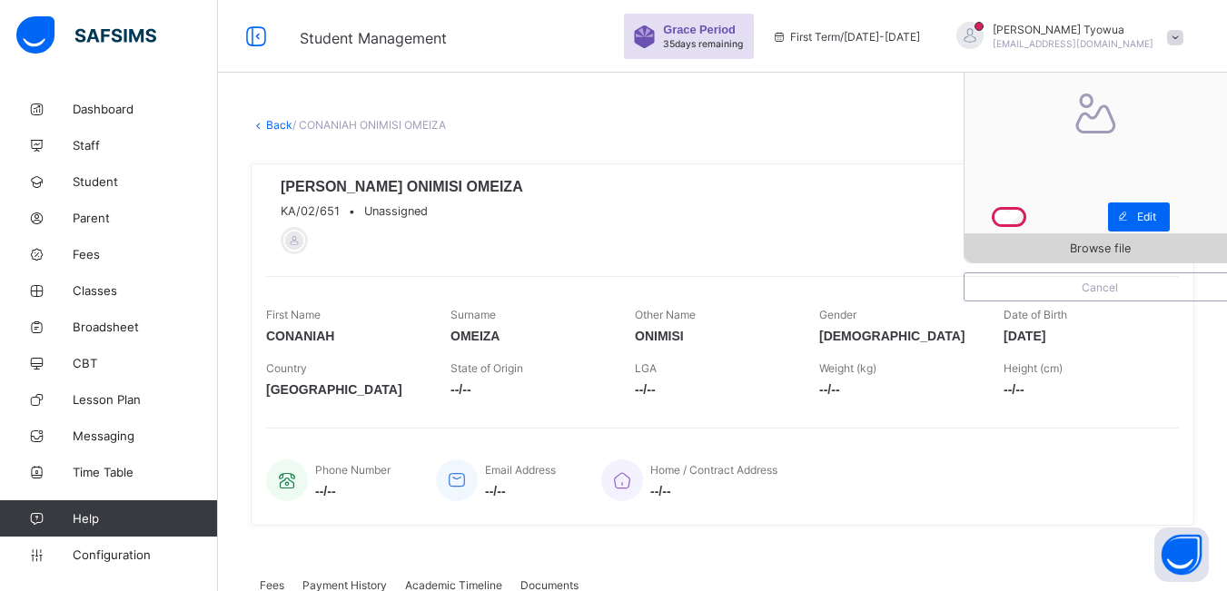
click at [1118, 252] on span "Browse file" at bounding box center [1100, 249] width 61 height 14
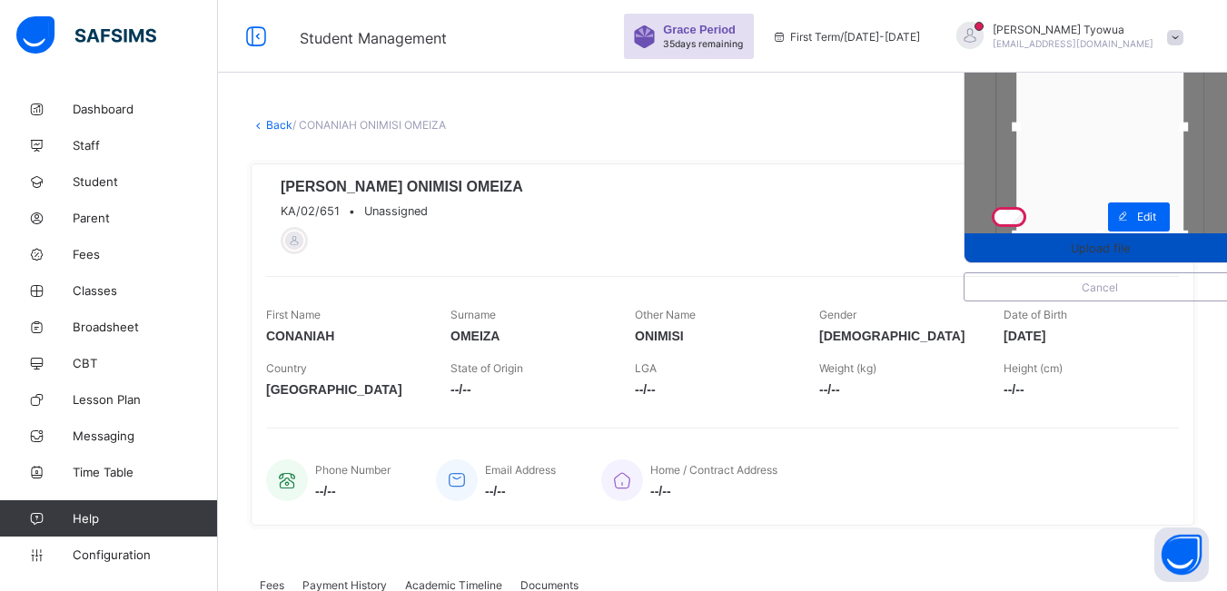
click at [1100, 258] on div "Upload file" at bounding box center [1100, 247] width 271 height 29
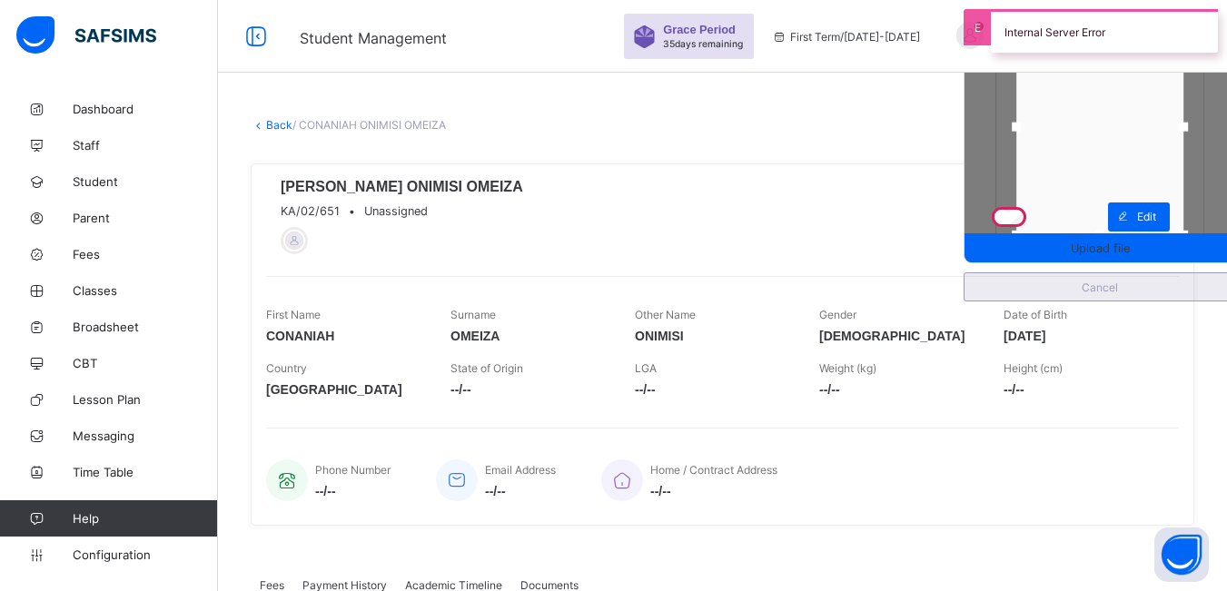
click at [1068, 289] on span "Cancel" at bounding box center [1099, 288] width 243 height 14
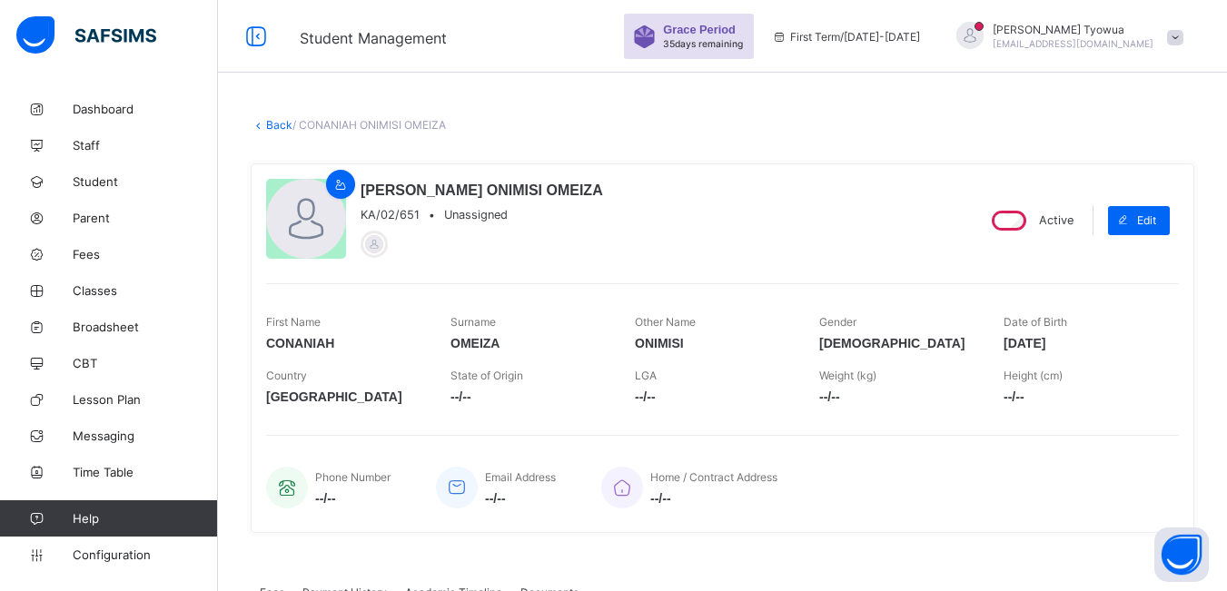
click at [343, 185] on icon at bounding box center [340, 185] width 15 height 14
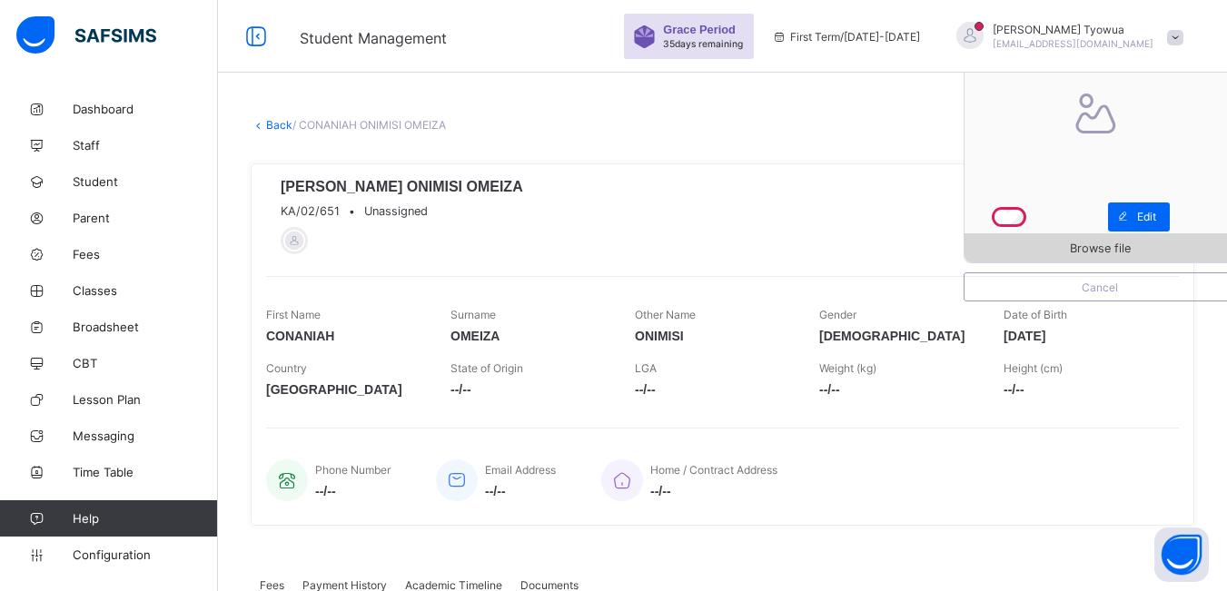
click at [1071, 249] on span "Browse file" at bounding box center [1100, 249] width 271 height 14
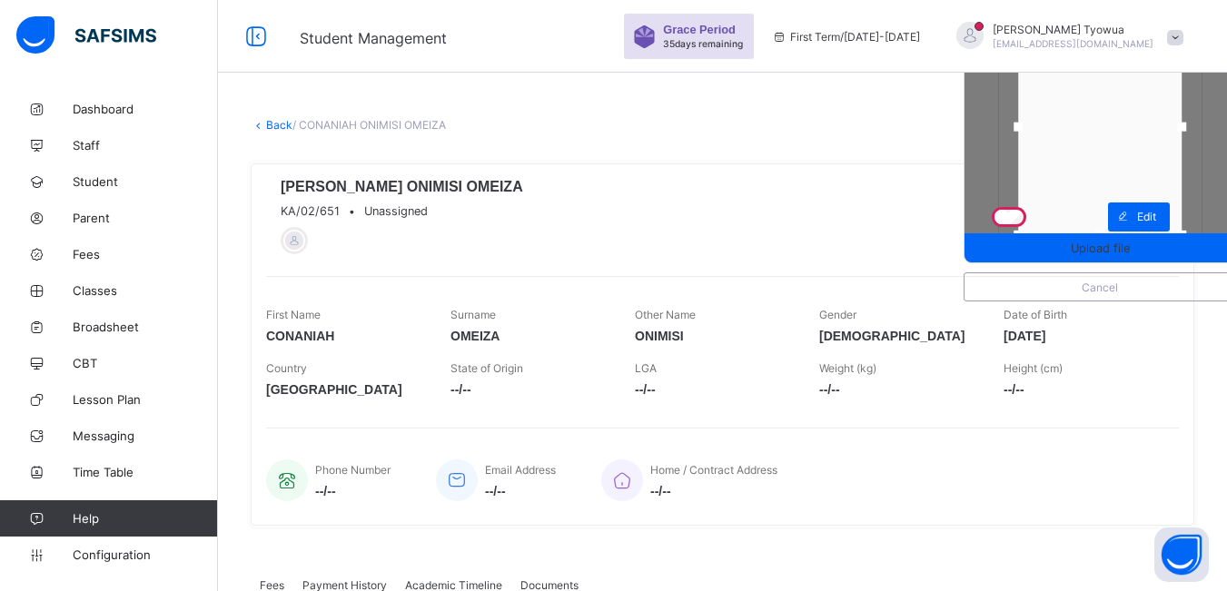
click at [1085, 293] on span "Cancel" at bounding box center [1099, 288] width 243 height 14
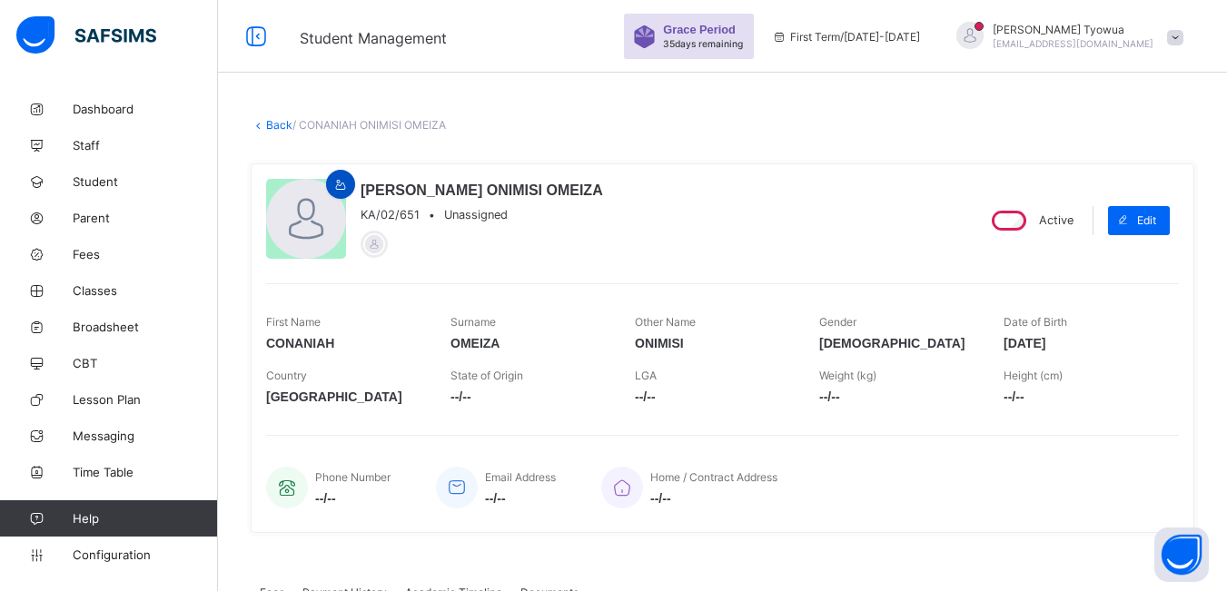
click at [343, 179] on icon at bounding box center [340, 185] width 15 height 14
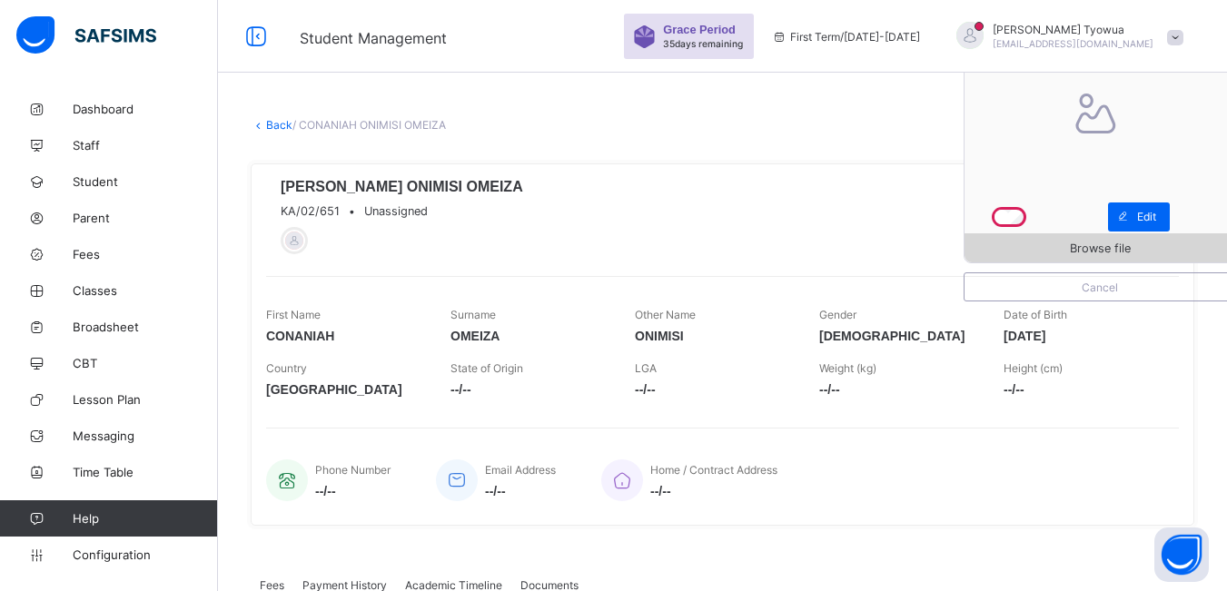
click at [1063, 253] on span "Browse file" at bounding box center [1100, 249] width 271 height 14
click at [1038, 244] on span "Browse file" at bounding box center [1100, 249] width 271 height 14
click at [1088, 253] on span "Browse file" at bounding box center [1100, 249] width 61 height 14
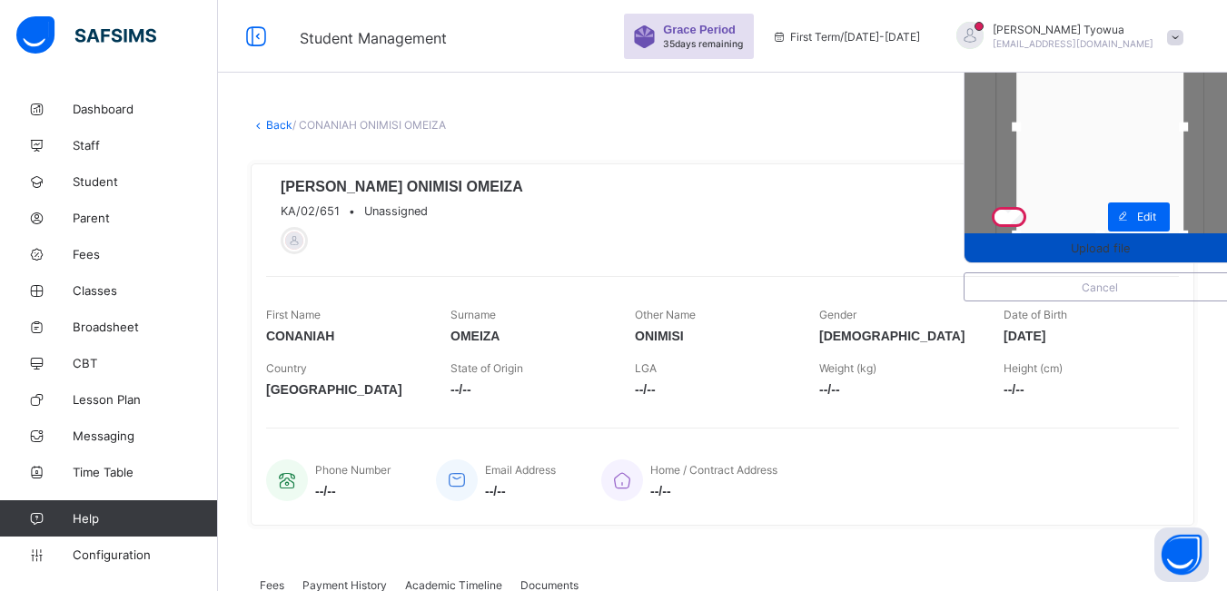
click at [1072, 250] on span "Upload file" at bounding box center [1100, 249] width 271 height 14
